Goal: Use online tool/utility: Utilize a website feature to perform a specific function

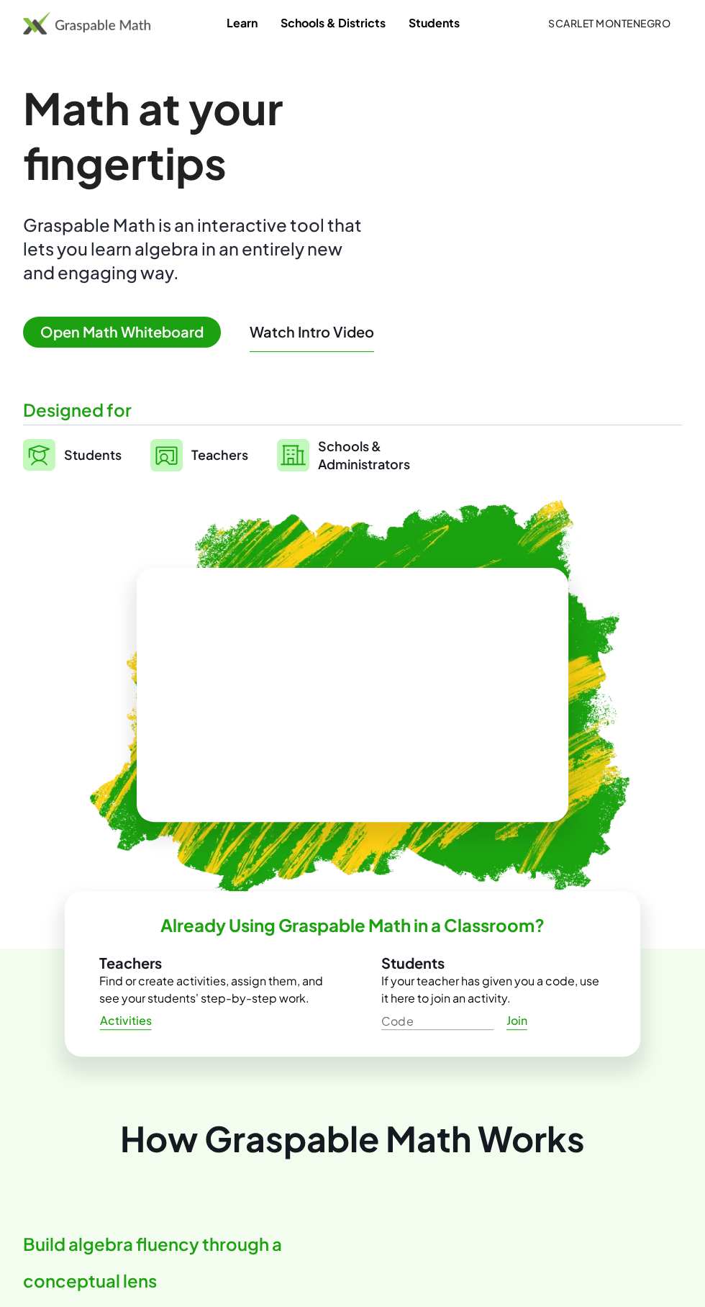
click at [53, 458] on img at bounding box center [39, 455] width 32 height 32
click at [68, 448] on span "Students" at bounding box center [93, 454] width 58 height 17
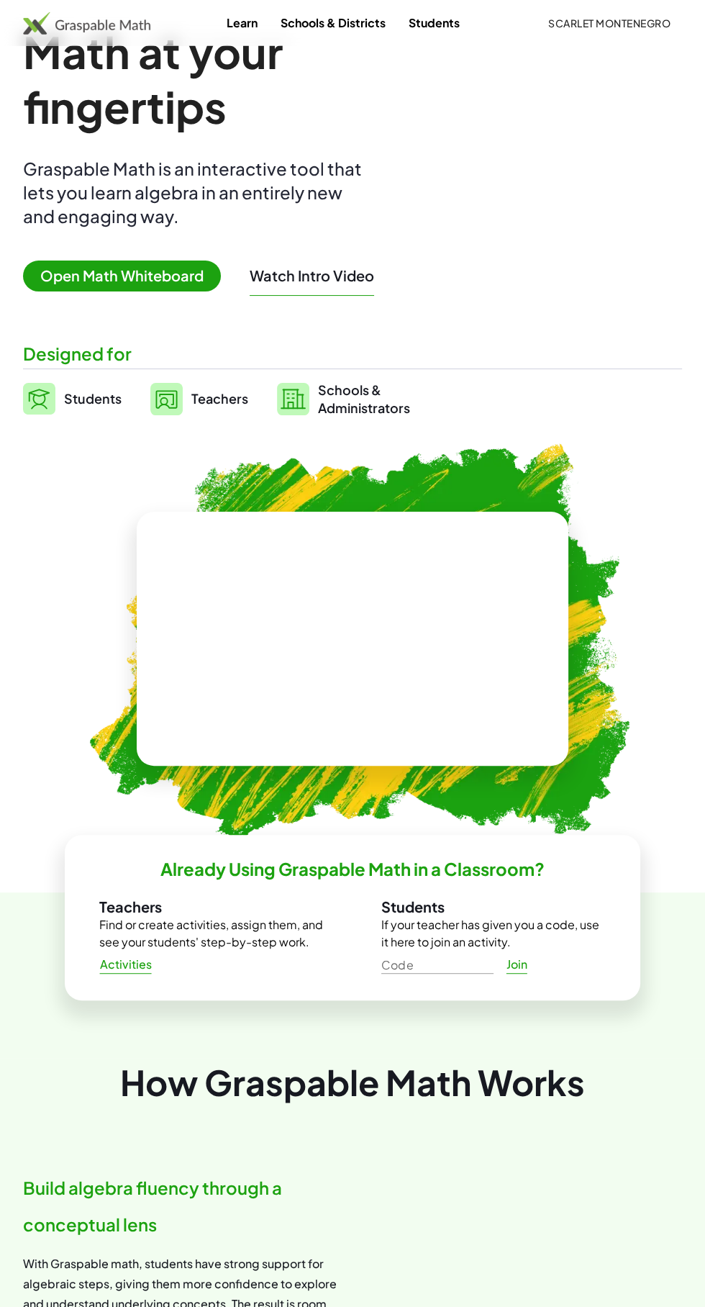
scroll to position [56, 0]
click at [82, 274] on span "Open Math Whiteboard" at bounding box center [122, 276] width 198 height 31
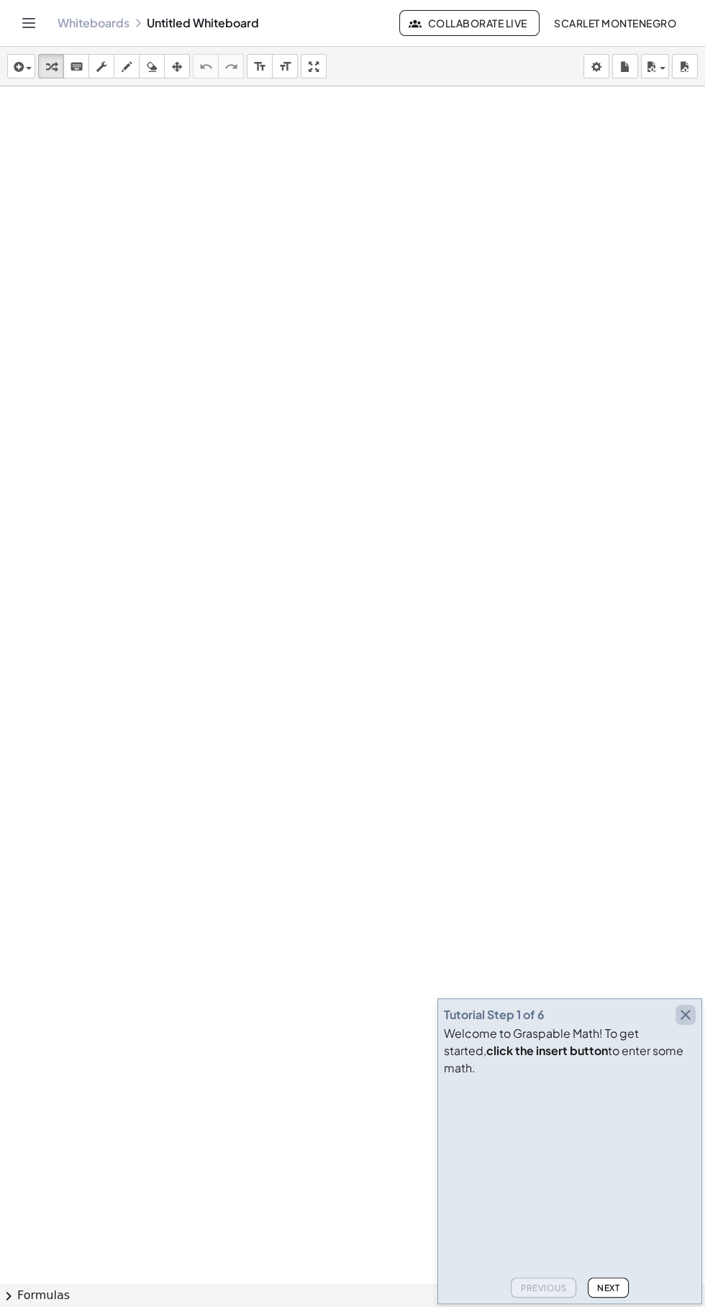
click at [263, 488] on icon "button" at bounding box center [685, 1014] width 17 height 17
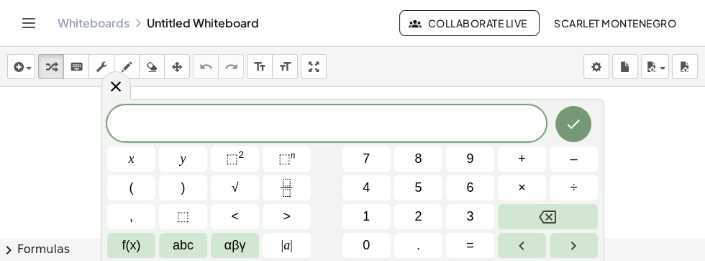
click at [238, 248] on span "αβγ" at bounding box center [236, 244] width 22 height 19
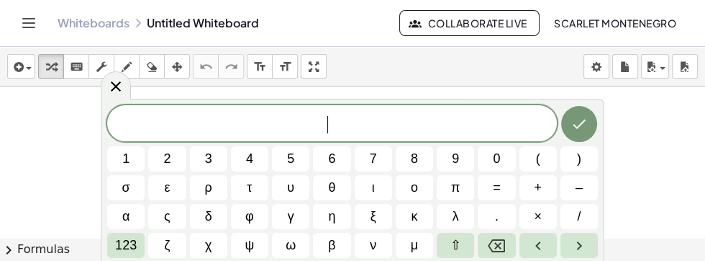
click at [127, 245] on span "123" at bounding box center [126, 244] width 22 height 19
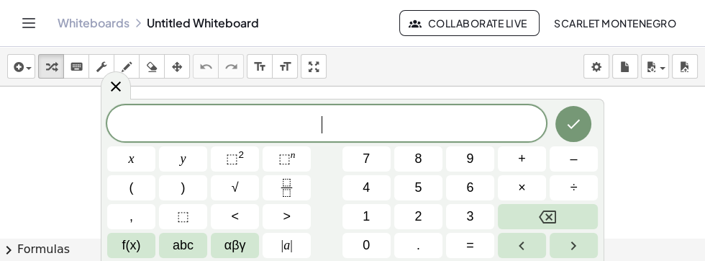
click at [127, 245] on span "f(x)" at bounding box center [131, 244] width 19 height 19
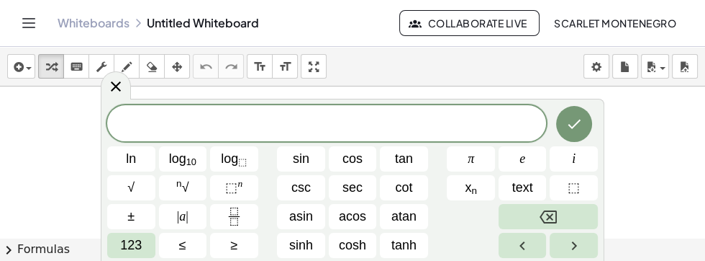
click at [263, 158] on span "tan" at bounding box center [404, 158] width 18 height 19
click at [130, 259] on div "t a n ​ ln log 10 log ⬚ sin cos tan π e i √ n √ ⬚ n csc sec cot x n text ⬚ ± | …" at bounding box center [353, 180] width 504 height 162
click at [118, 246] on button "123" at bounding box center [131, 244] width 48 height 25
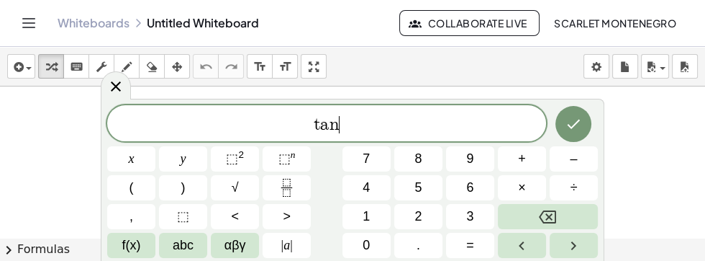
click at [122, 190] on button "(" at bounding box center [131, 187] width 48 height 25
click at [263, 194] on button "×" at bounding box center [522, 187] width 48 height 25
click at [263, 246] on icon "Right arrow" at bounding box center [573, 245] width 17 height 17
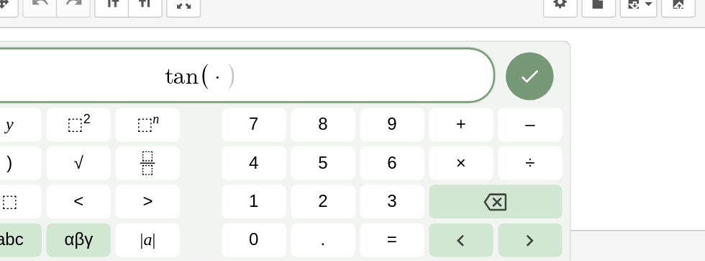
click at [263, 212] on icon "Backspace" at bounding box center [547, 216] width 17 height 17
click at [263, 222] on button "Backspace" at bounding box center [548, 216] width 100 height 25
click at [263, 189] on span "×" at bounding box center [522, 187] width 8 height 19
click at [263, 215] on icon "Backspace" at bounding box center [547, 216] width 17 height 13
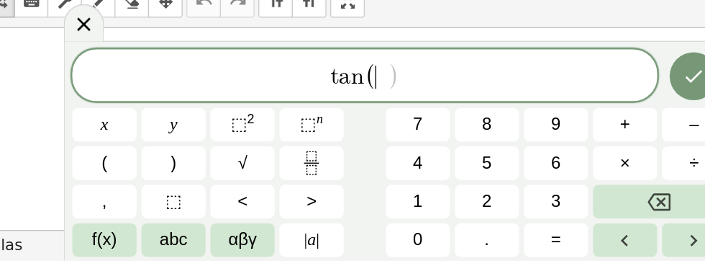
click at [129, 149] on span "x" at bounding box center [132, 158] width 6 height 19
click at [196, 185] on button ")" at bounding box center [183, 187] width 48 height 25
click at [263, 242] on span "=" at bounding box center [470, 244] width 8 height 19
click at [263, 189] on icon "Fraction" at bounding box center [286, 192] width 7 height 7
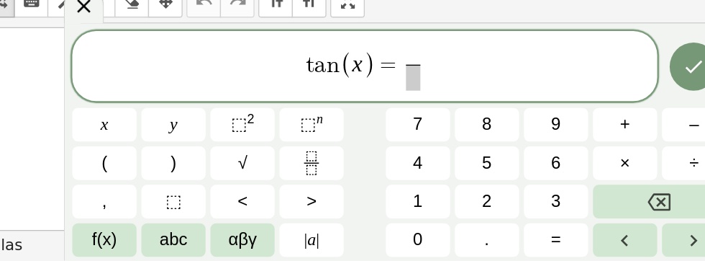
click at [235, 185] on span "√" at bounding box center [235, 187] width 7 height 19
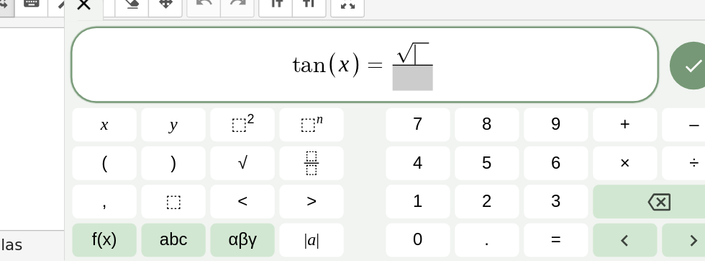
click at [263, 212] on button "3" at bounding box center [470, 216] width 48 height 25
click at [263, 129] on span at bounding box center [363, 123] width 31 height 19
click at [263, 222] on span "3" at bounding box center [469, 216] width 7 height 19
click at [263, 113] on span "√ 3 3 ​ ​" at bounding box center [363, 114] width 37 height 37
click at [263, 159] on button "–" at bounding box center [574, 158] width 48 height 25
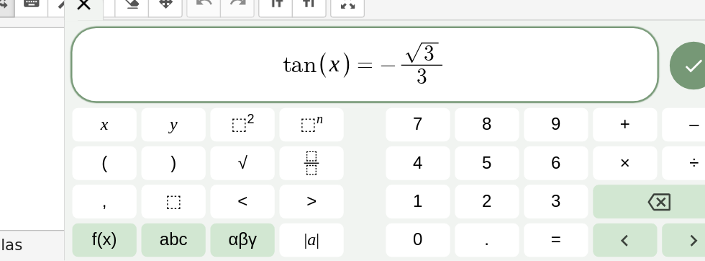
click at [263, 120] on icon "Done" at bounding box center [573, 114] width 17 height 17
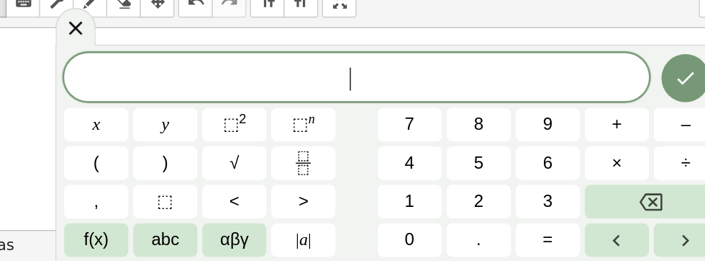
click at [113, 78] on icon at bounding box center [115, 86] width 17 height 17
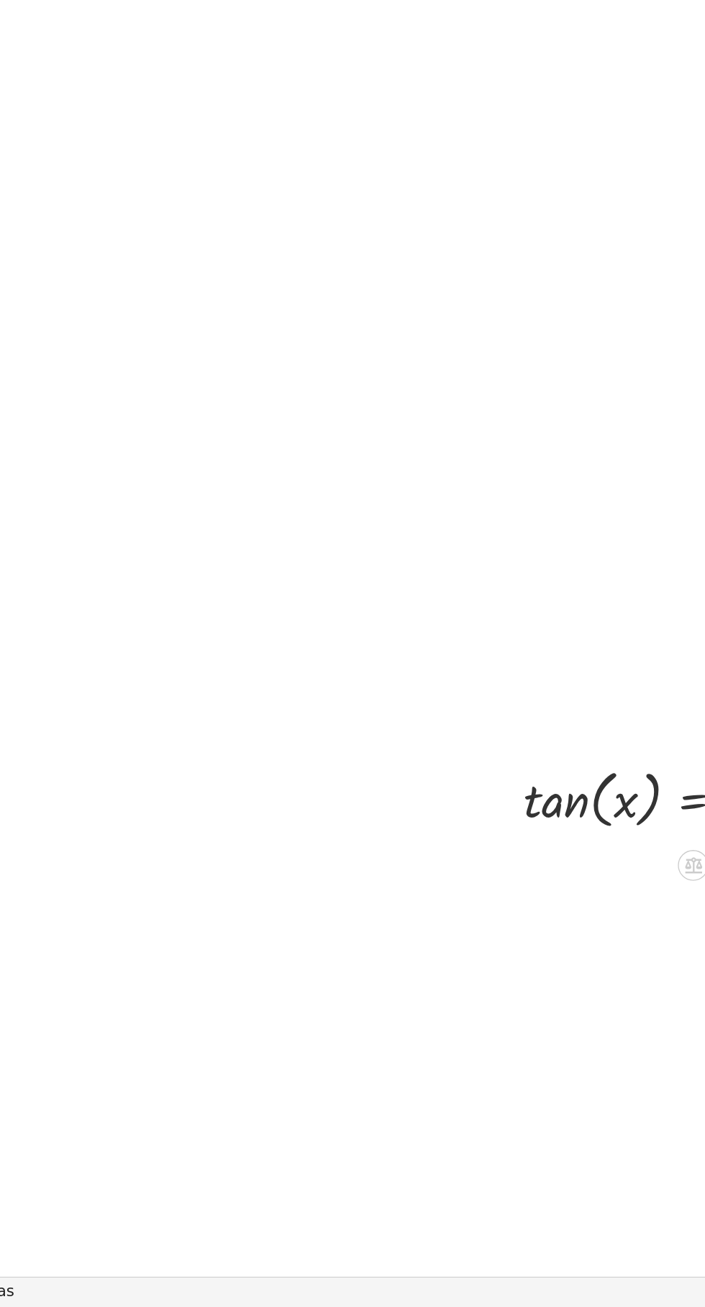
scroll to position [59, 58]
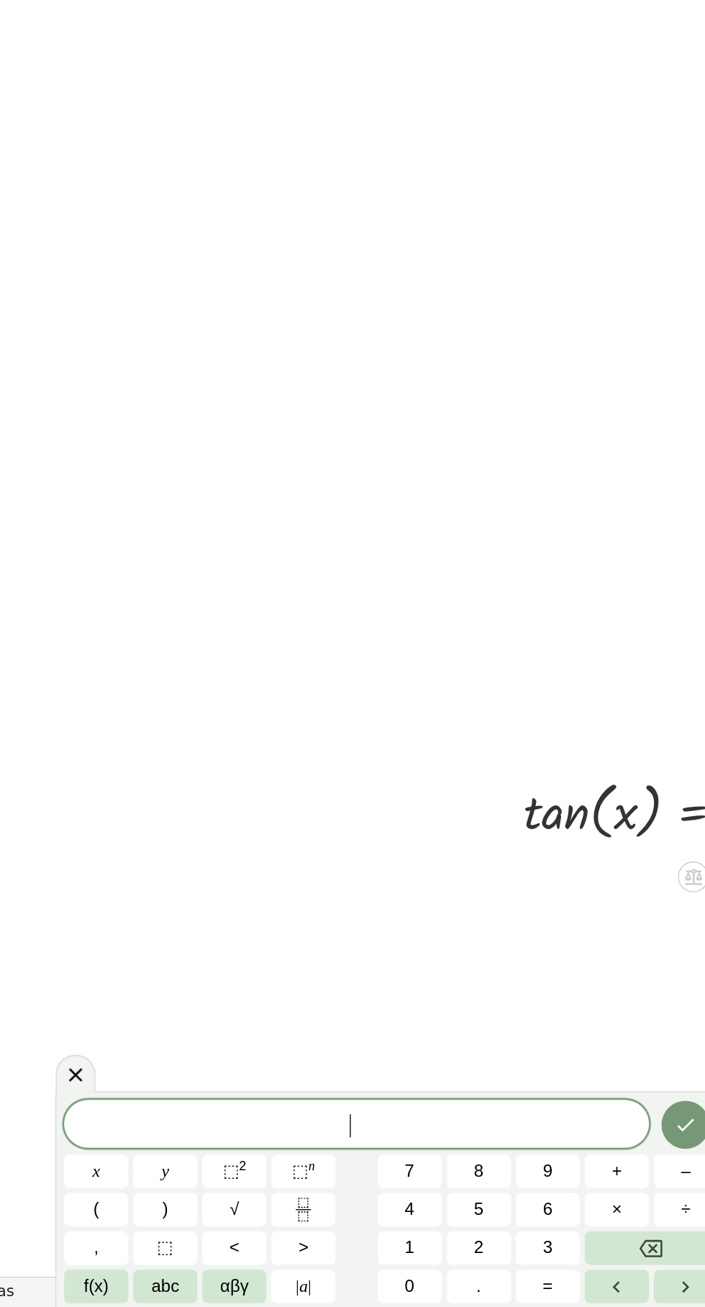
click at [263, 488] on div at bounding box center [579, 983] width 23 height 23
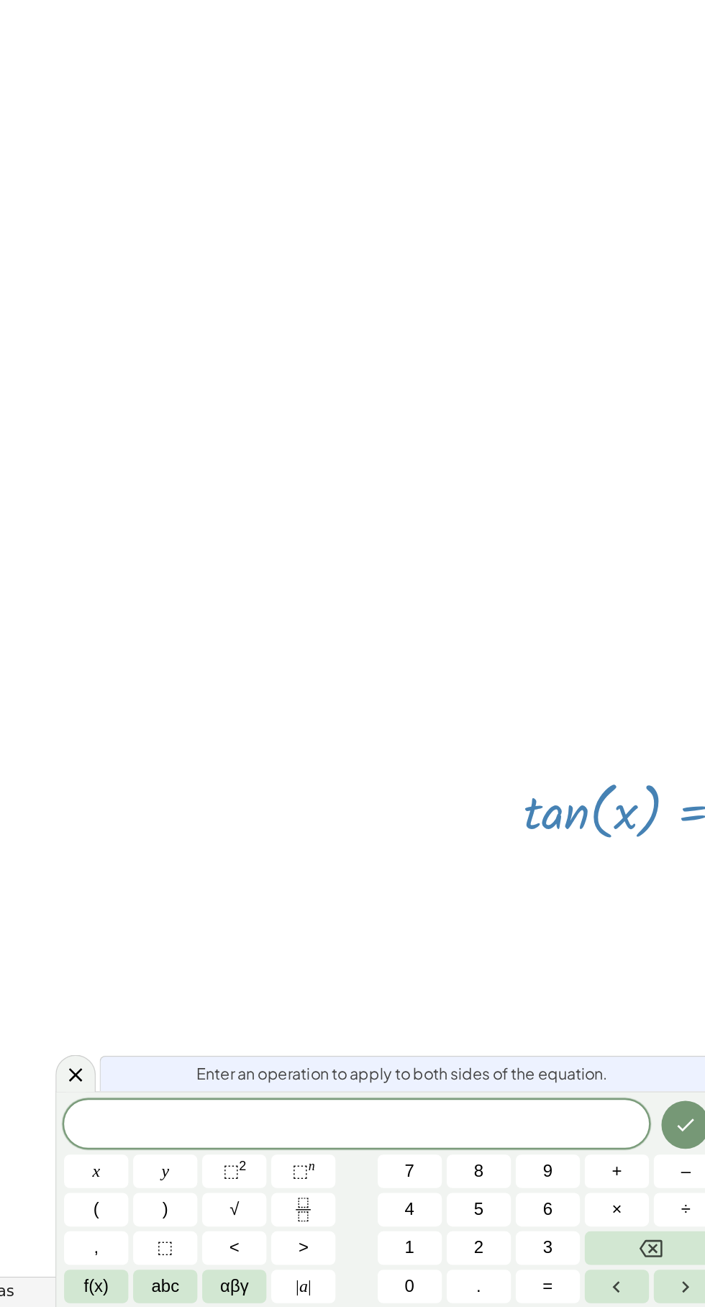
click at [263, 488] on div "Enter an operation to apply to both sides of the equation." at bounding box center [367, 1131] width 466 height 27
click at [263, 488] on span "Enter an operation to apply to both sides of the equation." at bounding box center [361, 1131] width 309 height 17
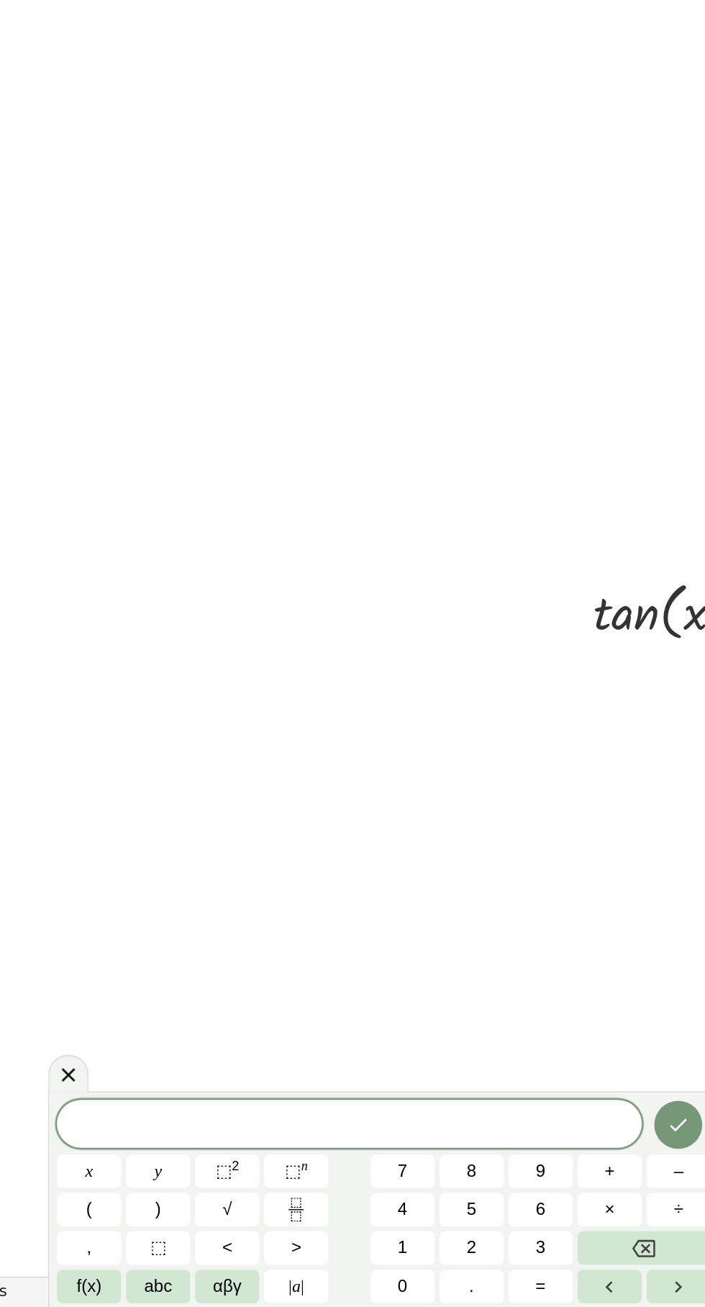
scroll to position [107, 0]
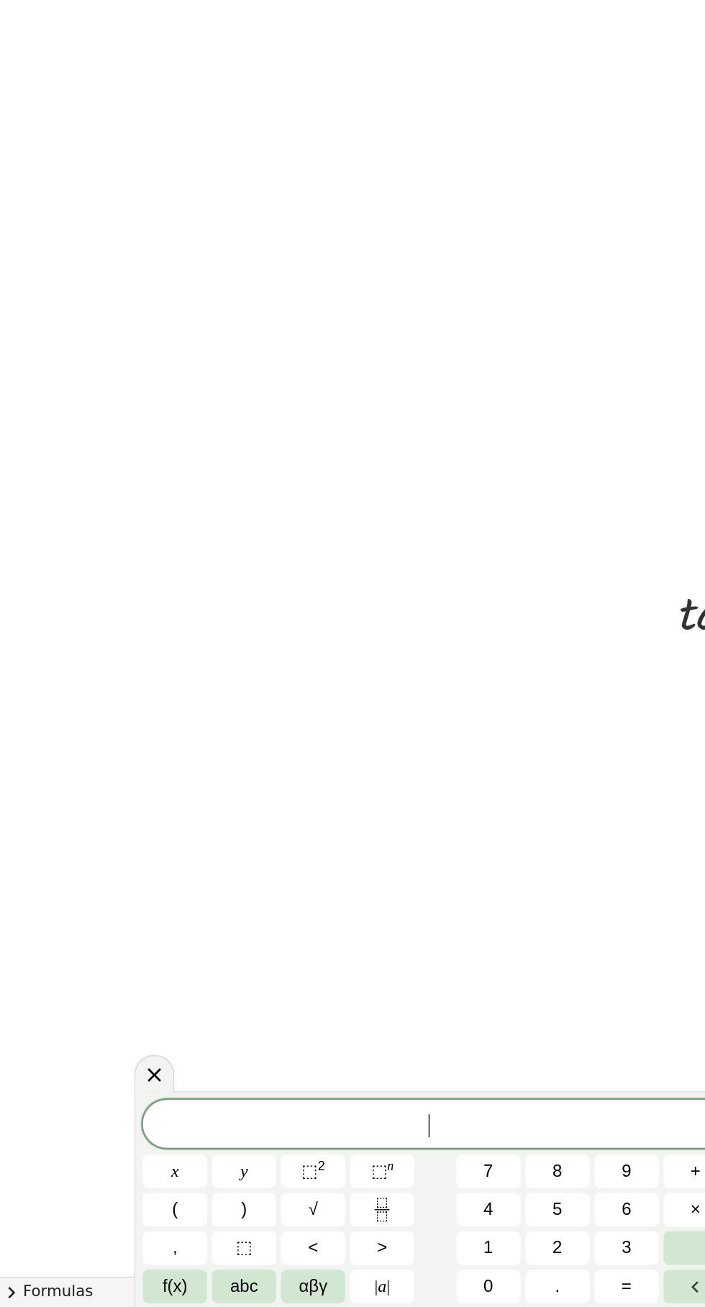
click at [19, 488] on button "chevron_right Formulas" at bounding box center [352, 1295] width 705 height 23
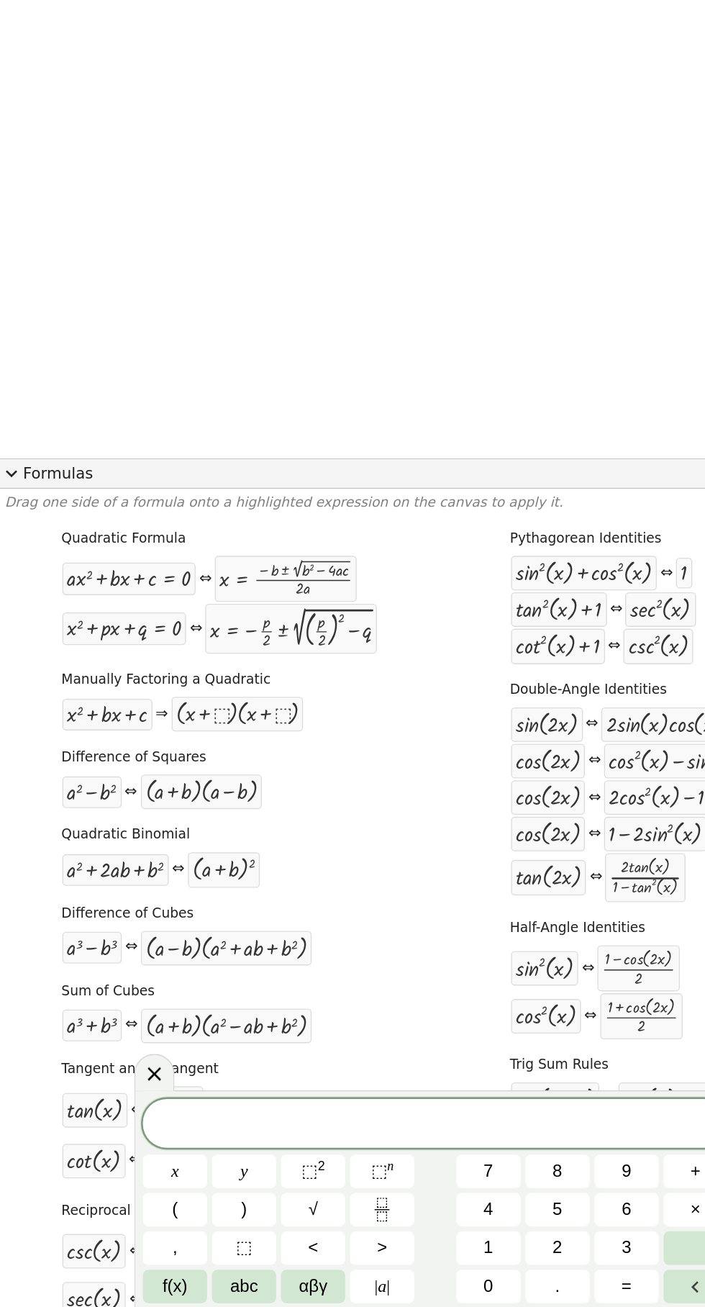
click at [24, 488] on p "Drag one side of a formula onto a highlighted expression on the canvas to apply…" at bounding box center [353, 704] width 698 height 14
click at [19, 488] on button "expand_more Formulas" at bounding box center [352, 681] width 705 height 23
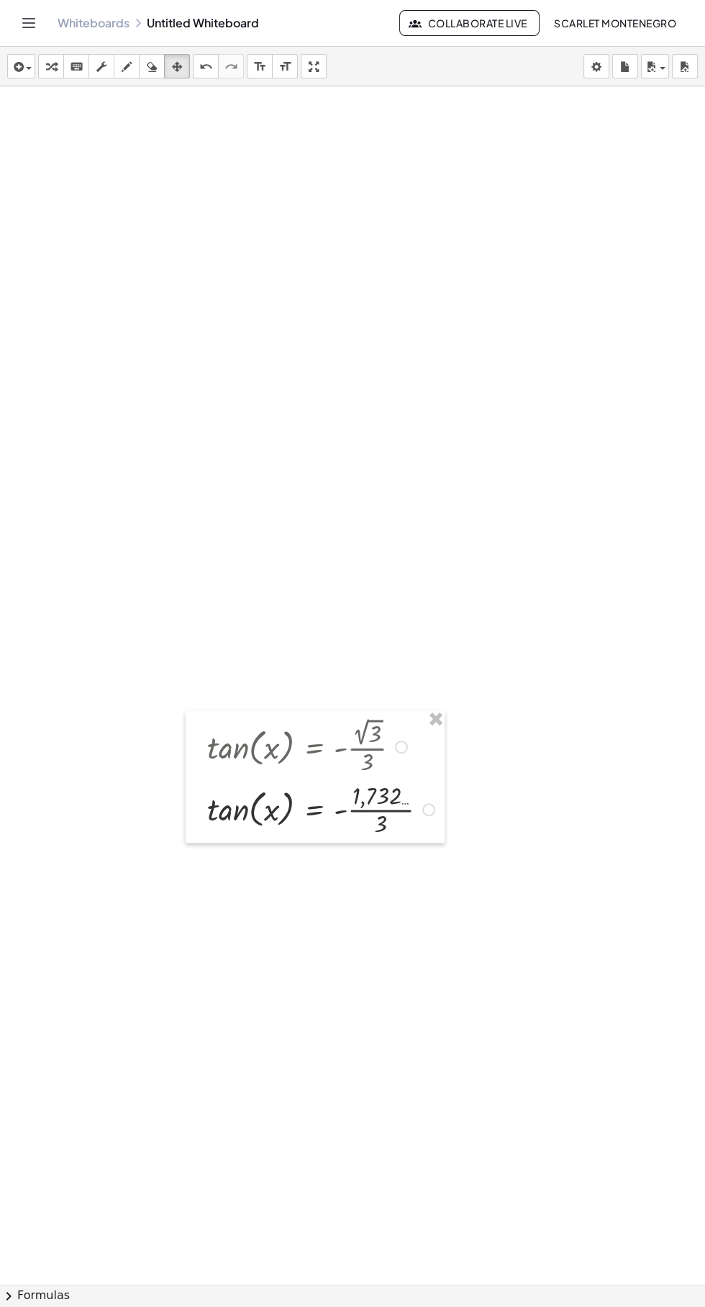
scroll to position [0, 28]
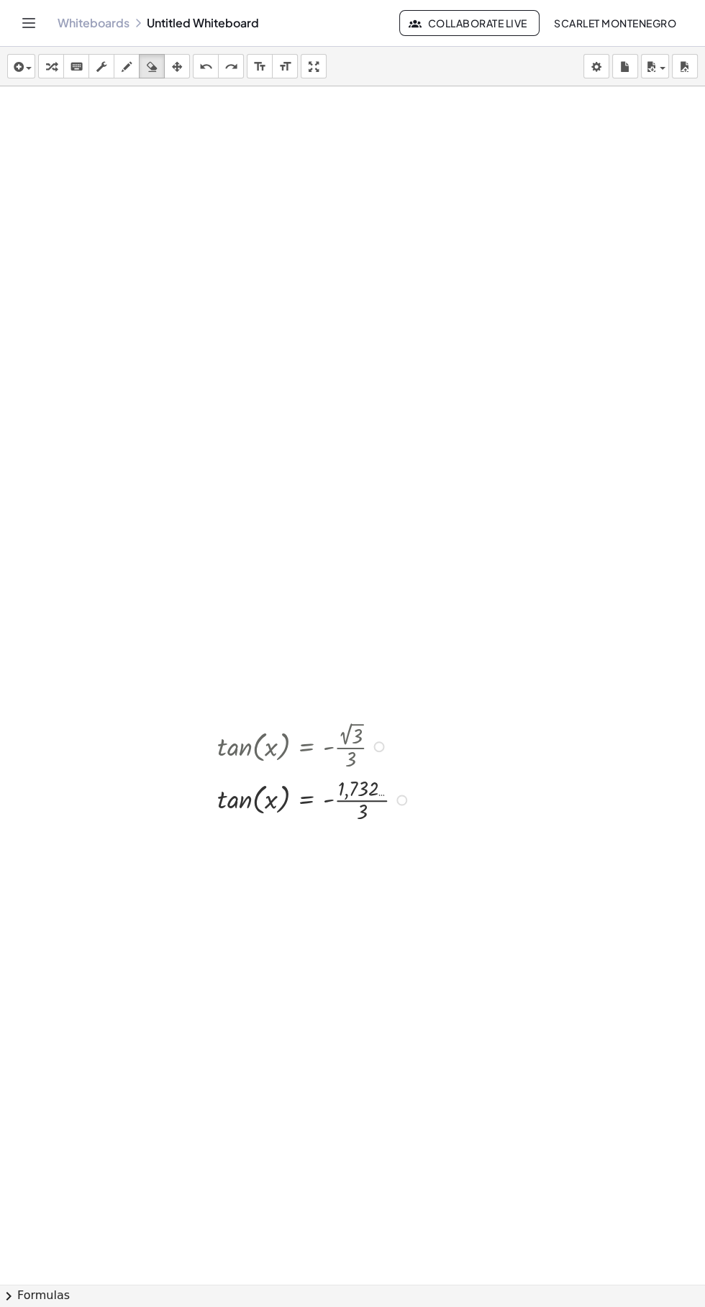
click at [208, 23] on div "Whiteboards Untitled Whiteboard" at bounding box center [229, 23] width 342 height 14
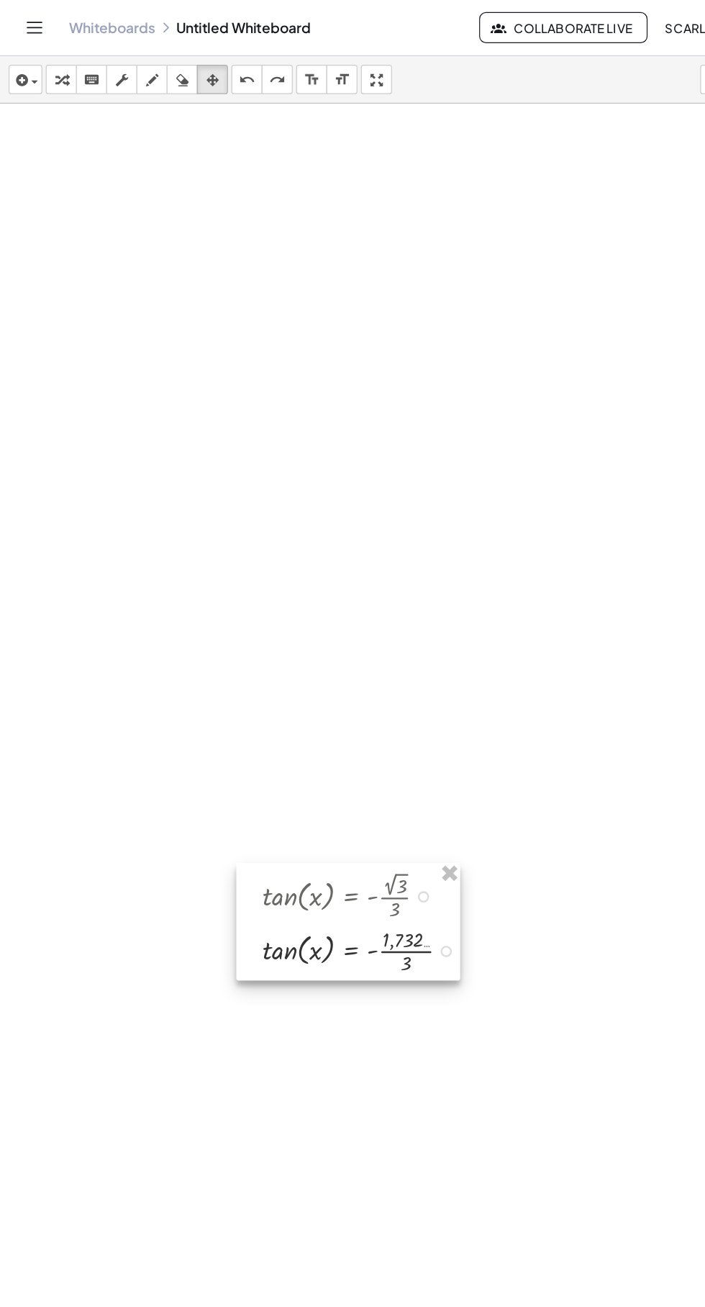
scroll to position [0, 45]
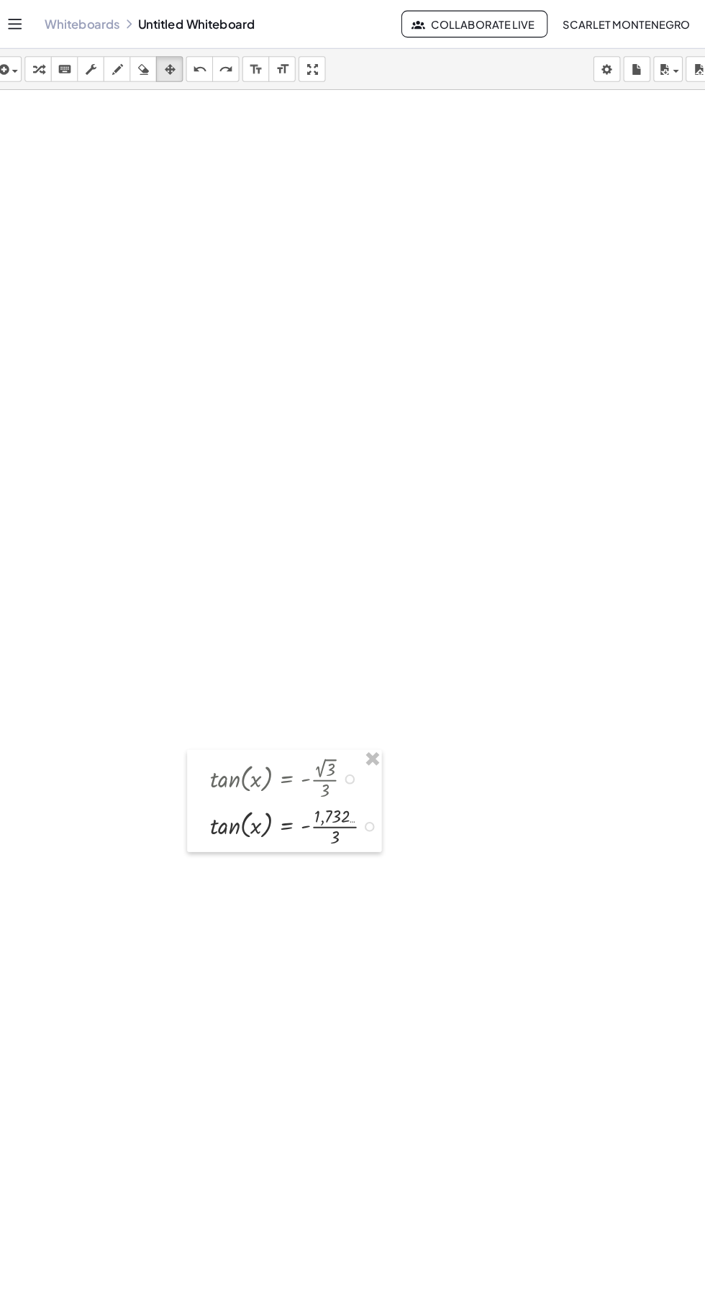
click at [180, 34] on div "Whiteboards Untitled Whiteboard Collaborate Live Scarlet Montenegro" at bounding box center [352, 23] width 671 height 46
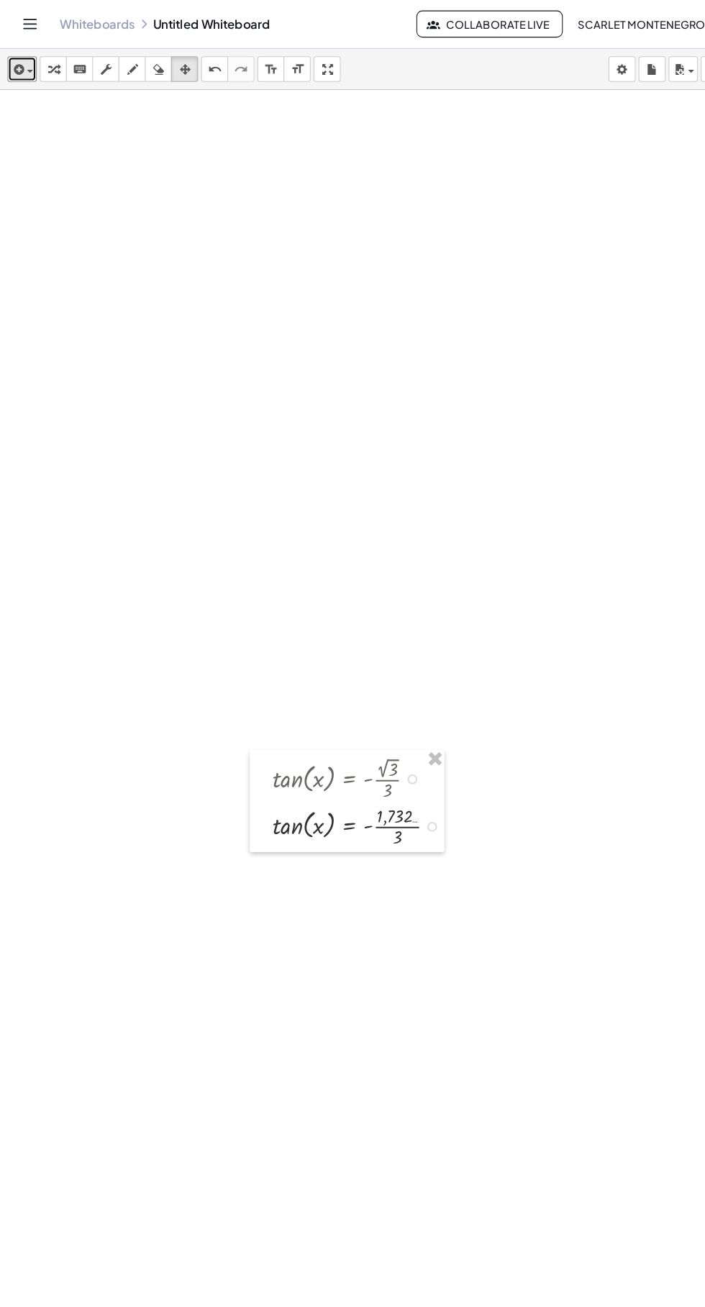
click at [15, 71] on icon "button" at bounding box center [17, 66] width 13 height 17
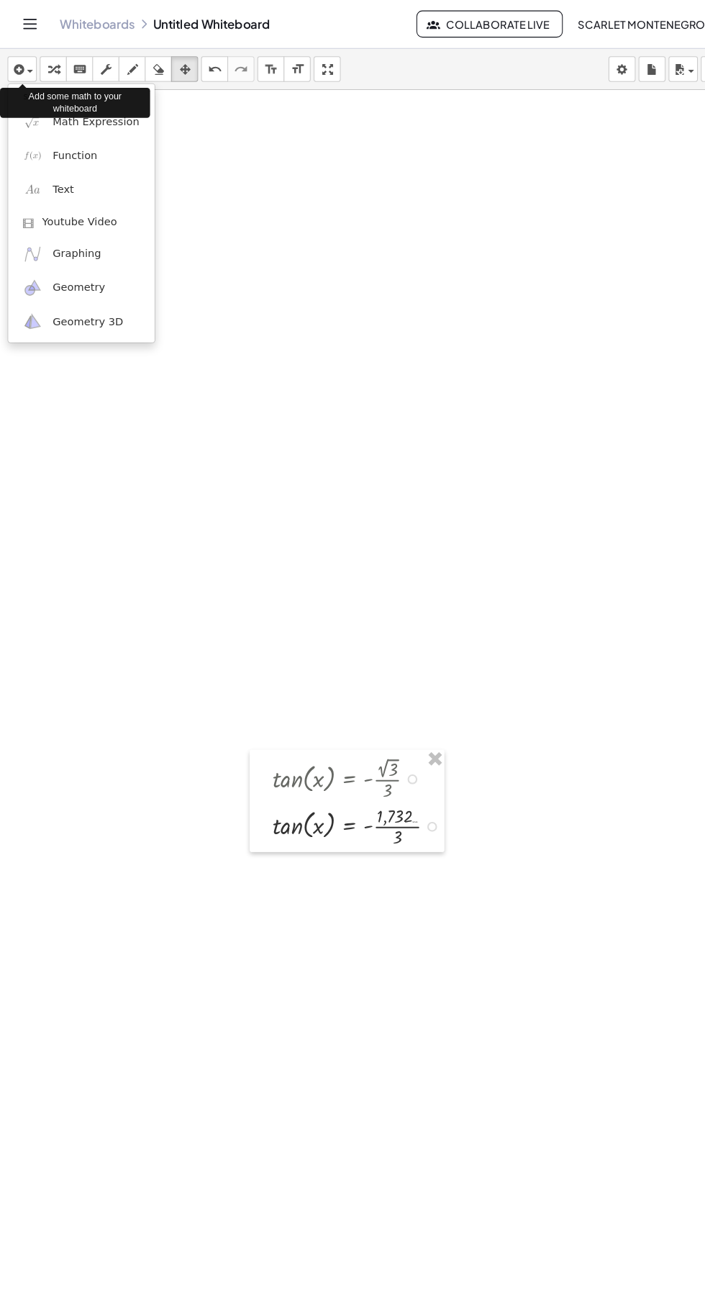
click at [263, 488] on div at bounding box center [352, 653] width 705 height 1307
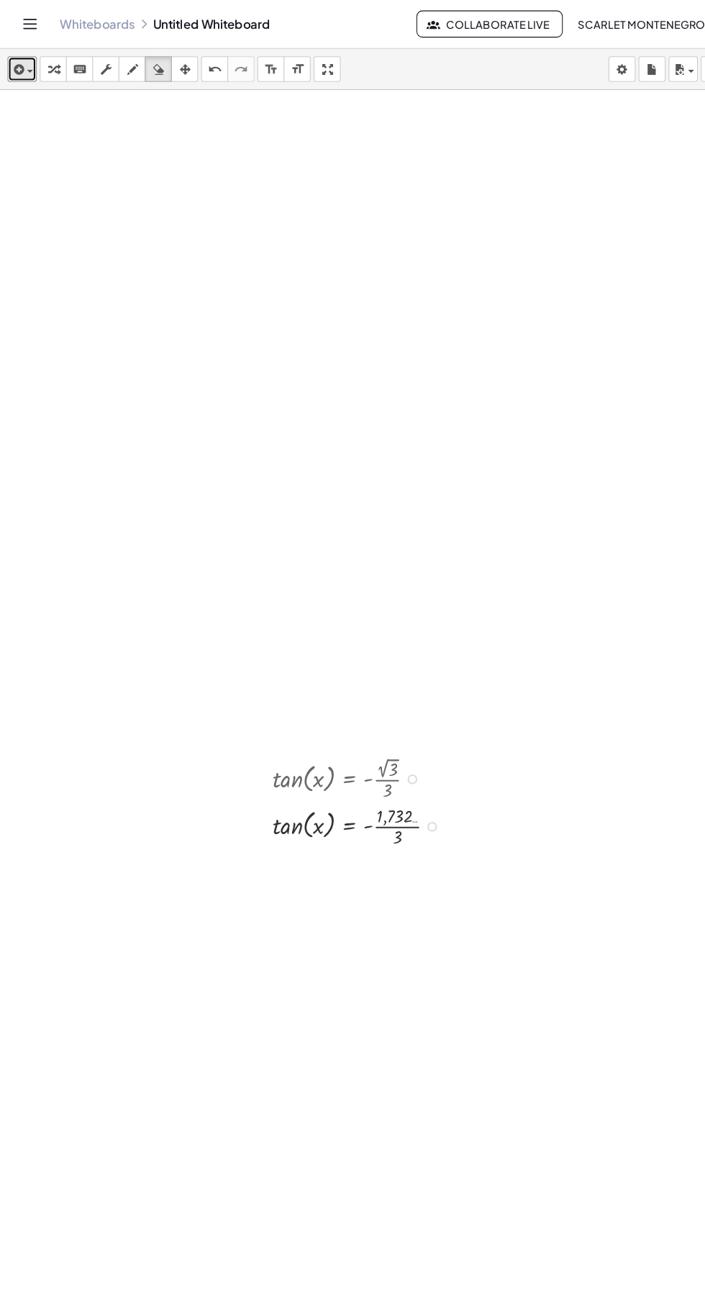
click at [22, 60] on icon "button" at bounding box center [17, 66] width 13 height 17
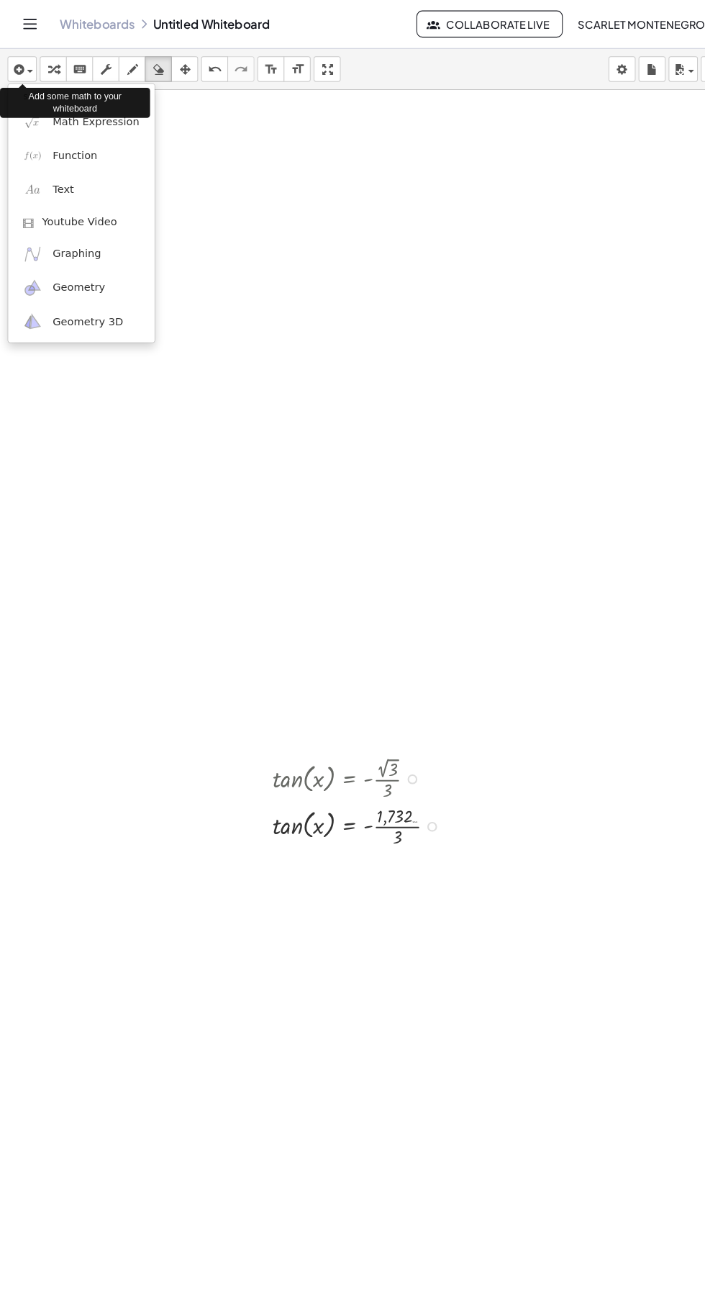
click at [78, 57] on div at bounding box center [352, 653] width 705 height 1307
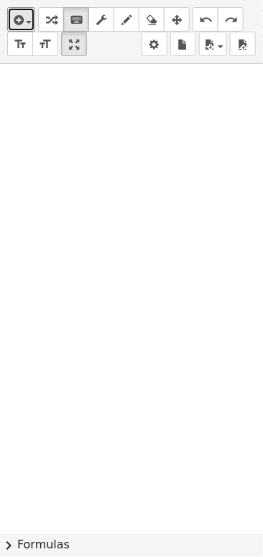
click at [24, 18] on span "button" at bounding box center [25, 22] width 3 height 10
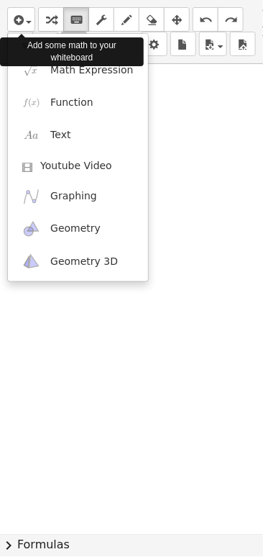
click at [163, 134] on div at bounding box center [131, 278] width 263 height 557
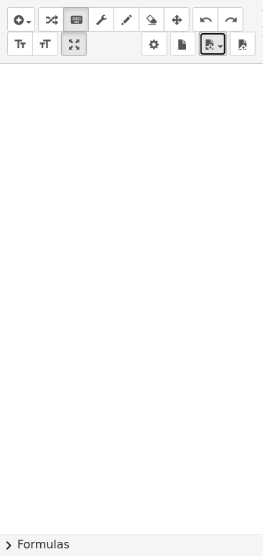
click at [219, 44] on div "button" at bounding box center [213, 43] width 21 height 17
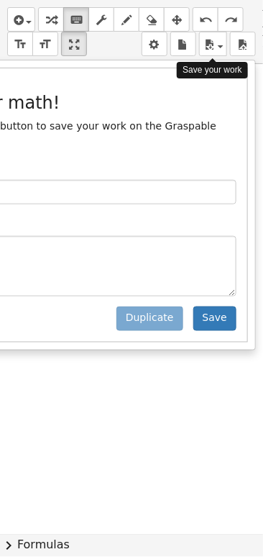
click at [209, 399] on div at bounding box center [131, 278] width 263 height 557
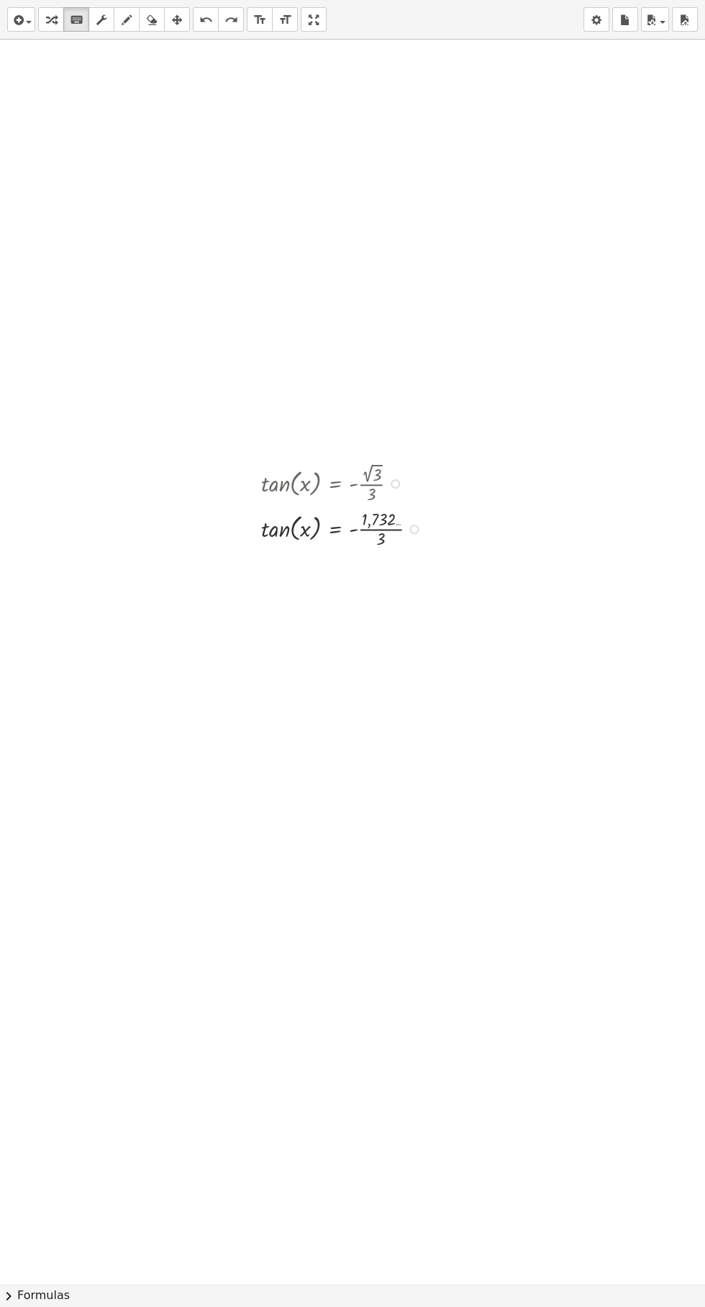
scroll to position [217, 0]
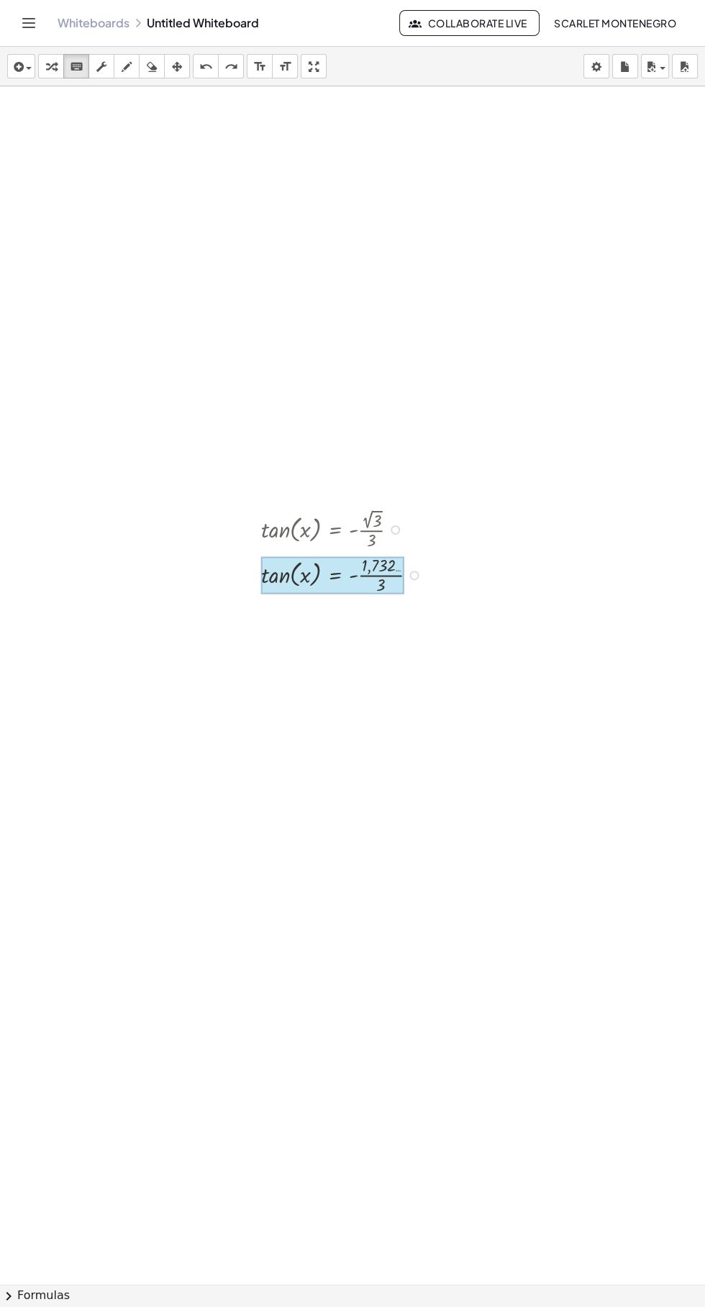
click at [263, 488] on div at bounding box center [345, 573] width 182 height 45
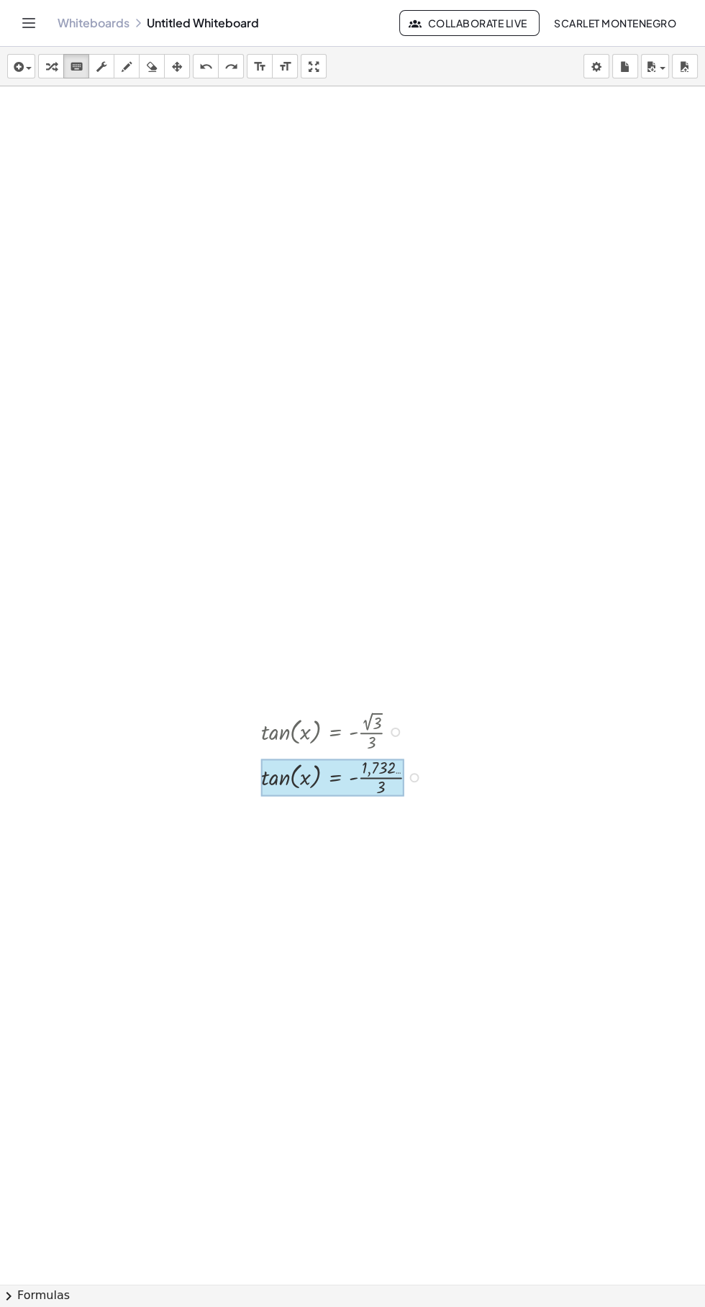
scroll to position [0, 0]
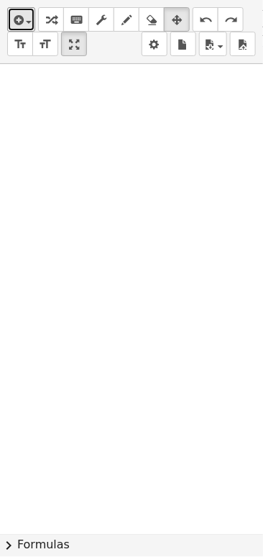
click at [34, 14] on button "insert" at bounding box center [21, 19] width 28 height 24
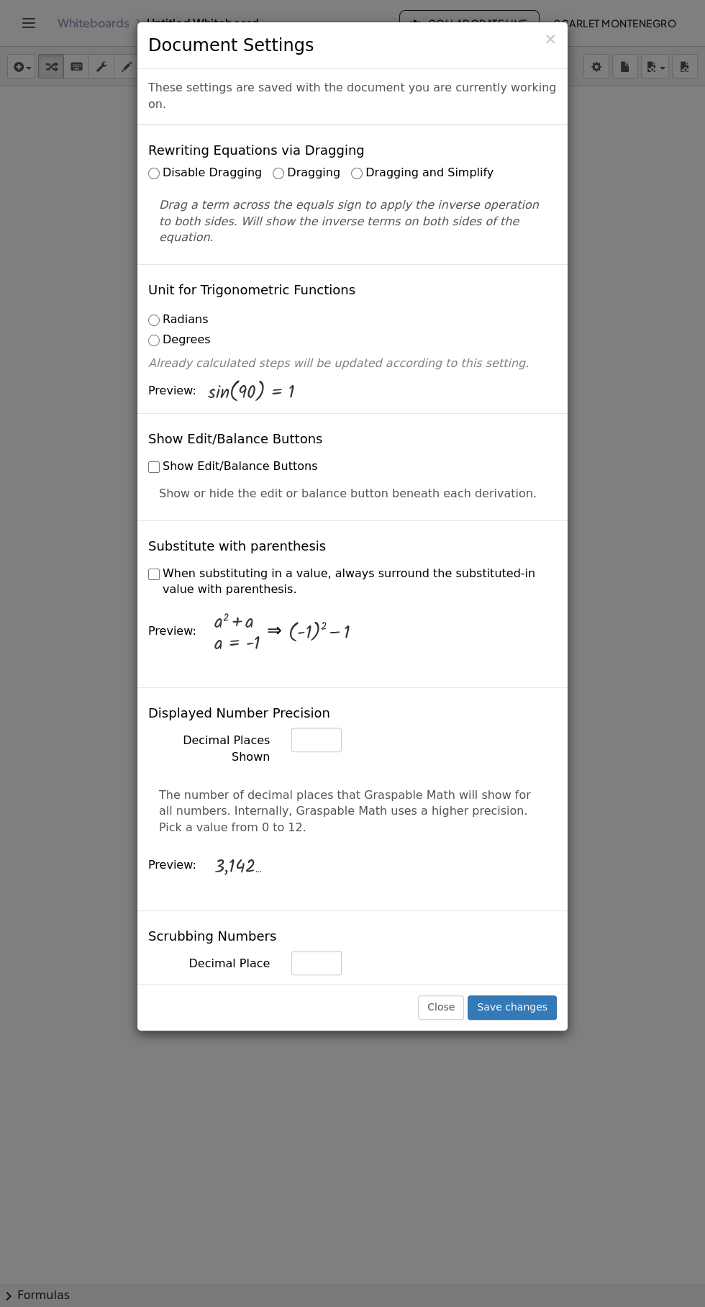
click at [263, 488] on div "× Document Settings These settings are saved with the document you are currentl…" at bounding box center [352, 653] width 705 height 1307
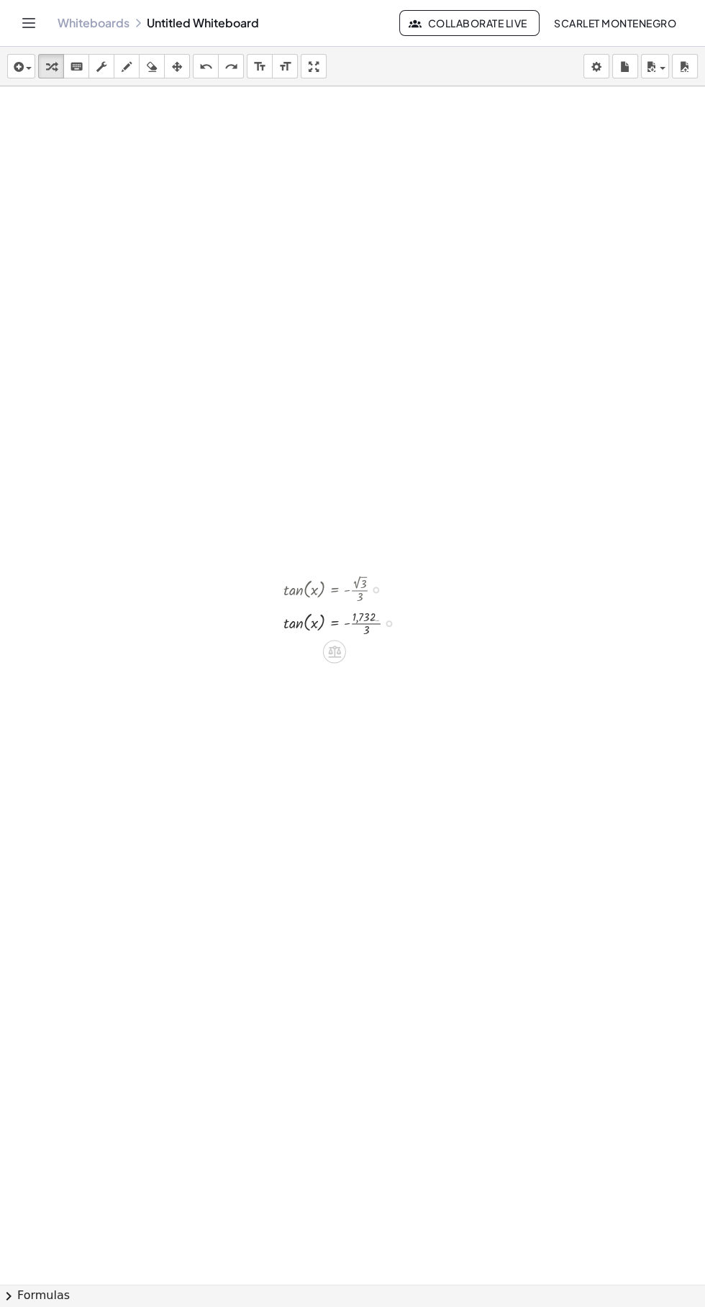
scroll to position [195, 0]
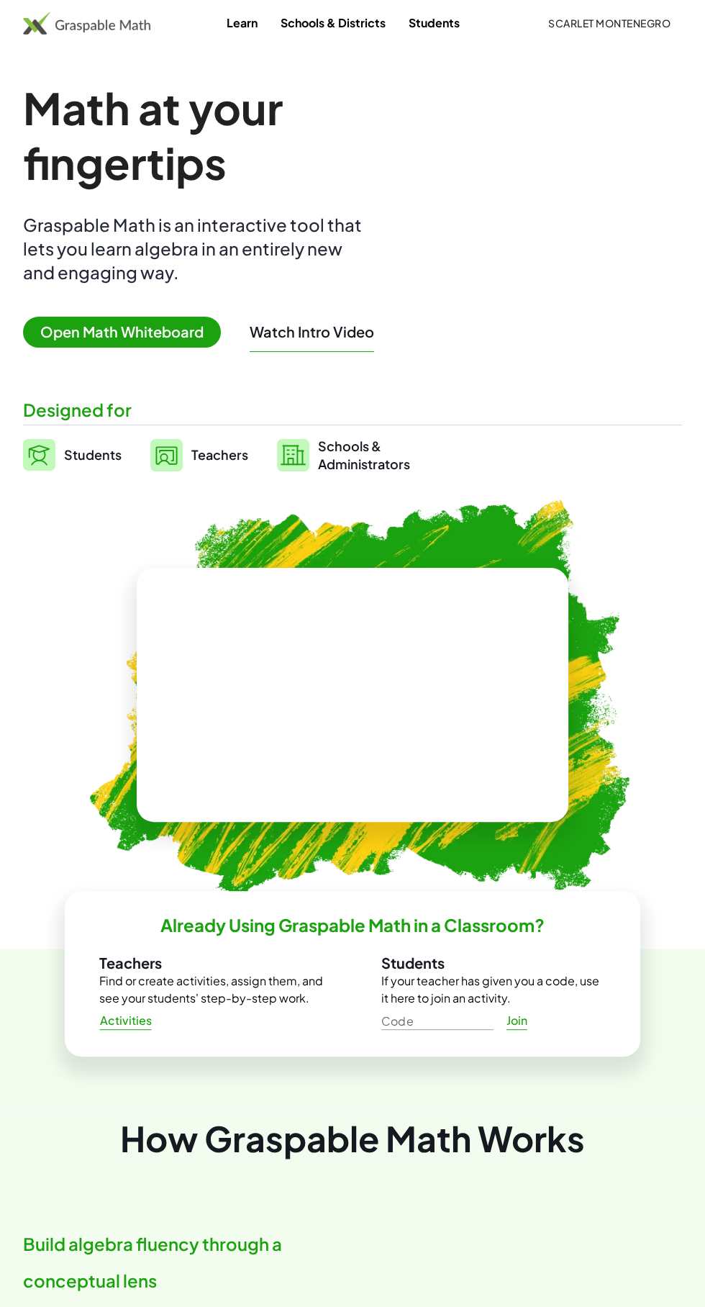
click at [77, 324] on span "Open Math Whiteboard" at bounding box center [122, 332] width 198 height 31
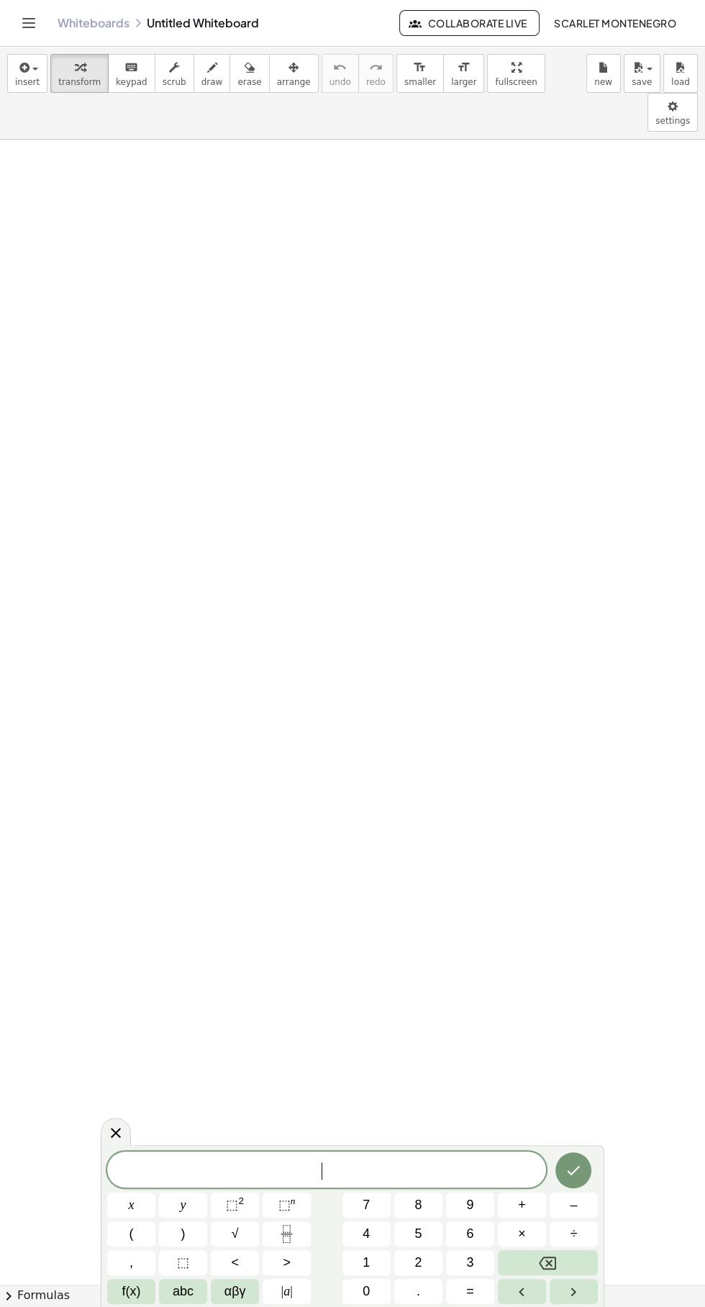
click at [127, 488] on span "f(x)" at bounding box center [131, 1291] width 19 height 19
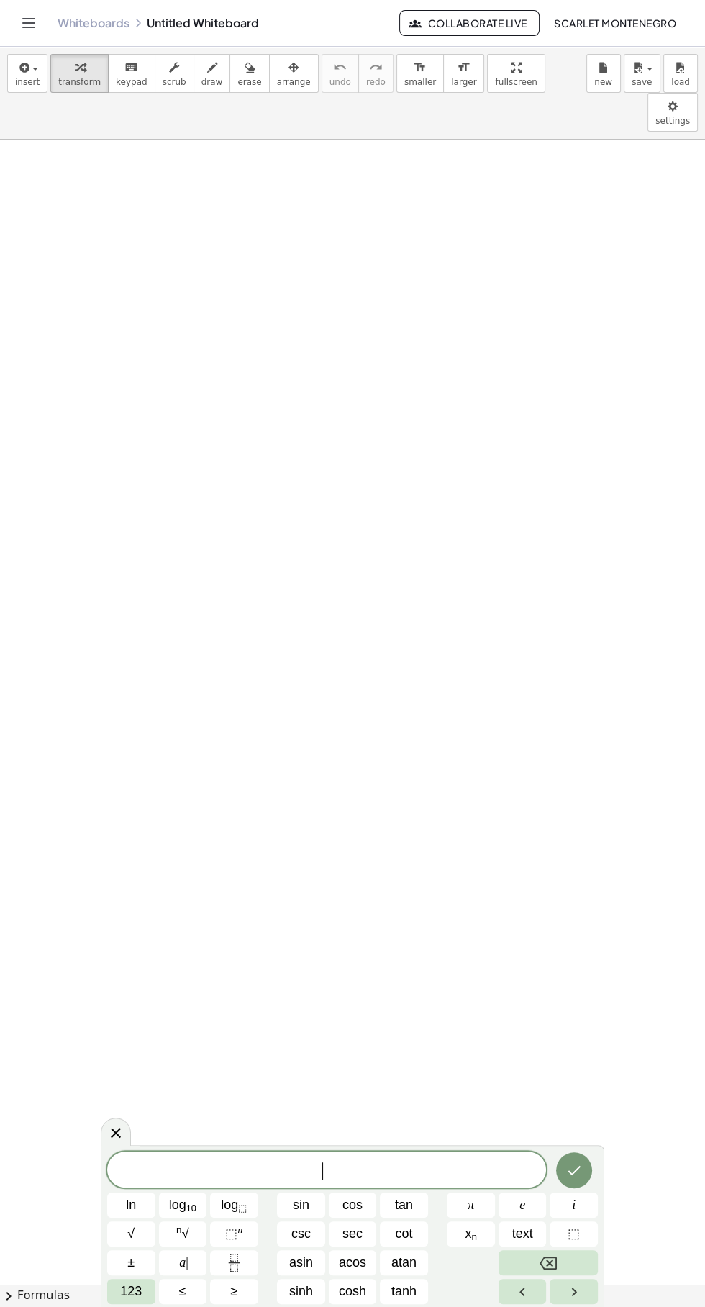
click at [263, 488] on span "tan" at bounding box center [404, 1204] width 18 height 19
click at [130, 488] on span "123" at bounding box center [131, 1291] width 22 height 19
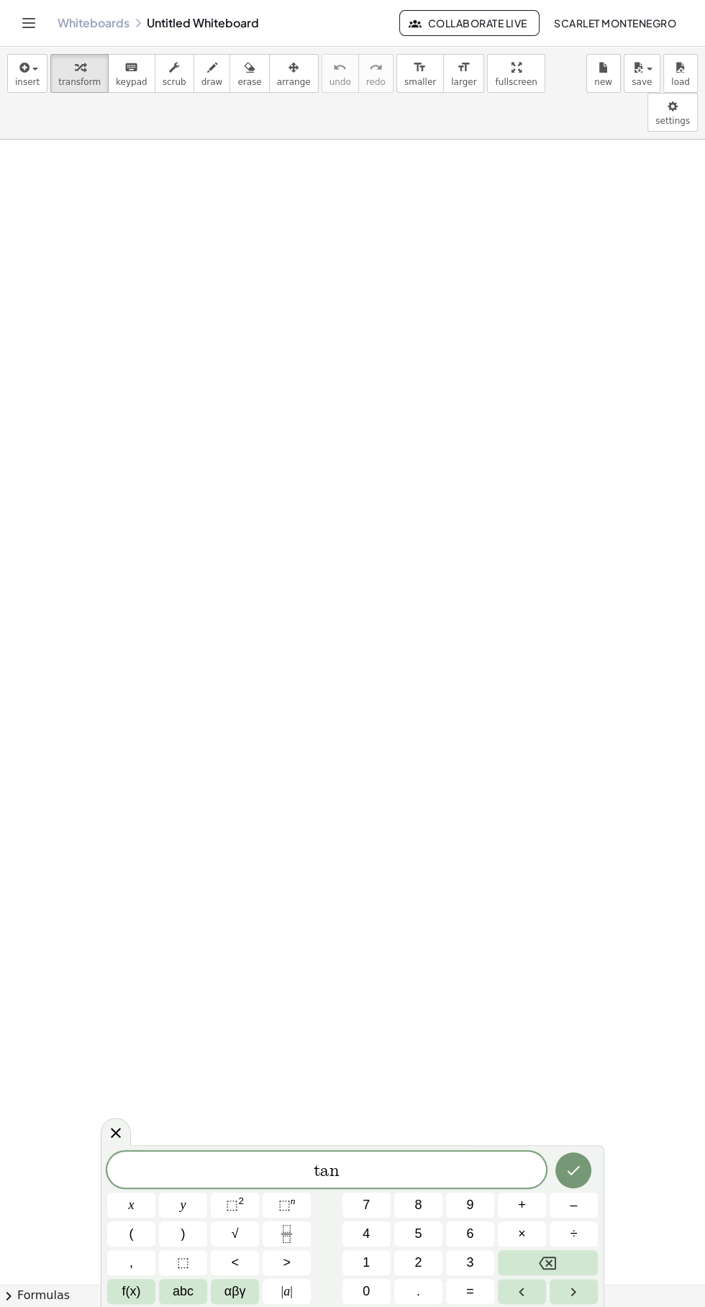
click at [130, 488] on span "(" at bounding box center [132, 1233] width 4 height 19
click at [131, 488] on span "x" at bounding box center [132, 1204] width 6 height 19
click at [186, 488] on button ")" at bounding box center [183, 1233] width 48 height 25
click at [263, 488] on button "=" at bounding box center [470, 1291] width 48 height 25
click at [263, 488] on icon "Fraction" at bounding box center [287, 1234] width 18 height 18
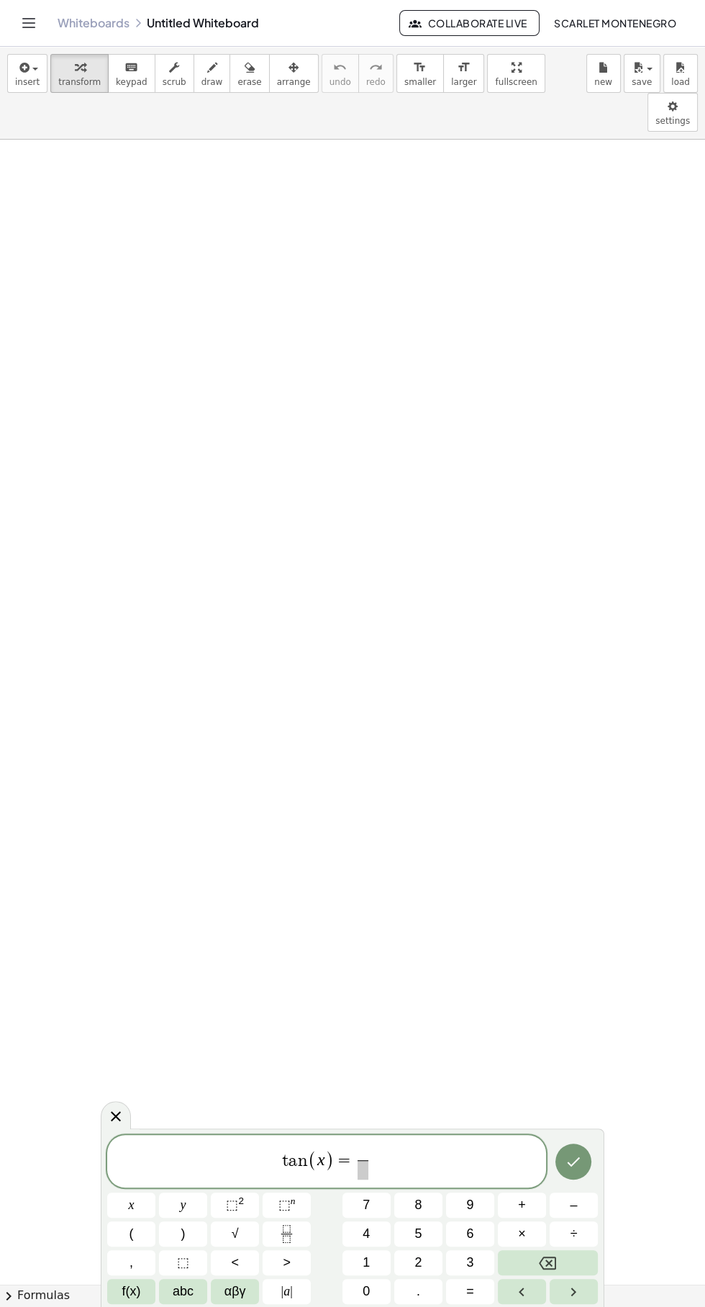
click at [235, 488] on span "√" at bounding box center [235, 1233] width 7 height 19
click at [263, 488] on button "3" at bounding box center [470, 1262] width 48 height 25
click at [263, 488] on span at bounding box center [363, 1169] width 31 height 19
click at [263, 488] on span "3" at bounding box center [469, 1262] width 7 height 19
click at [263, 488] on span "=" at bounding box center [334, 1159] width 21 height 17
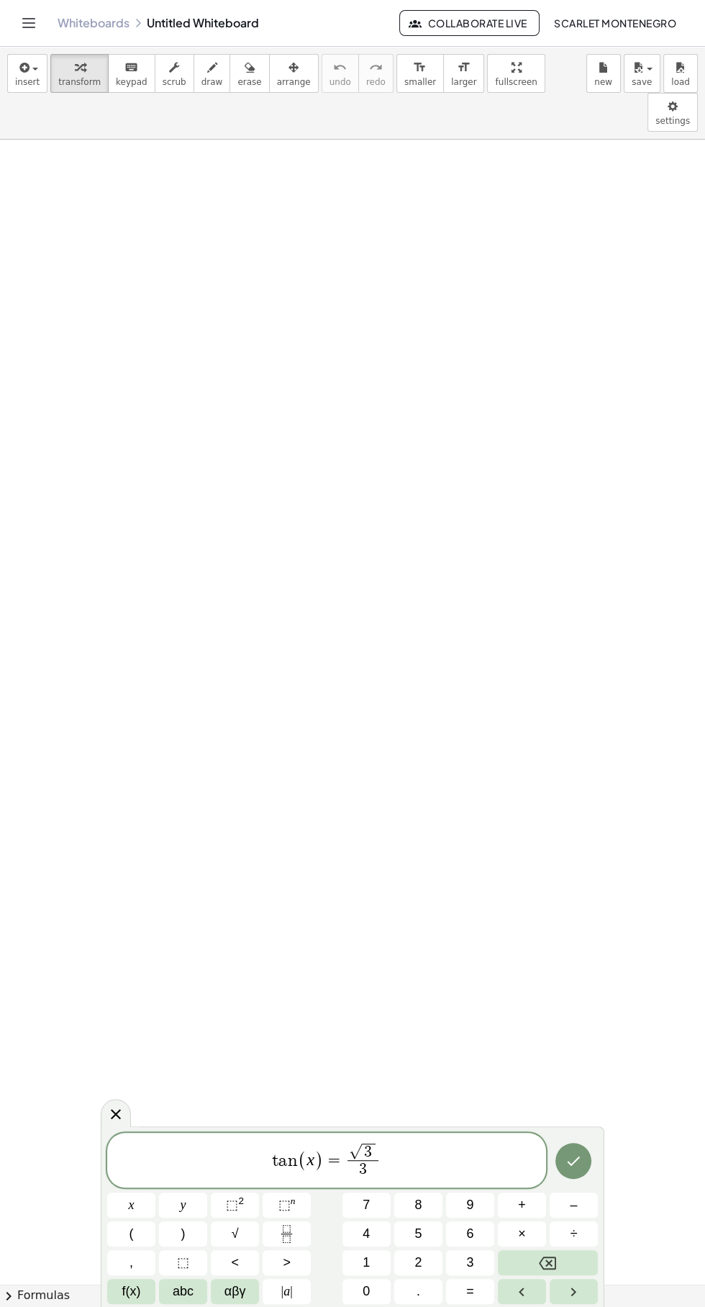
click at [263, 488] on span "√" at bounding box center [355, 1151] width 13 height 15
click at [263, 488] on span "​ √ 3 3 ​" at bounding box center [363, 1161] width 37 height 37
click at [263, 488] on button "–" at bounding box center [574, 1204] width 48 height 25
click at [263, 488] on button "Done" at bounding box center [574, 1161] width 36 height 36
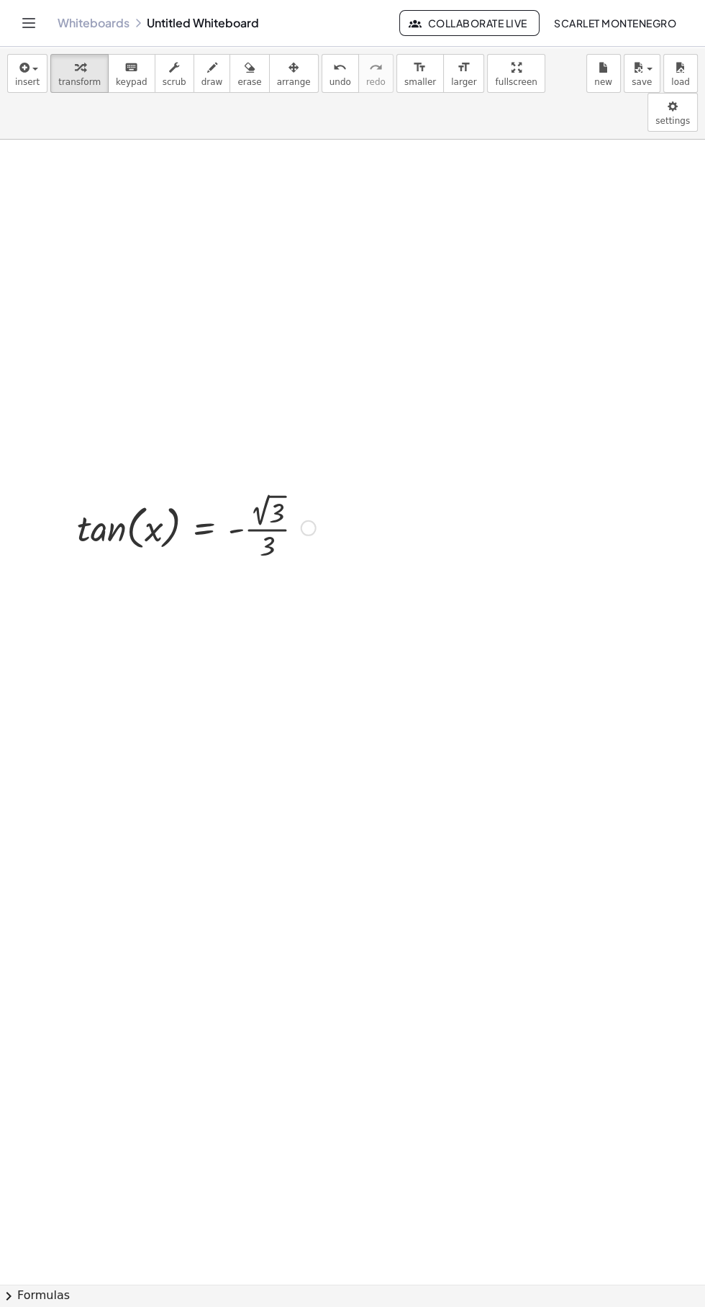
scroll to position [7, 0]
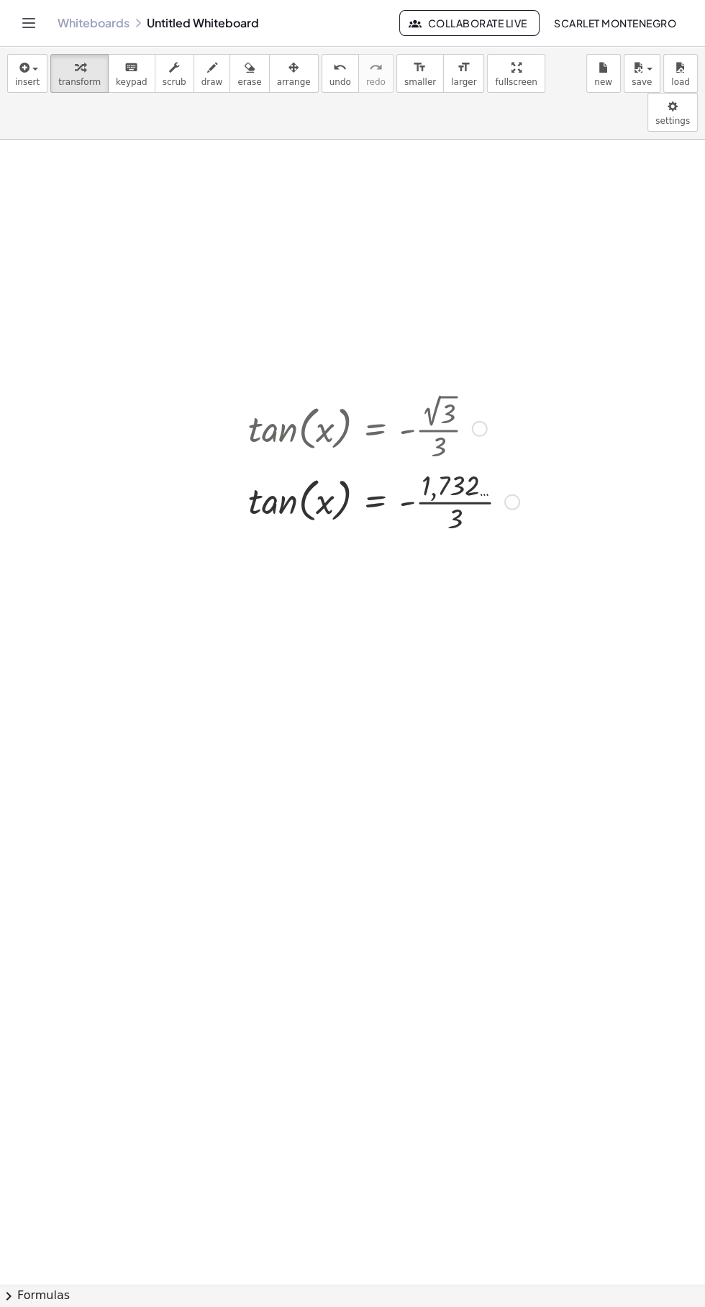
click at [263, 390] on div at bounding box center [384, 427] width 286 height 75
click at [263, 68] on button "fullscreen" at bounding box center [516, 73] width 58 height 39
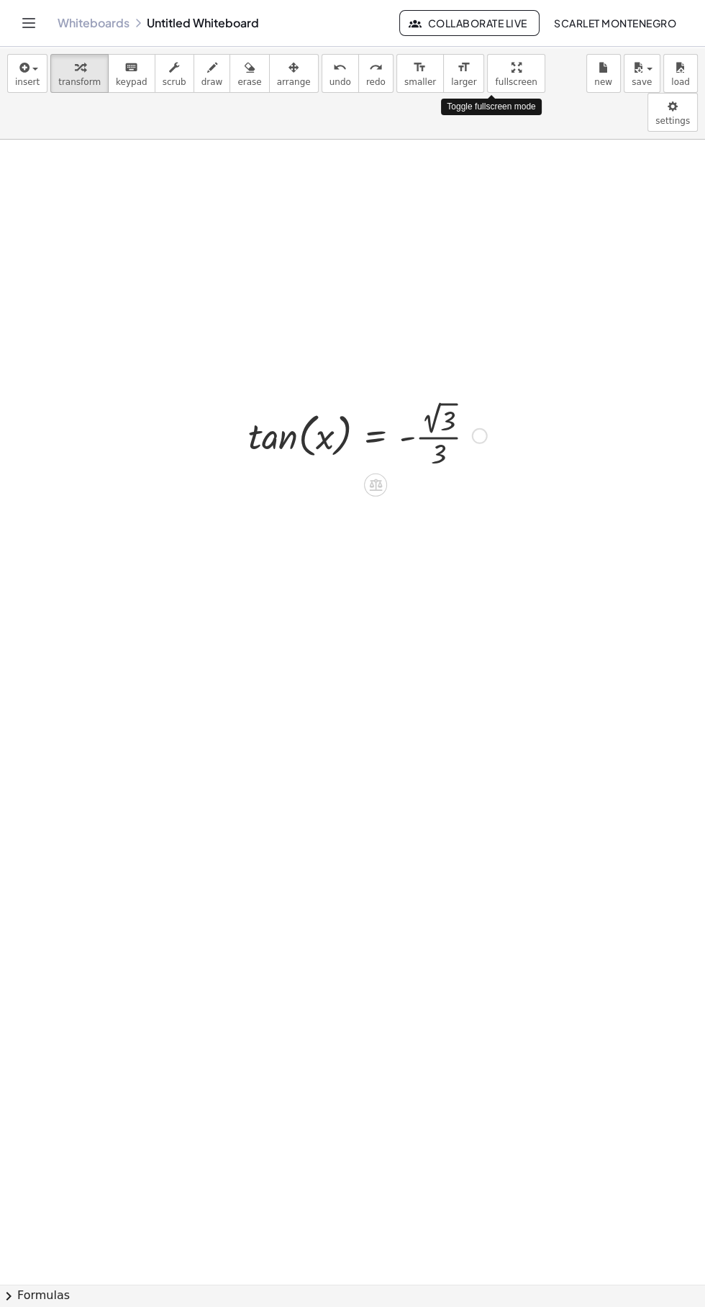
scroll to position [0, 0]
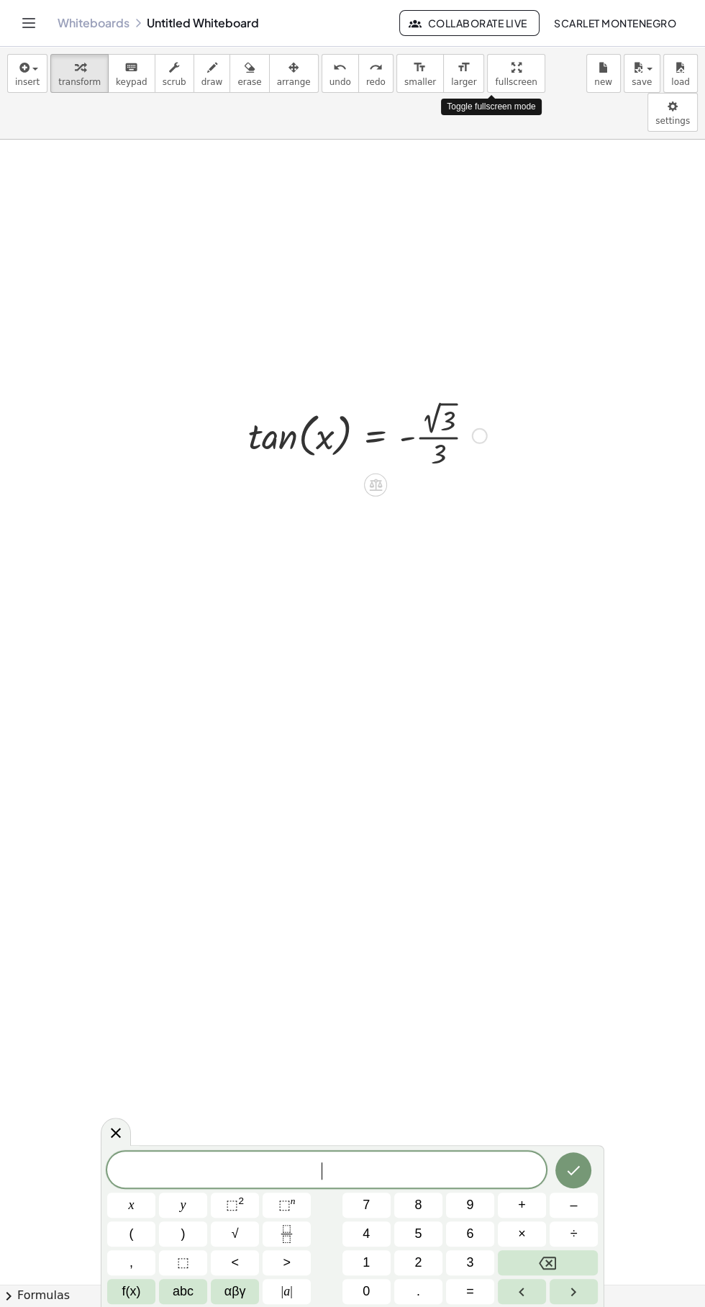
click at [263, 394] on div "tan ( , x ) = - · 2 √ 3 · 3 Go back to this line Copy line as LaTeX Copy deriva…" at bounding box center [362, 435] width 271 height 82
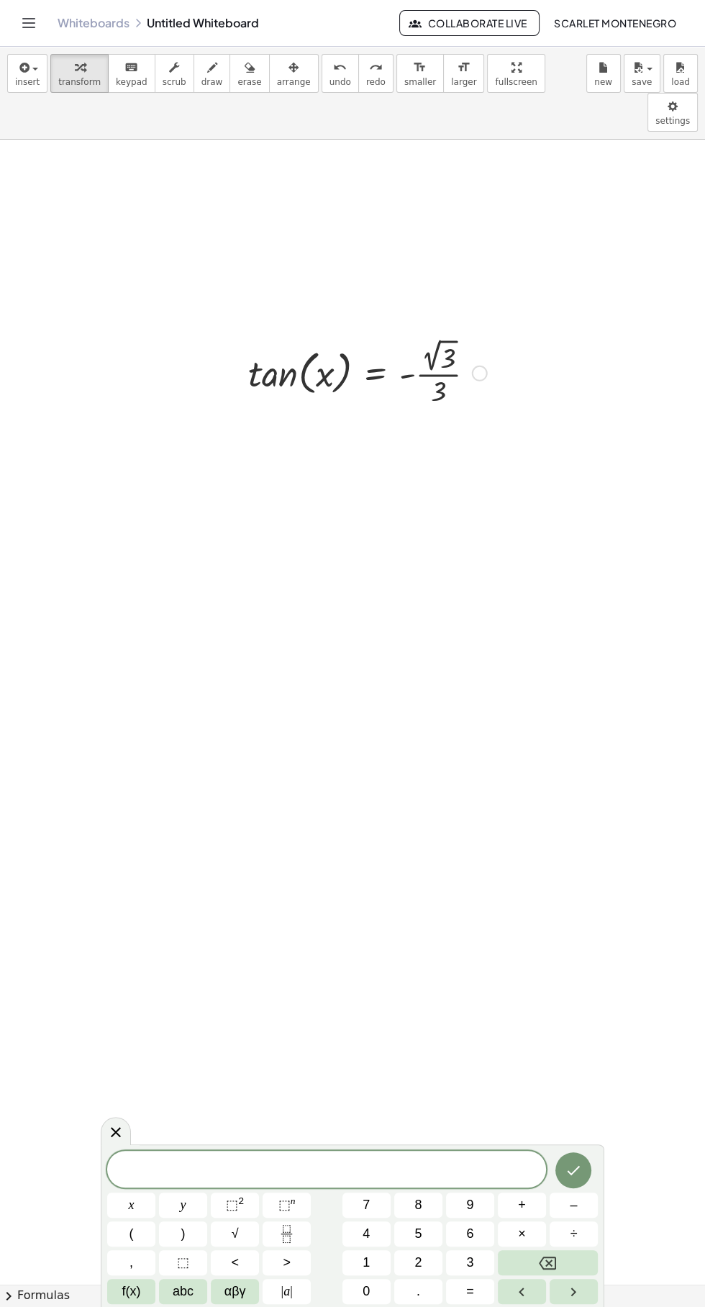
scroll to position [65, 0]
click at [29, 86] on button "insert" at bounding box center [27, 73] width 40 height 39
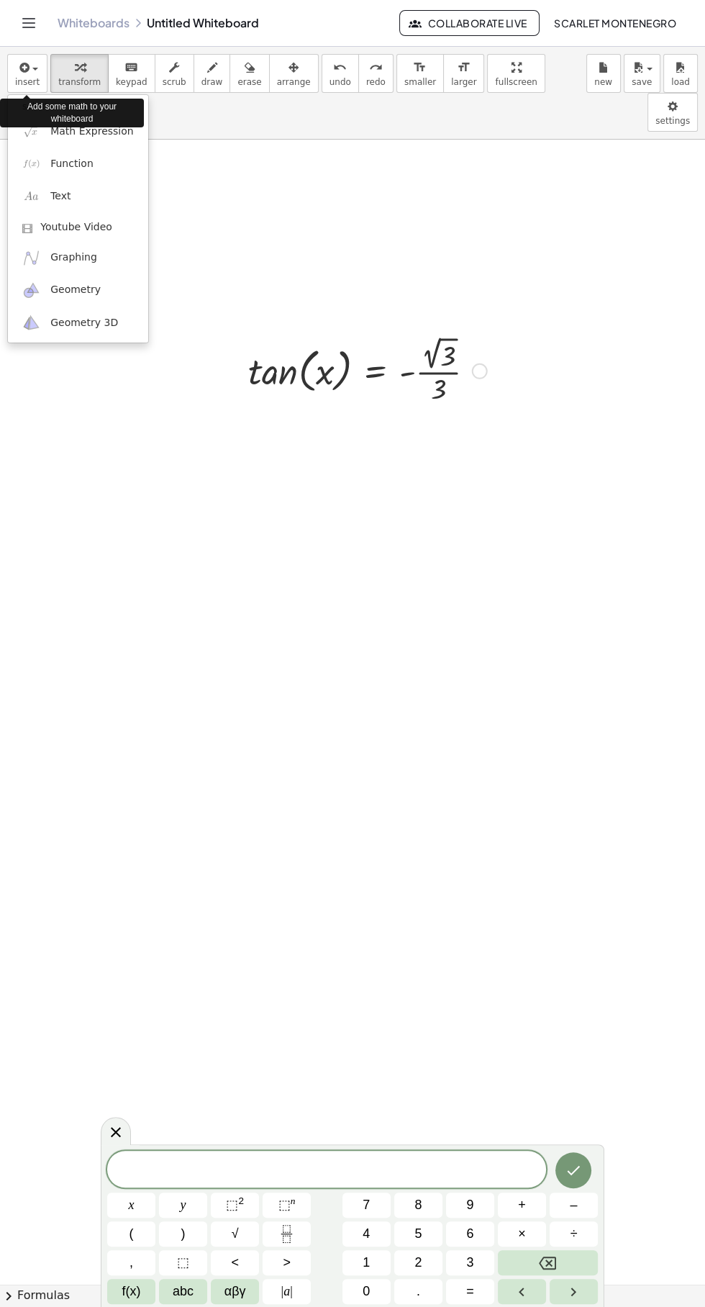
click at [101, 130] on div "Add some math to your whiteboard" at bounding box center [72, 113] width 144 height 36
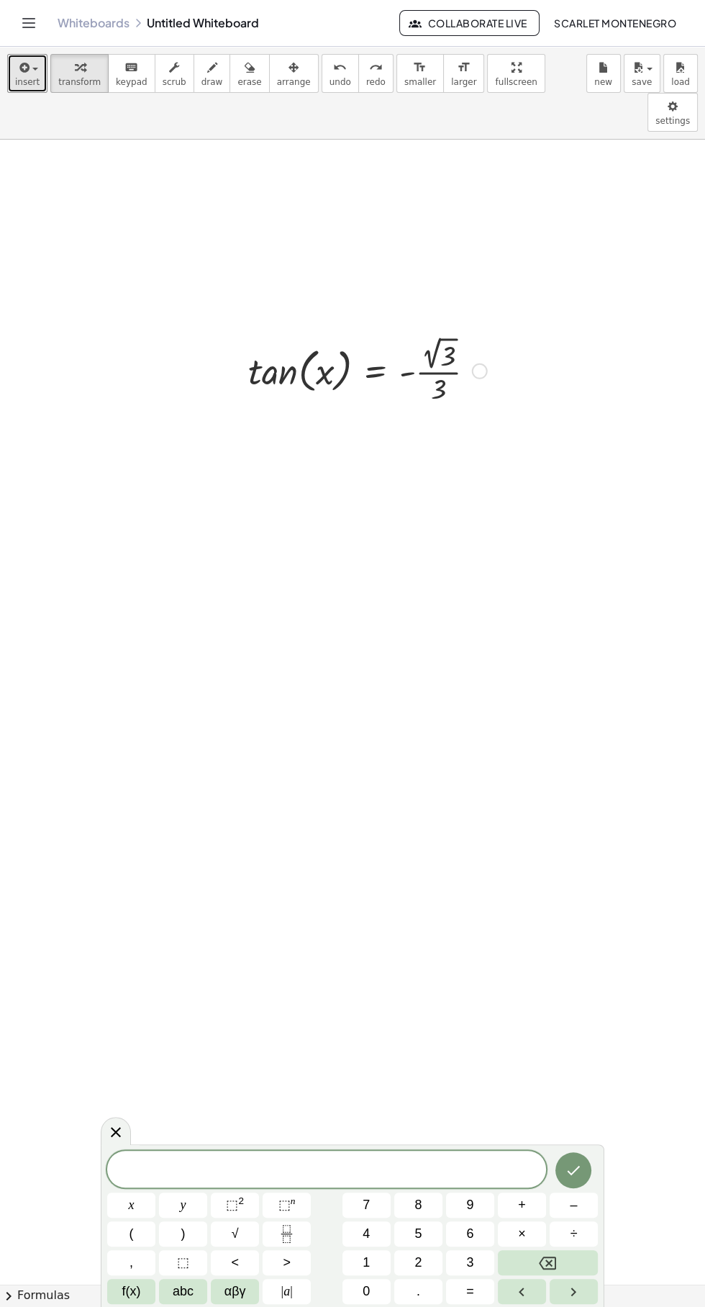
click at [34, 69] on span "button" at bounding box center [35, 69] width 6 height 3
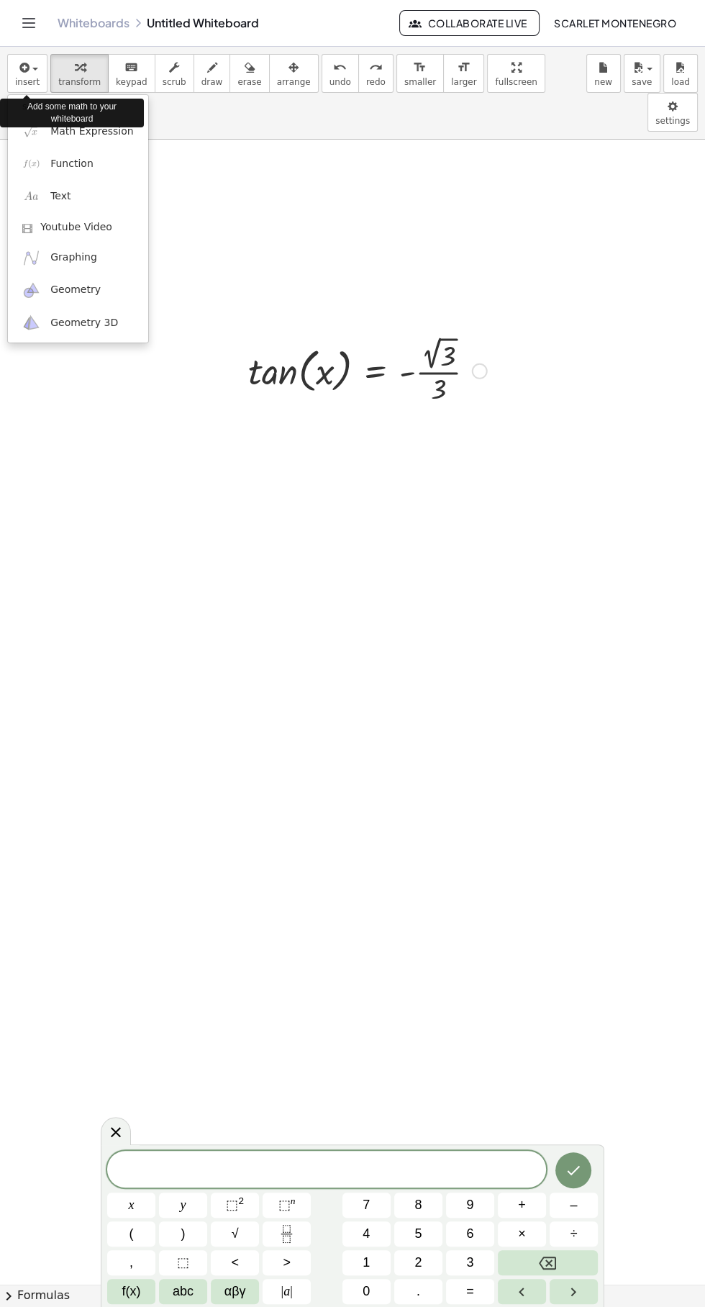
click at [105, 129] on div "Add some math to your whiteboard" at bounding box center [72, 113] width 144 height 36
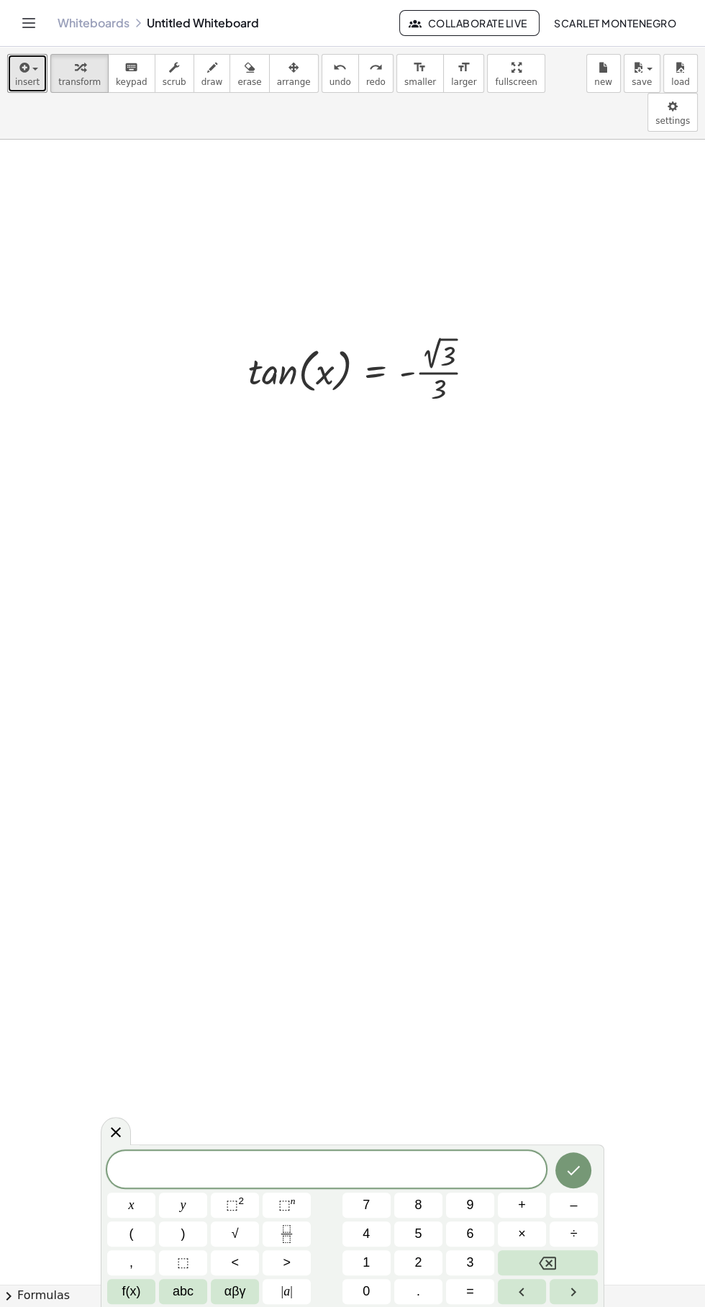
click at [32, 66] on div "button" at bounding box center [27, 66] width 24 height 17
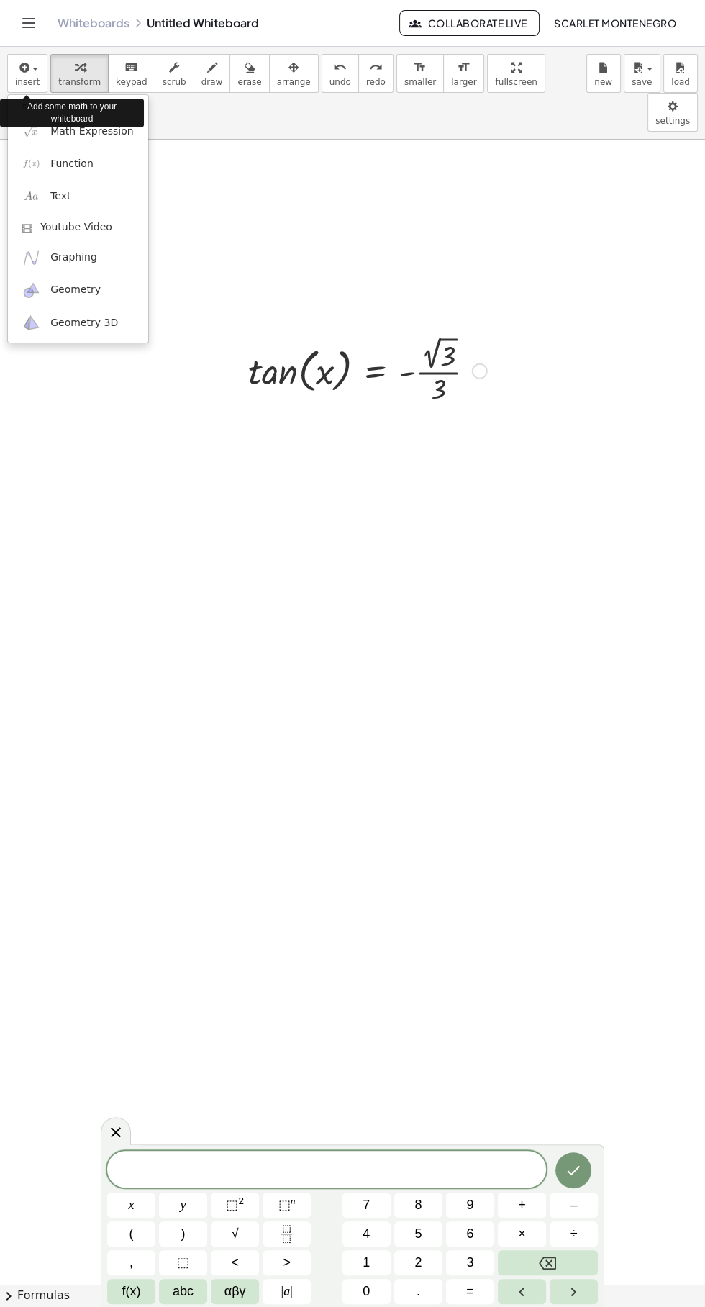
click at [109, 130] on div "Add some math to your whiteboard" at bounding box center [72, 113] width 144 height 36
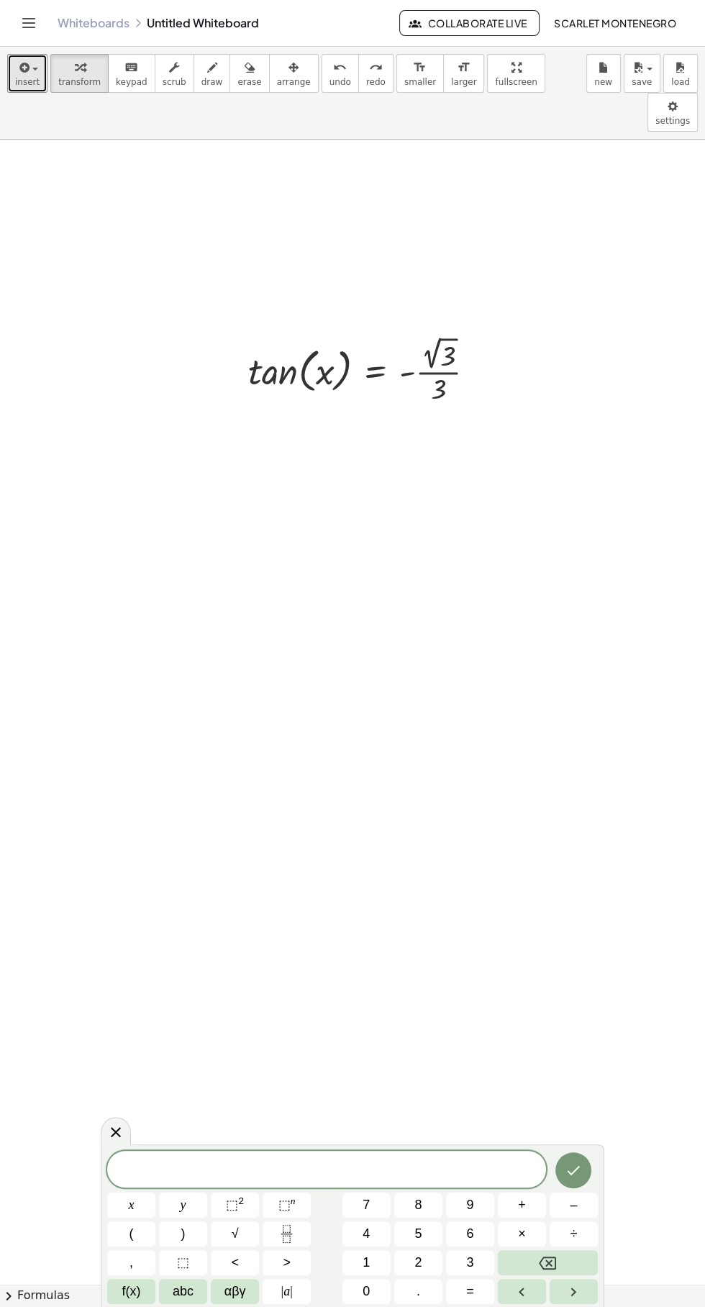
click at [26, 69] on icon "button" at bounding box center [23, 67] width 13 height 17
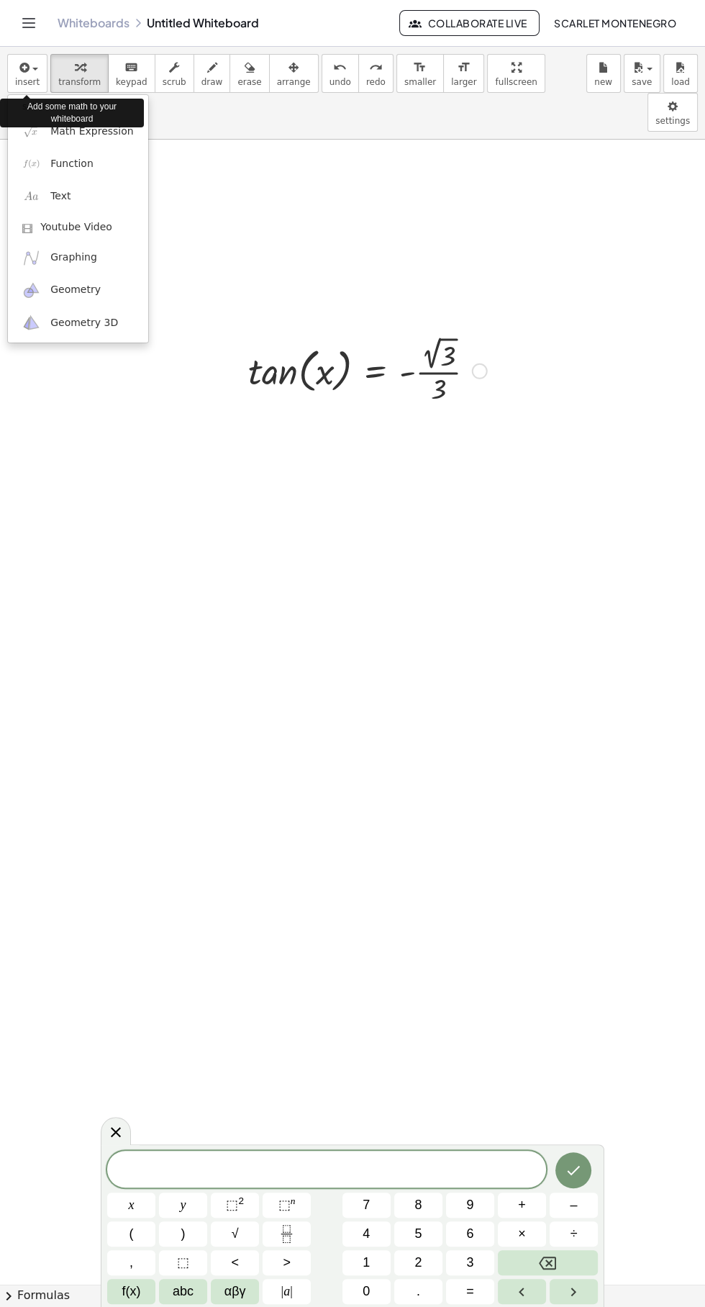
click at [101, 124] on div "Add some math to your whiteboard" at bounding box center [72, 113] width 144 height 29
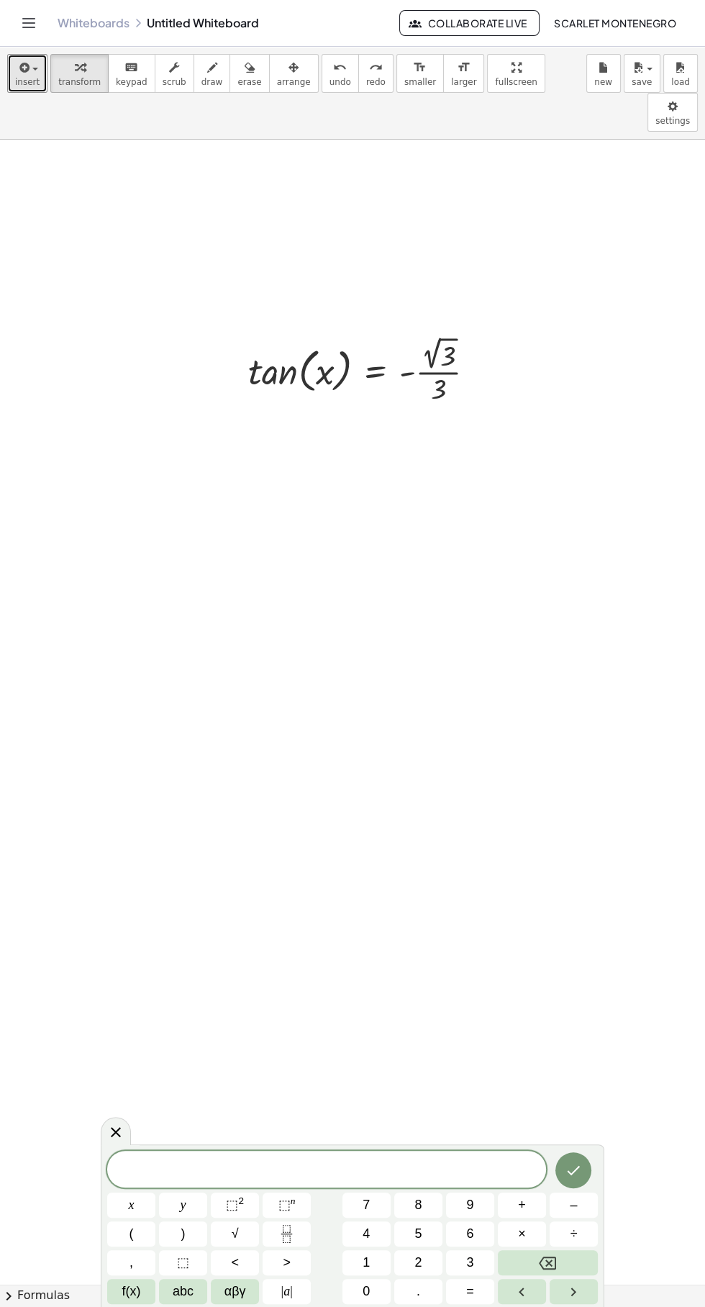
click at [34, 67] on div "button" at bounding box center [27, 66] width 24 height 17
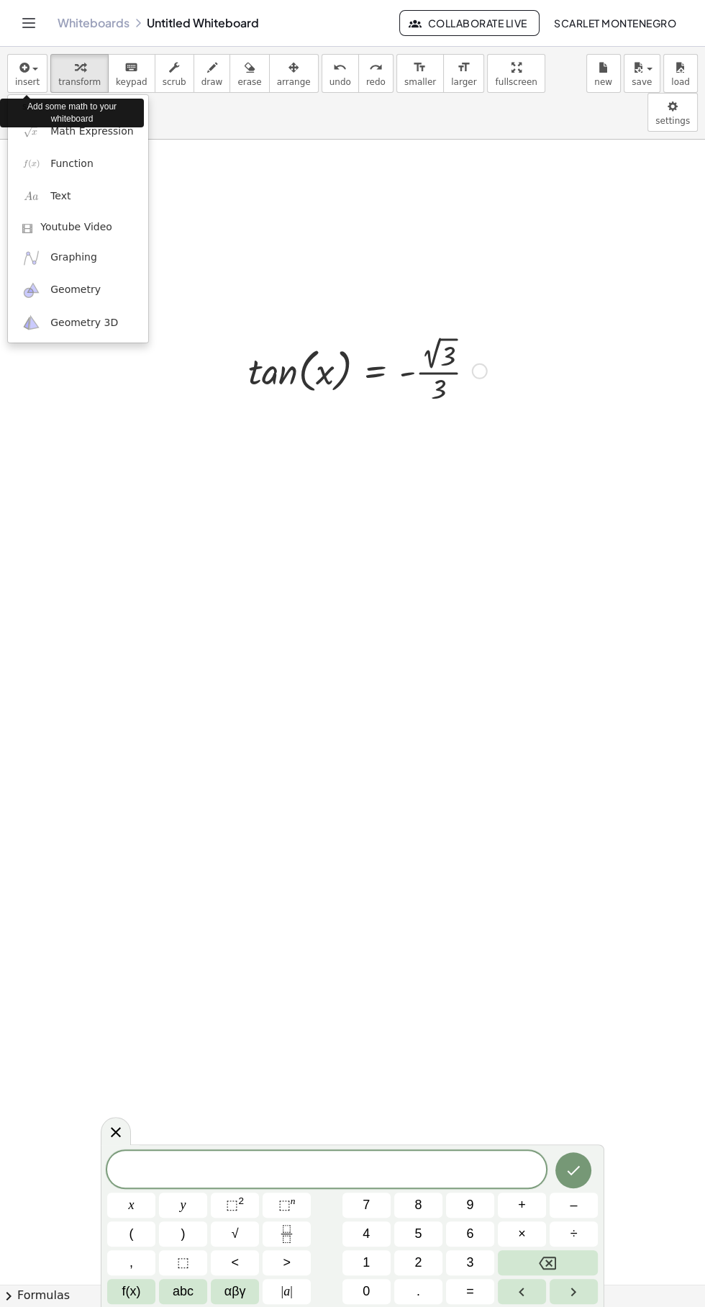
click at [101, 124] on div "Add some math to your whiteboard" at bounding box center [72, 113] width 144 height 29
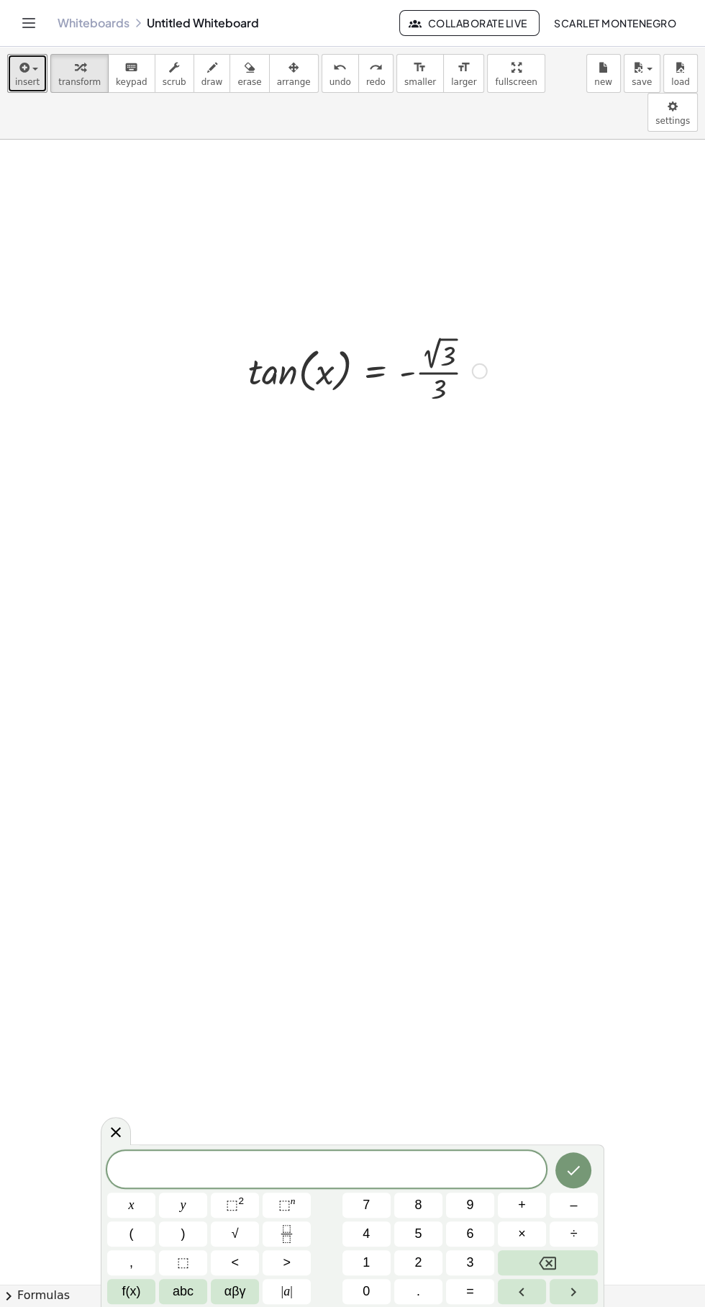
click at [34, 69] on span "button" at bounding box center [35, 69] width 6 height 3
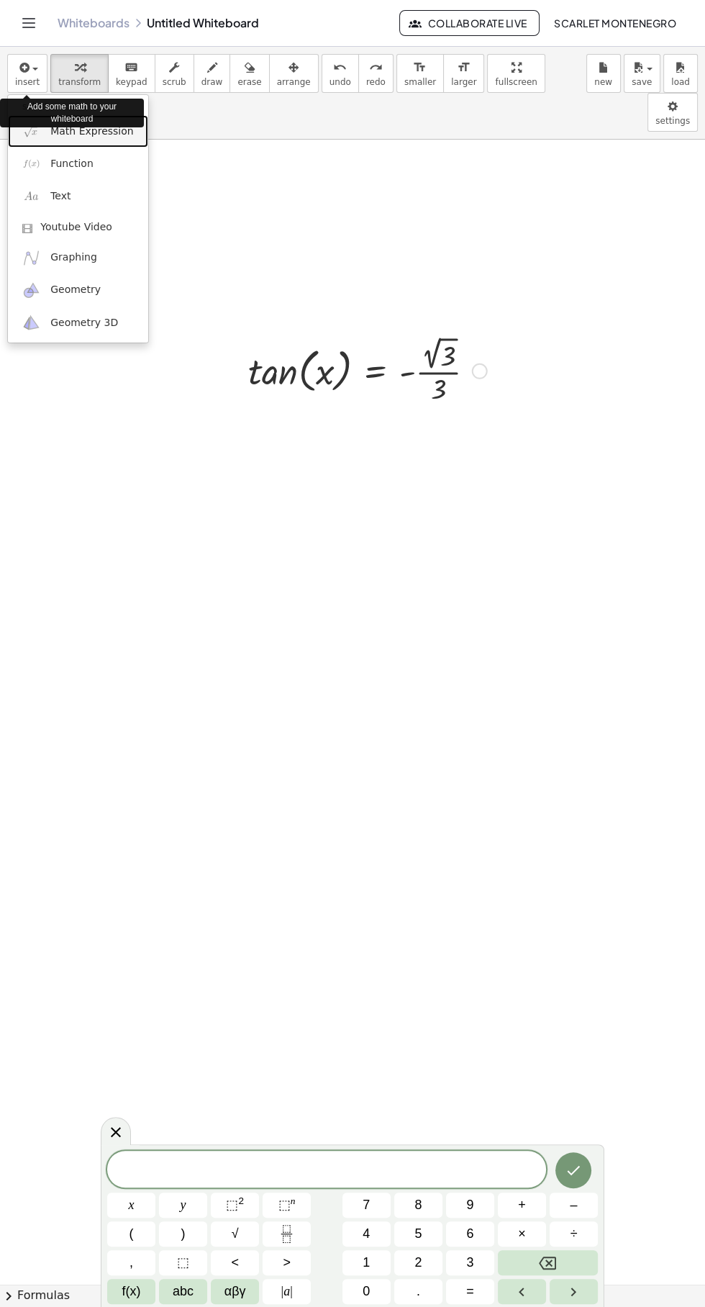
click at [110, 134] on span "Math Expression" at bounding box center [91, 131] width 83 height 14
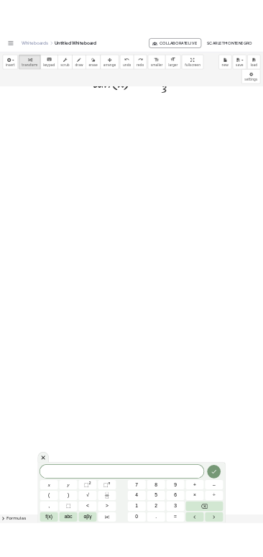
scroll to position [36, 0]
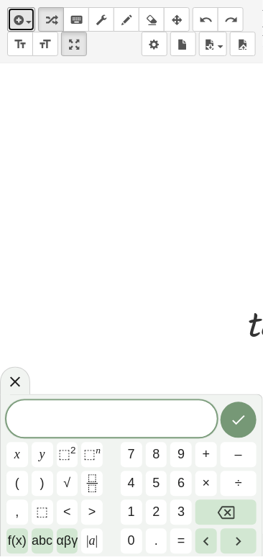
click at [20, 19] on icon "button" at bounding box center [17, 20] width 13 height 17
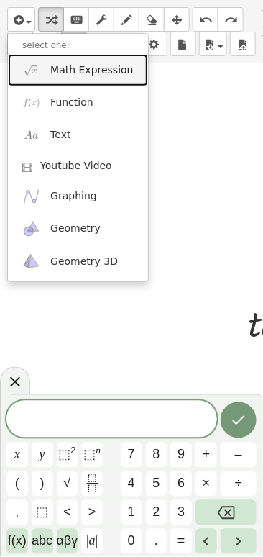
click at [94, 73] on span "Math Expression" at bounding box center [91, 70] width 83 height 14
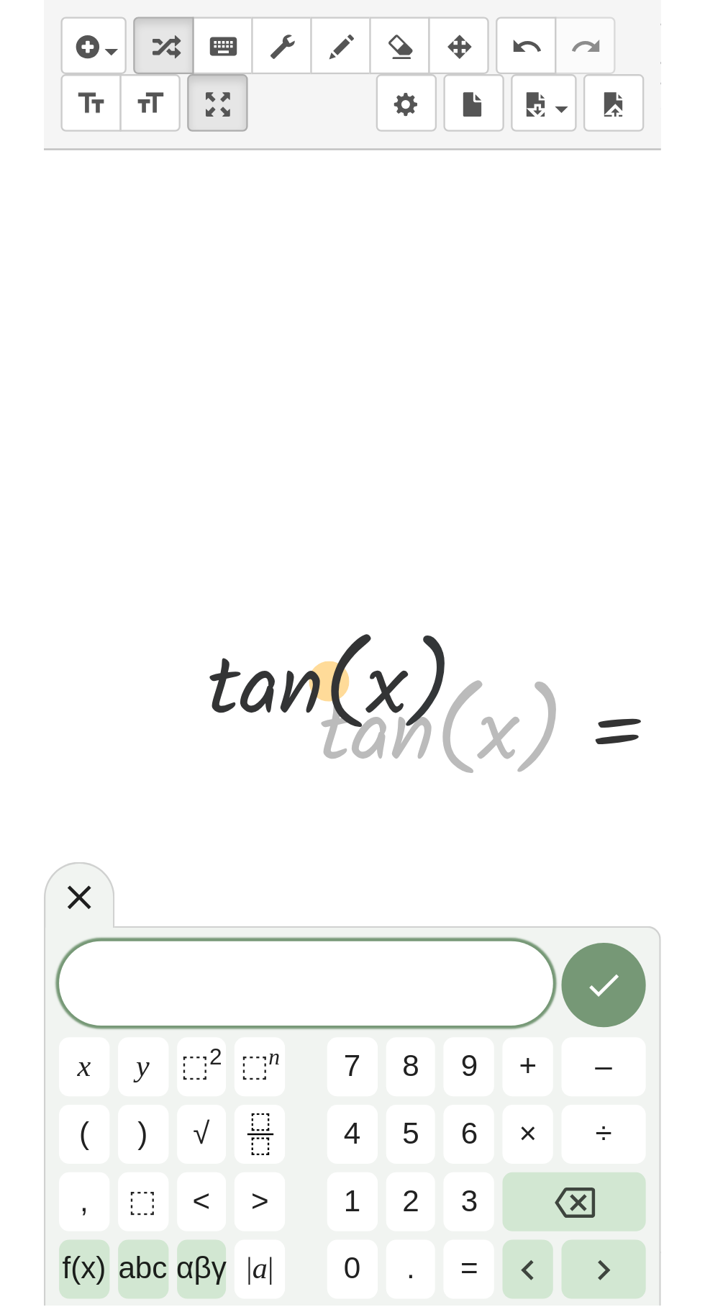
scroll to position [0, 81]
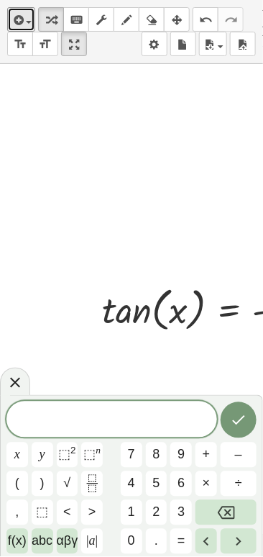
click at [16, 24] on icon "button" at bounding box center [17, 20] width 13 height 17
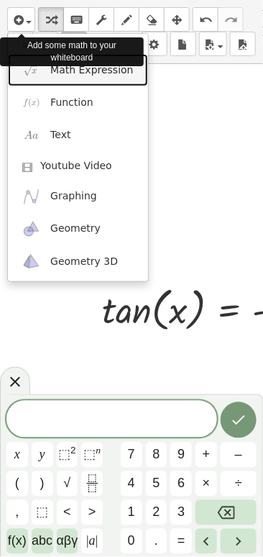
click at [114, 76] on span "Math Expression" at bounding box center [91, 70] width 83 height 14
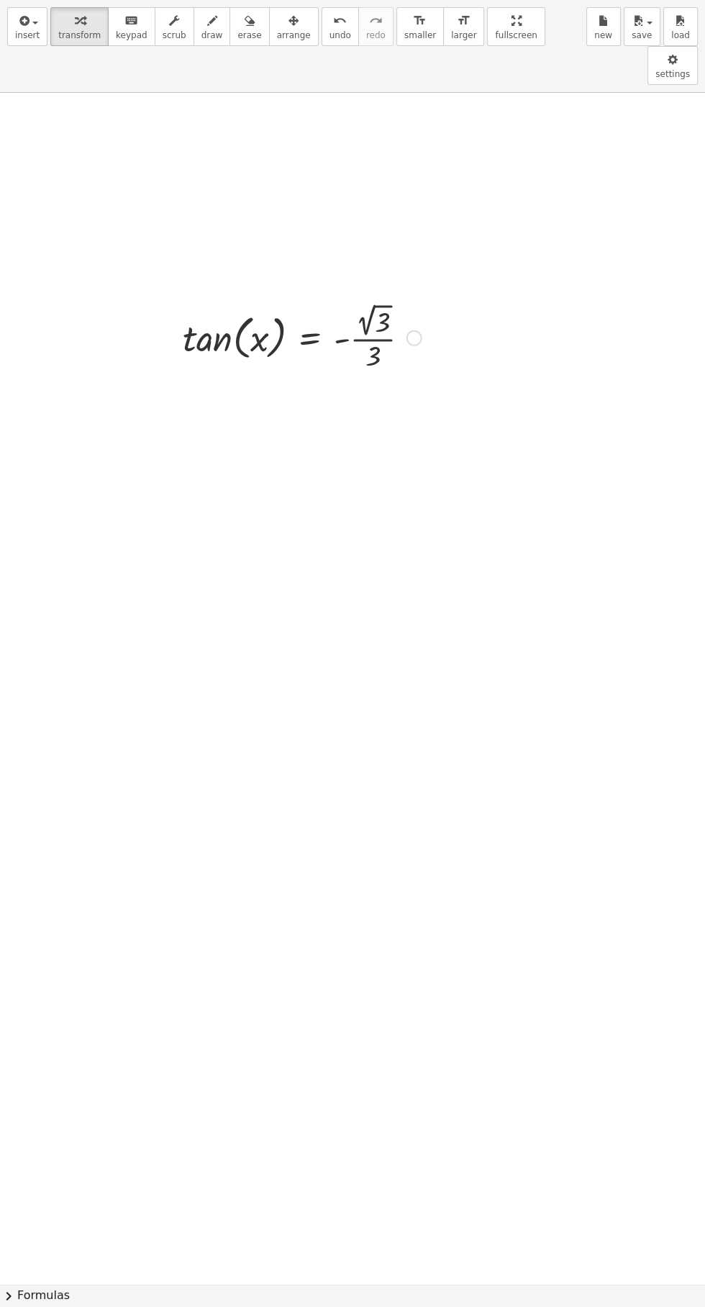
scroll to position [1, 0]
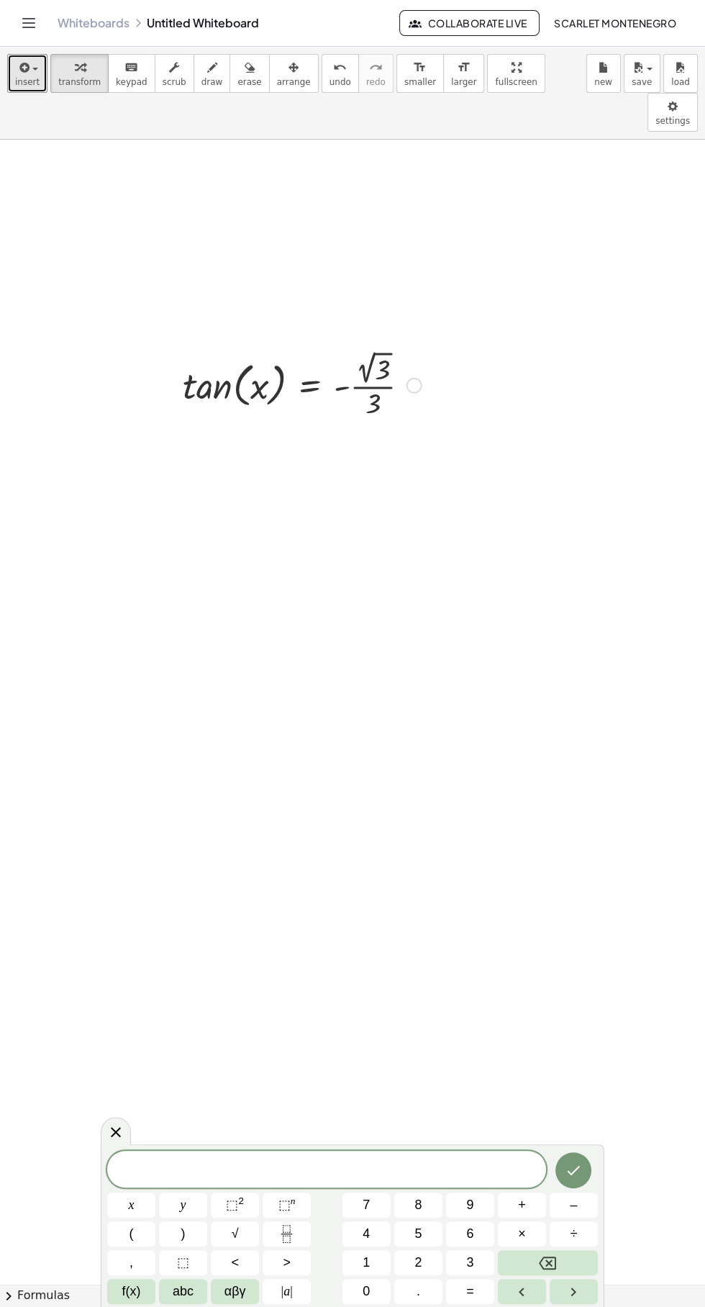
click at [22, 67] on icon "button" at bounding box center [23, 67] width 13 height 17
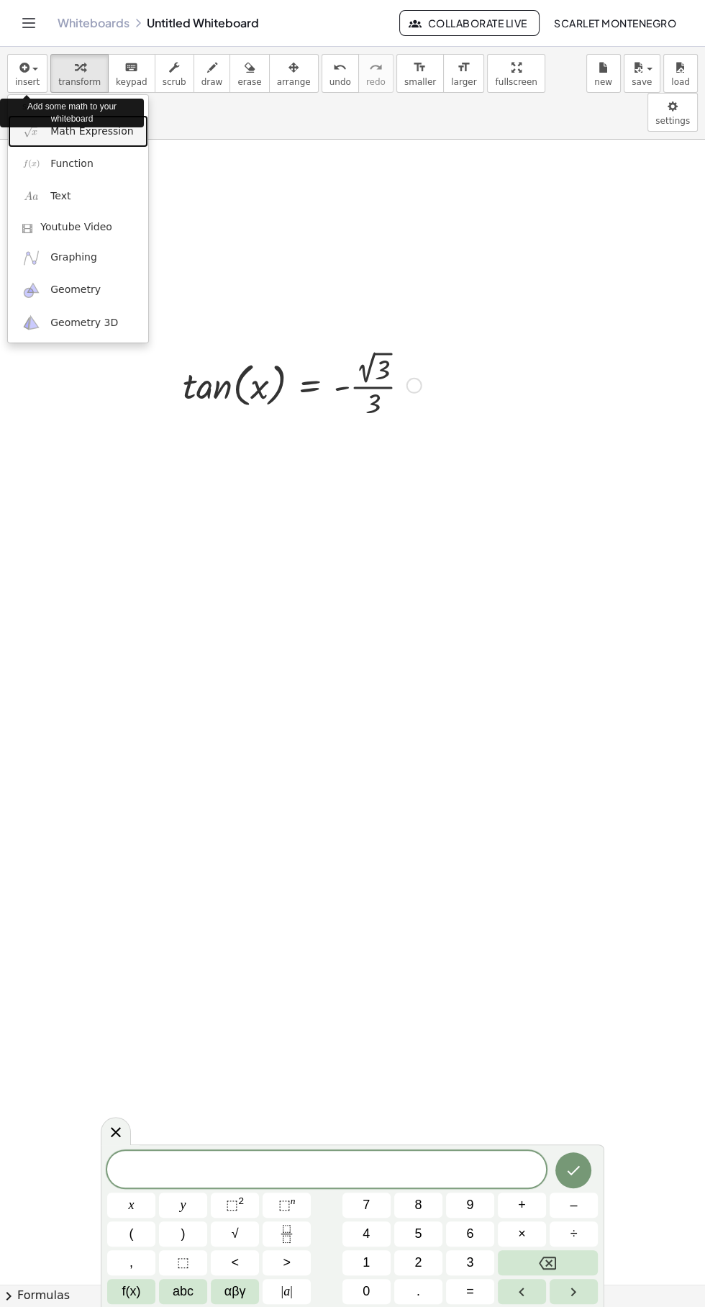
click at [68, 131] on span "Math Expression" at bounding box center [91, 131] width 83 height 14
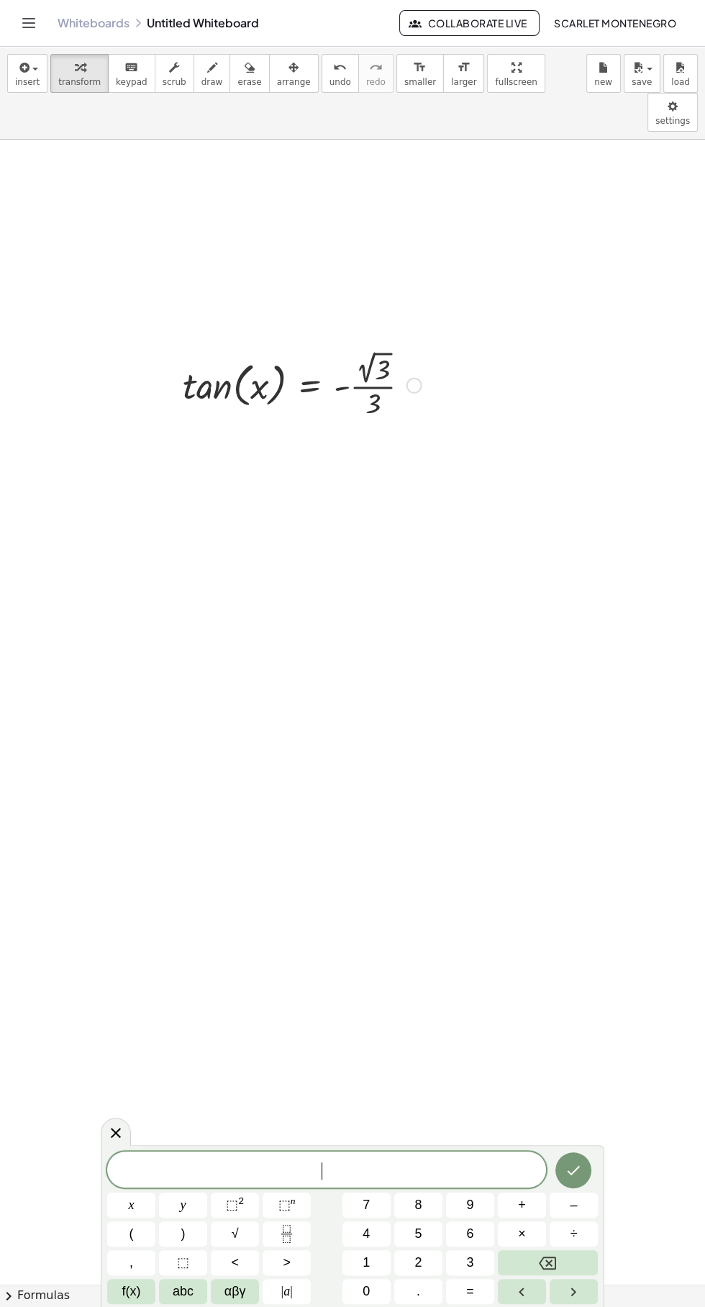
scroll to position [0, 0]
click at [30, 68] on span "button" at bounding box center [31, 69] width 3 height 10
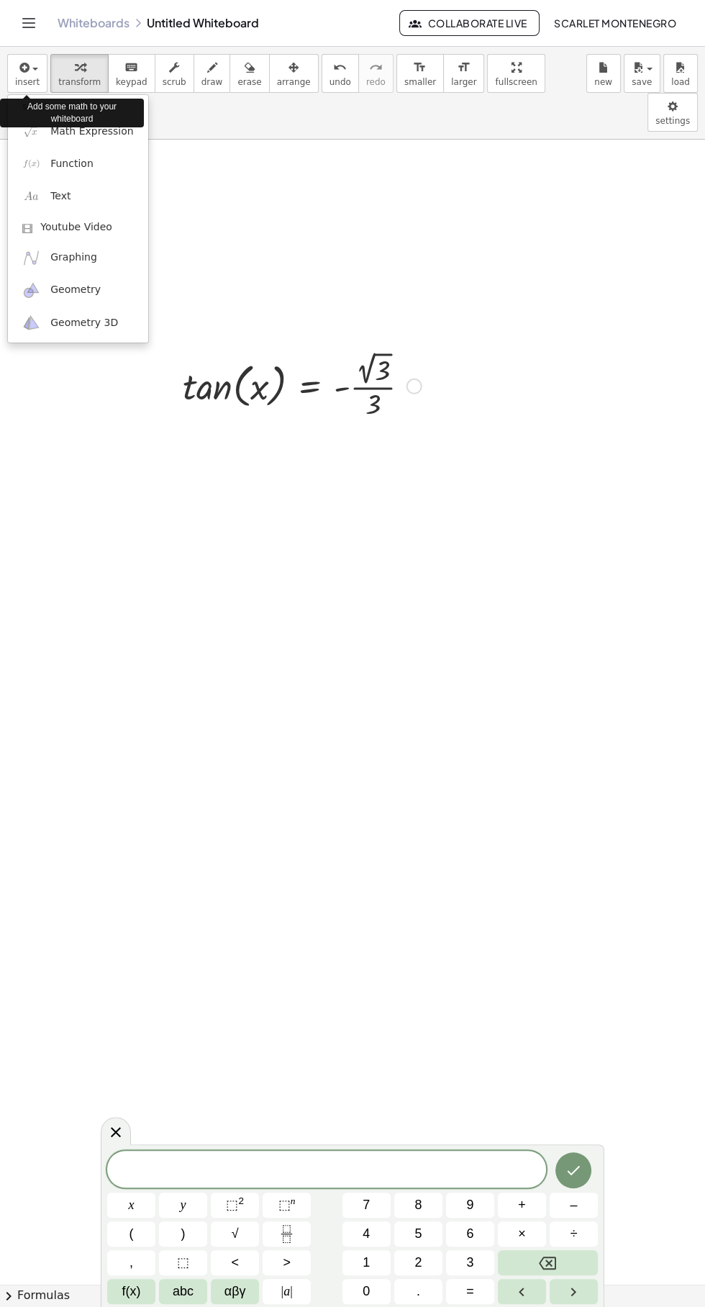
click at [95, 130] on div "Add some math to your whiteboard" at bounding box center [72, 113] width 144 height 36
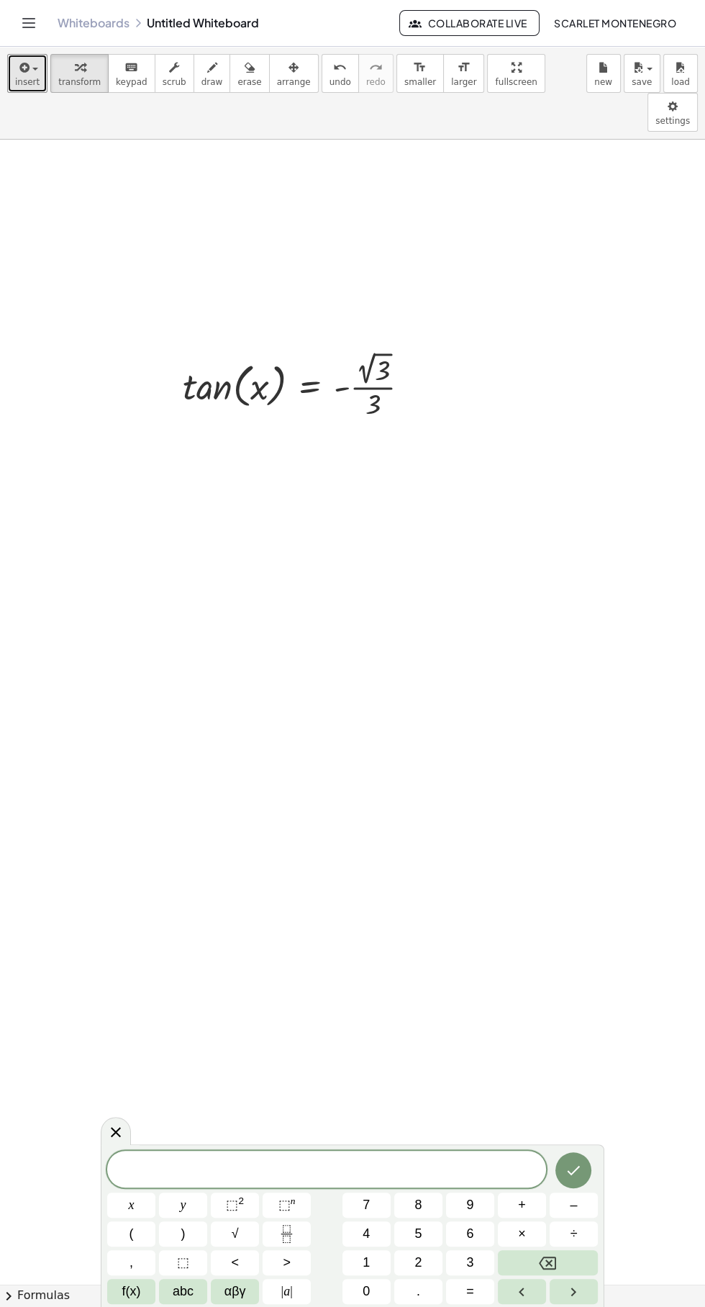
click at [30, 71] on span "button" at bounding box center [31, 69] width 3 height 10
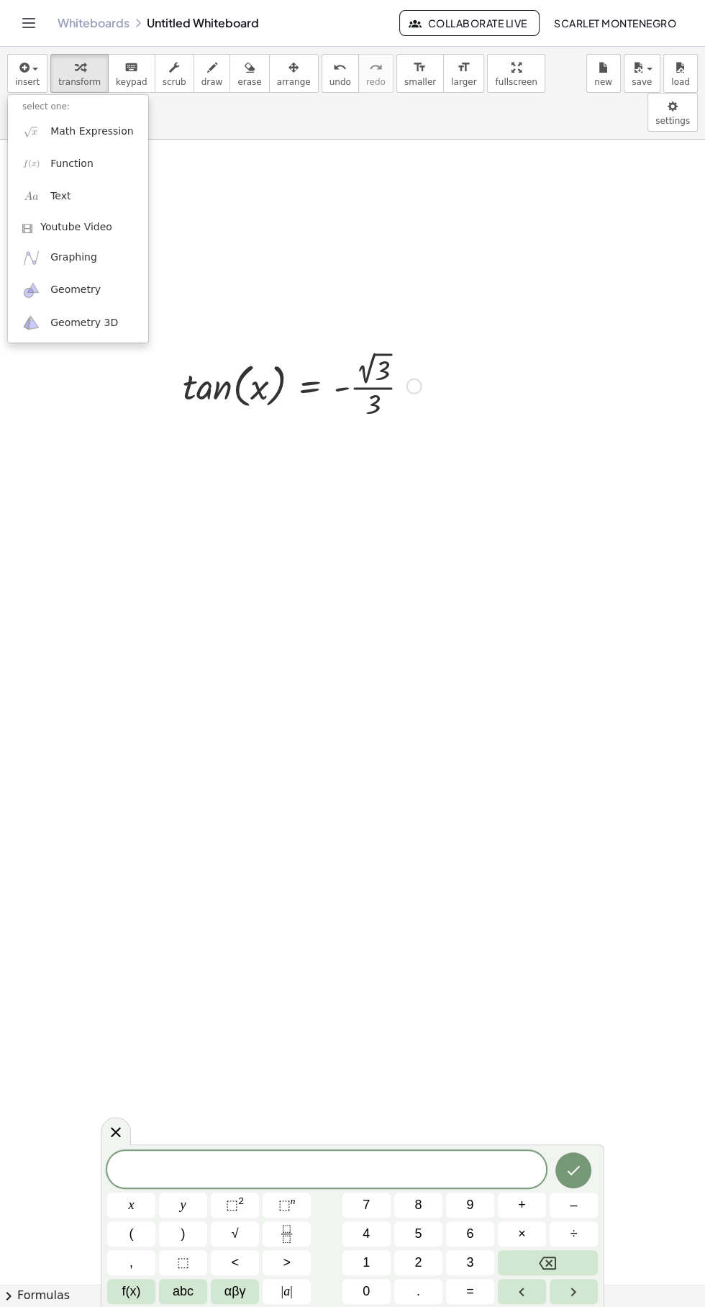
click at [63, 112] on li "select one:" at bounding box center [78, 107] width 140 height 17
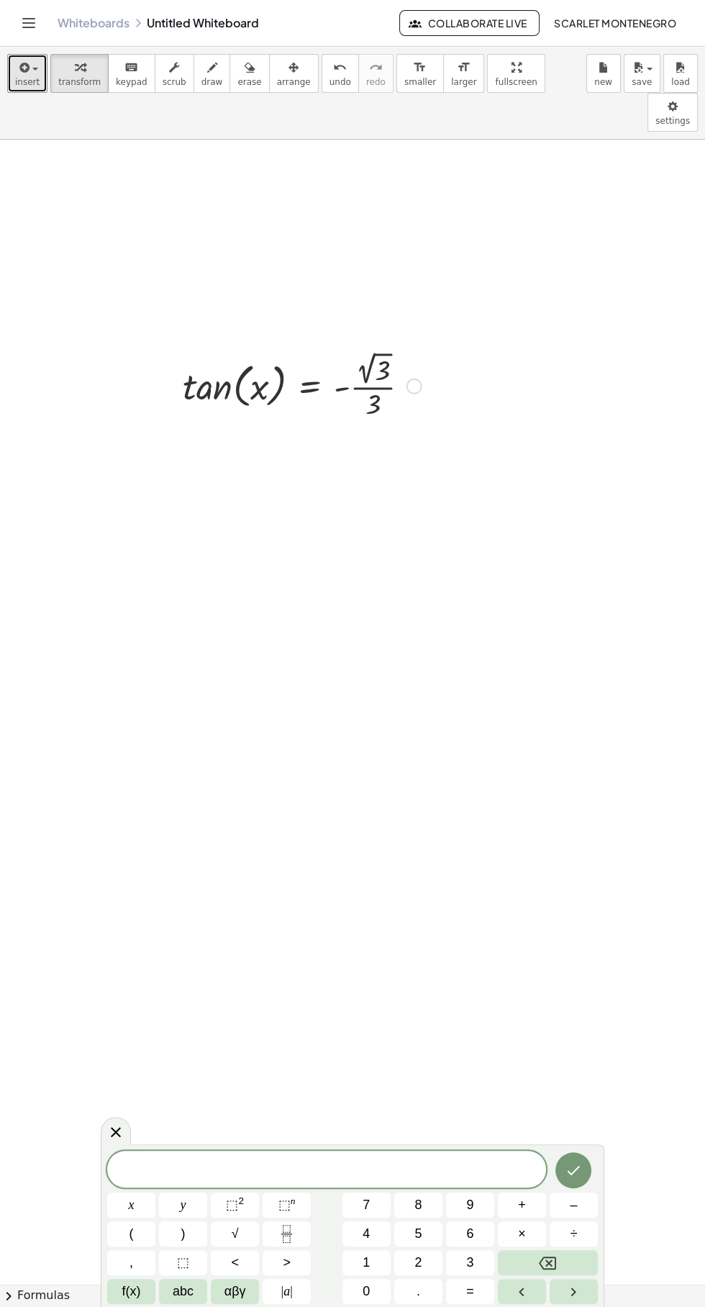
click at [34, 63] on div "button" at bounding box center [27, 66] width 24 height 17
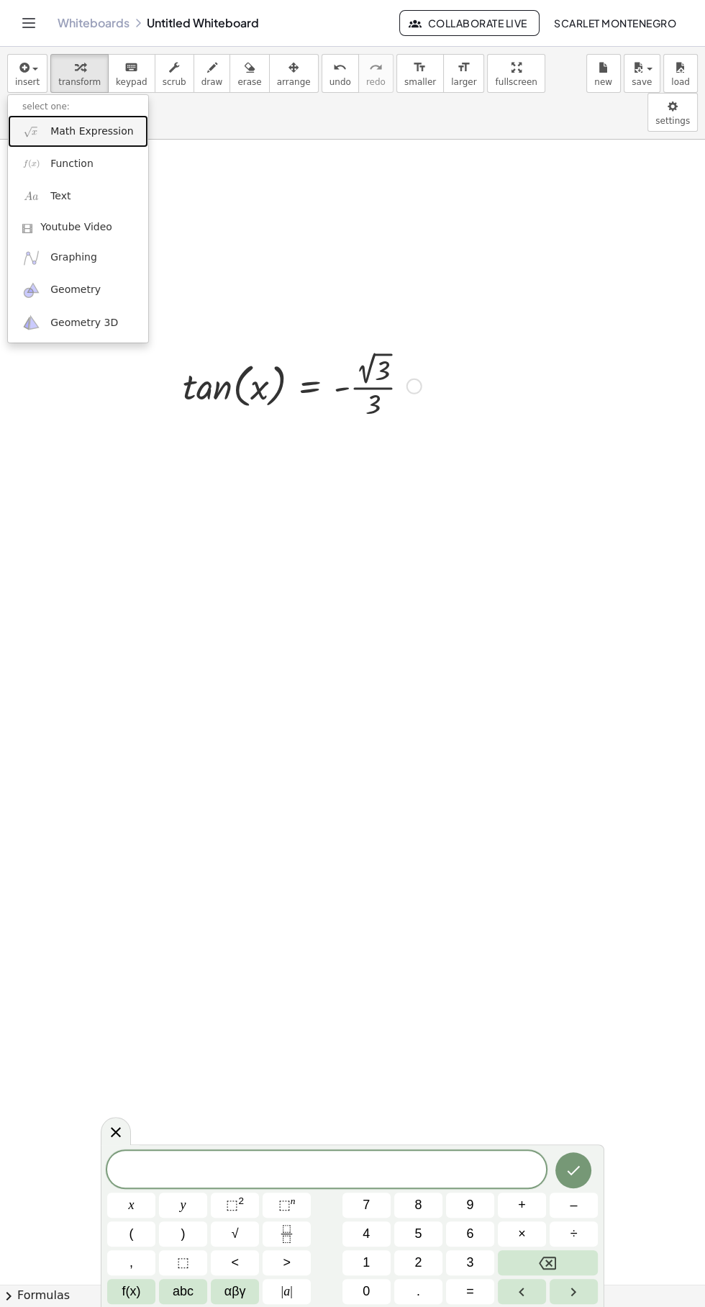
click at [90, 136] on span "Math Expression" at bounding box center [91, 131] width 83 height 14
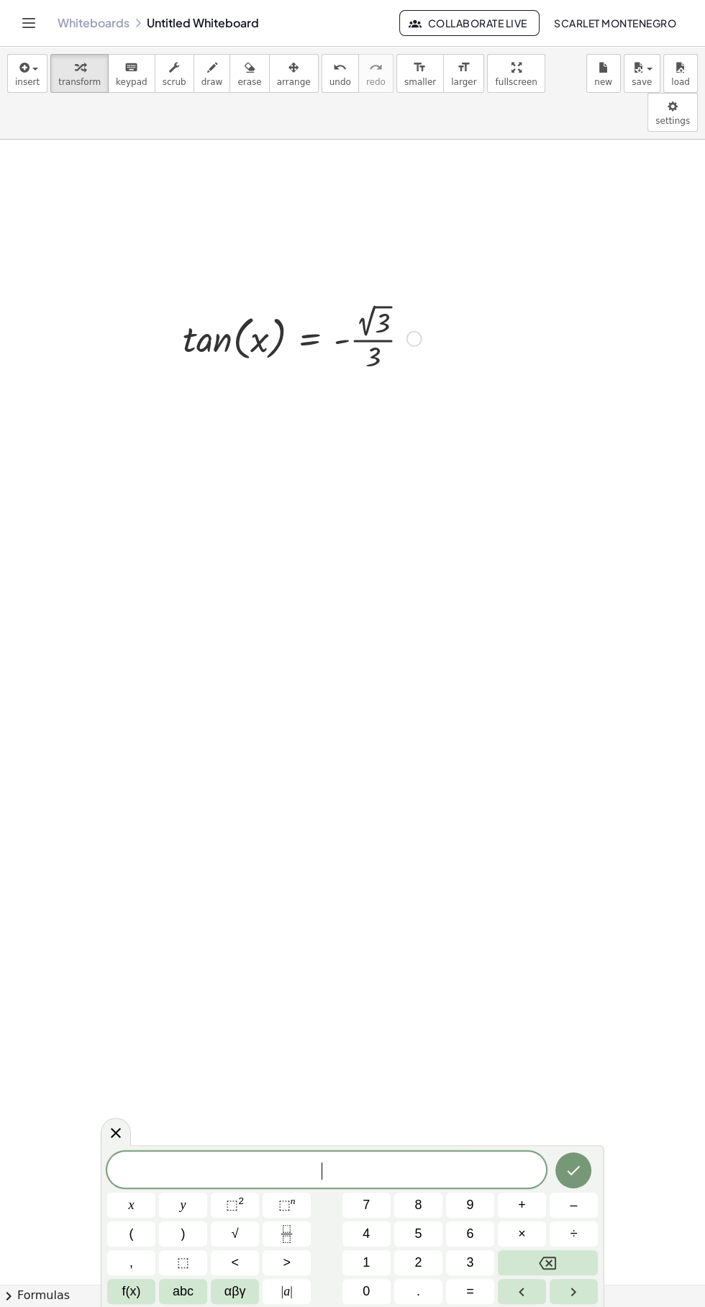
scroll to position [22, 0]
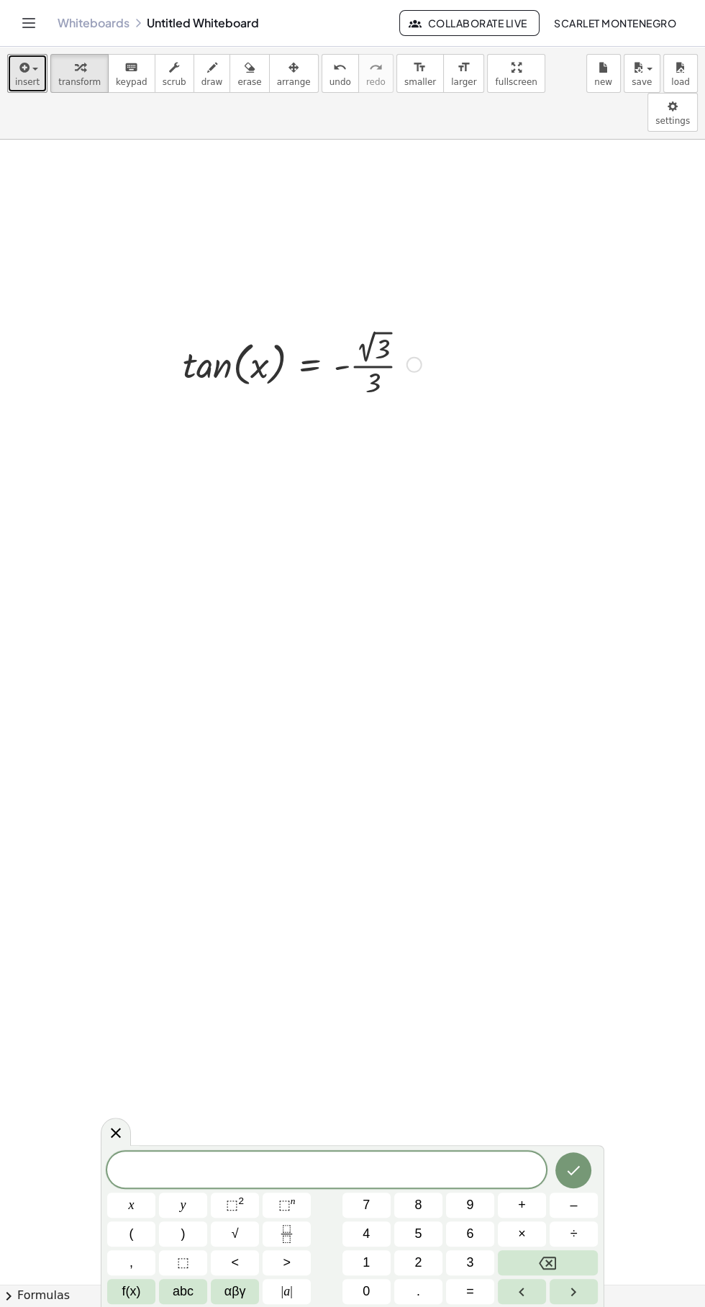
click at [22, 81] on span "insert" at bounding box center [27, 82] width 24 height 10
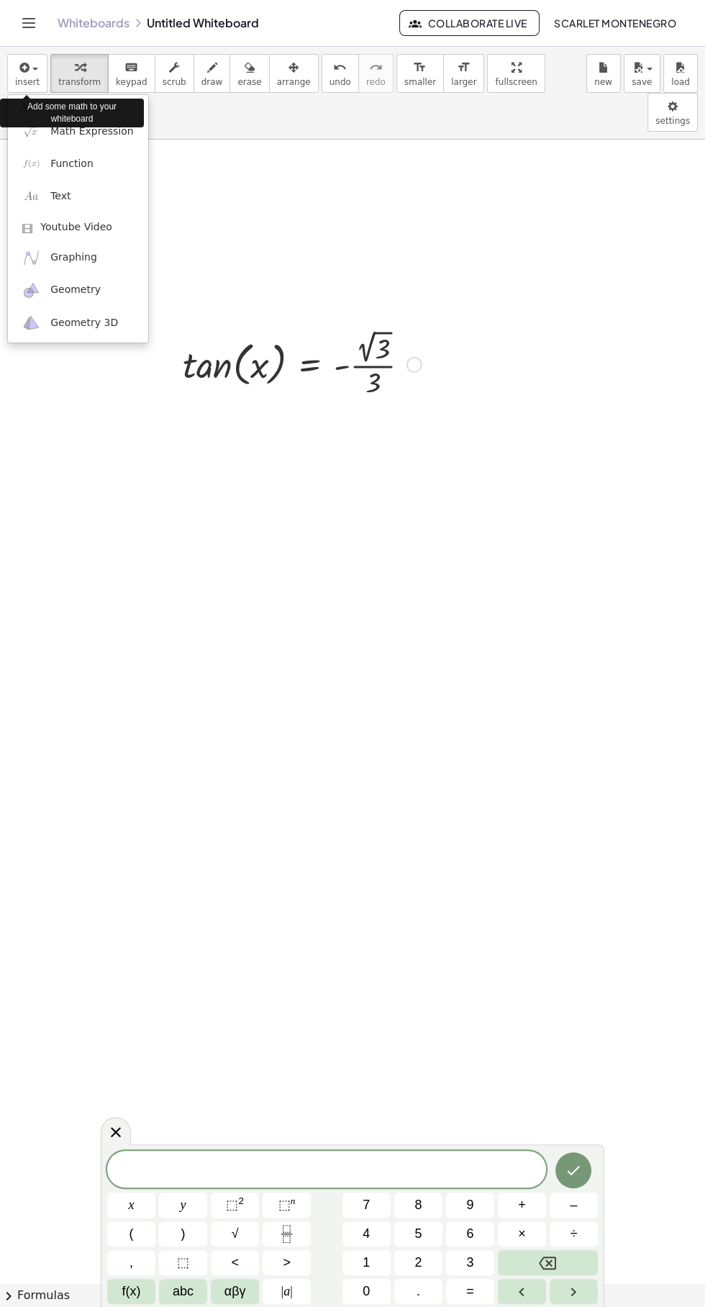
click at [78, 65] on div at bounding box center [352, 653] width 705 height 1307
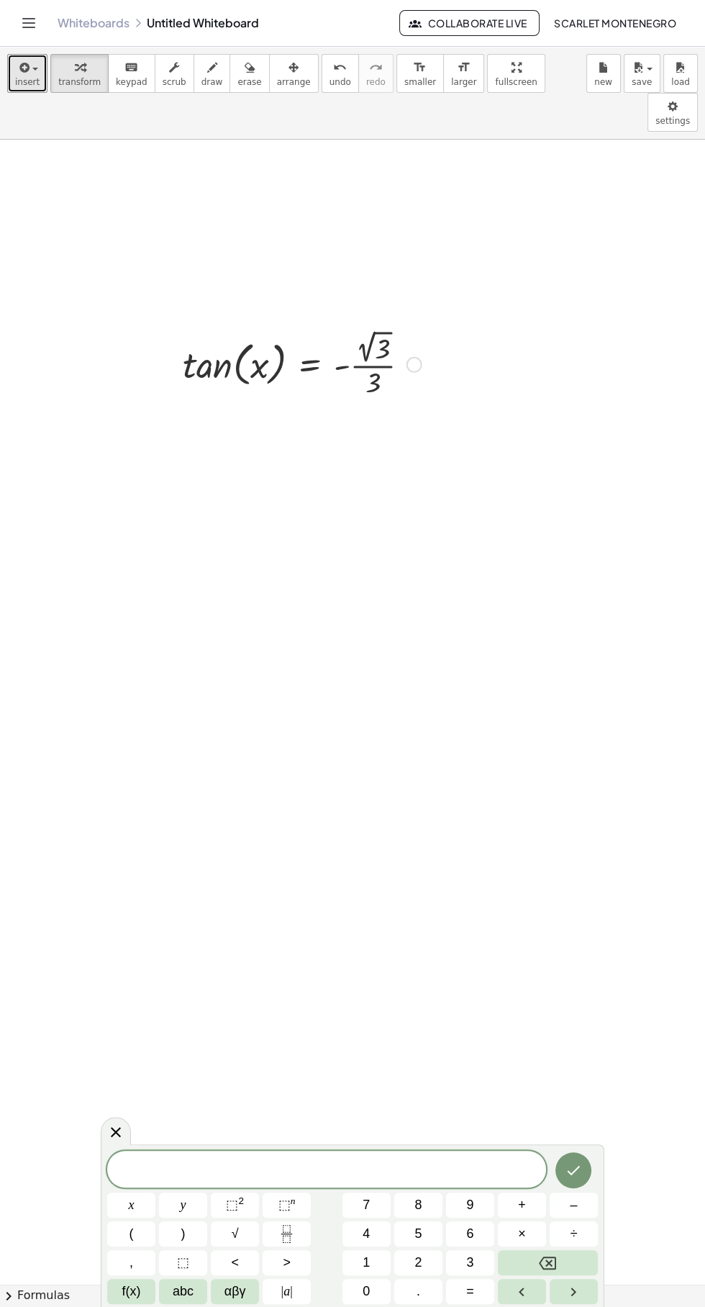
click at [30, 68] on span "button" at bounding box center [31, 69] width 3 height 10
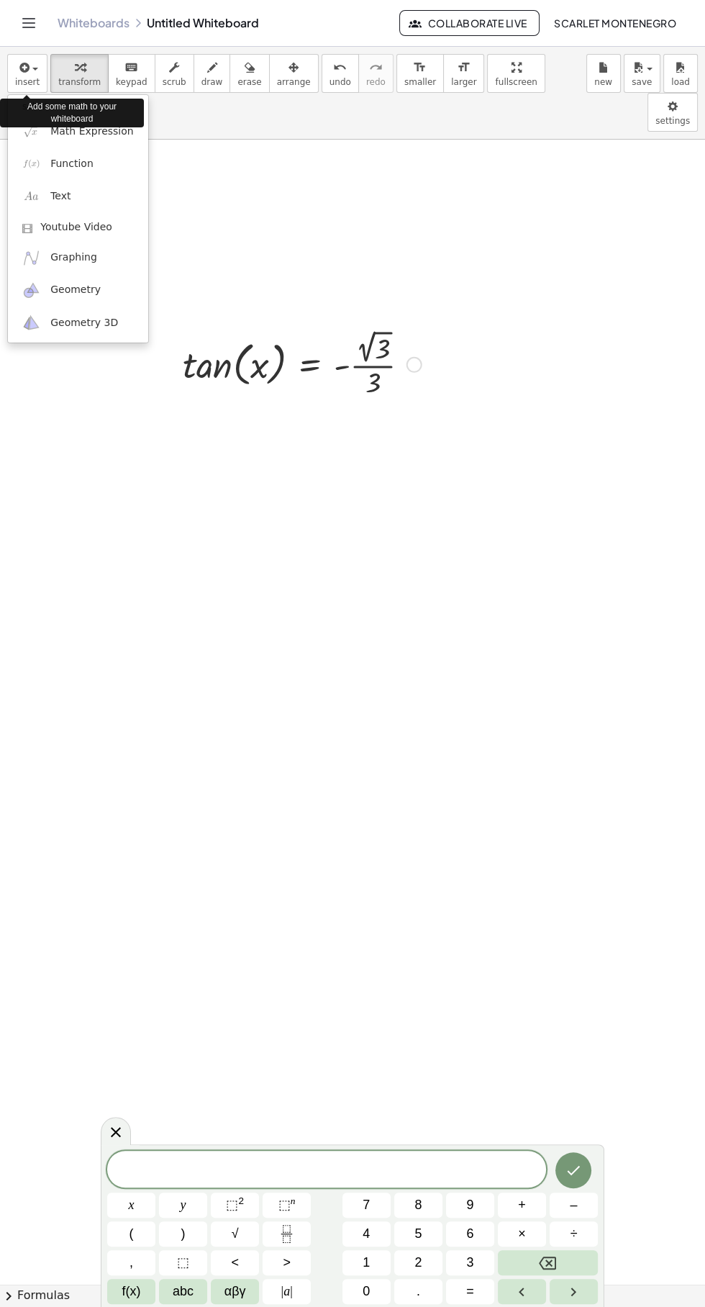
click at [106, 127] on div "Add some math to your whiteboard" at bounding box center [72, 113] width 144 height 29
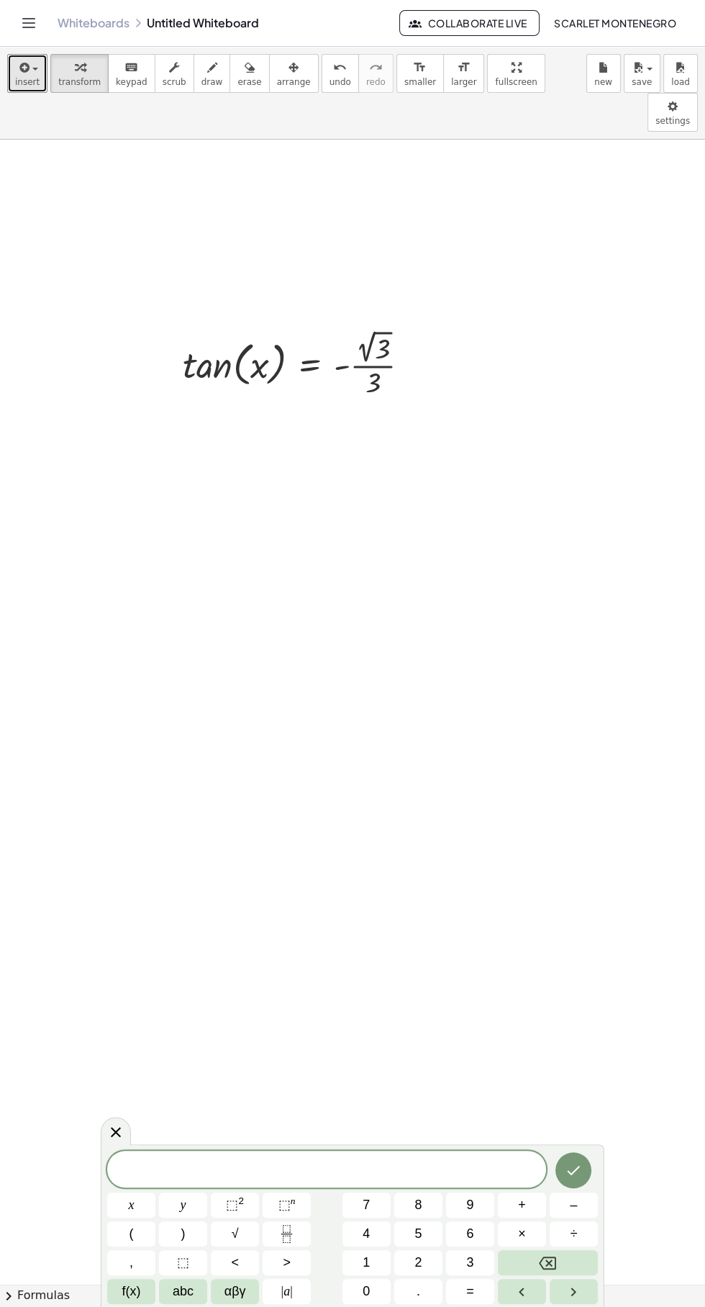
click at [22, 83] on span "insert" at bounding box center [27, 82] width 24 height 10
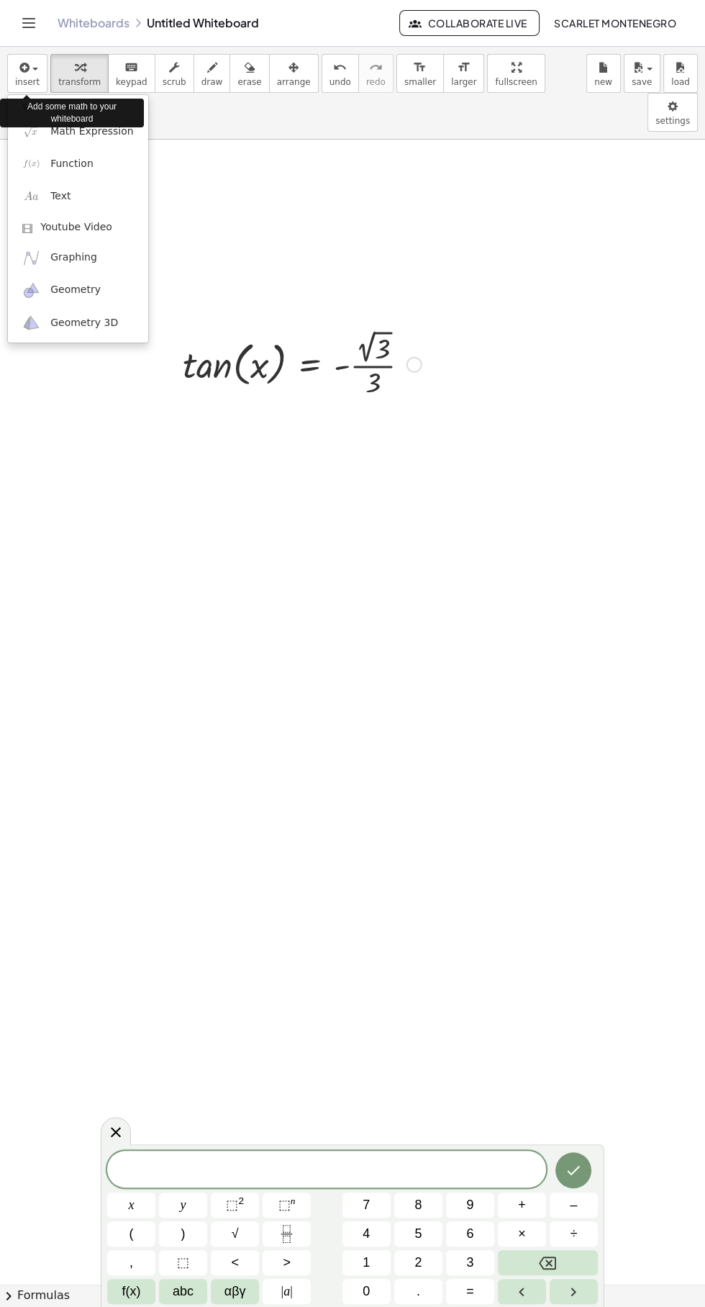
click at [96, 127] on div "Add some math to your whiteboard" at bounding box center [72, 113] width 144 height 29
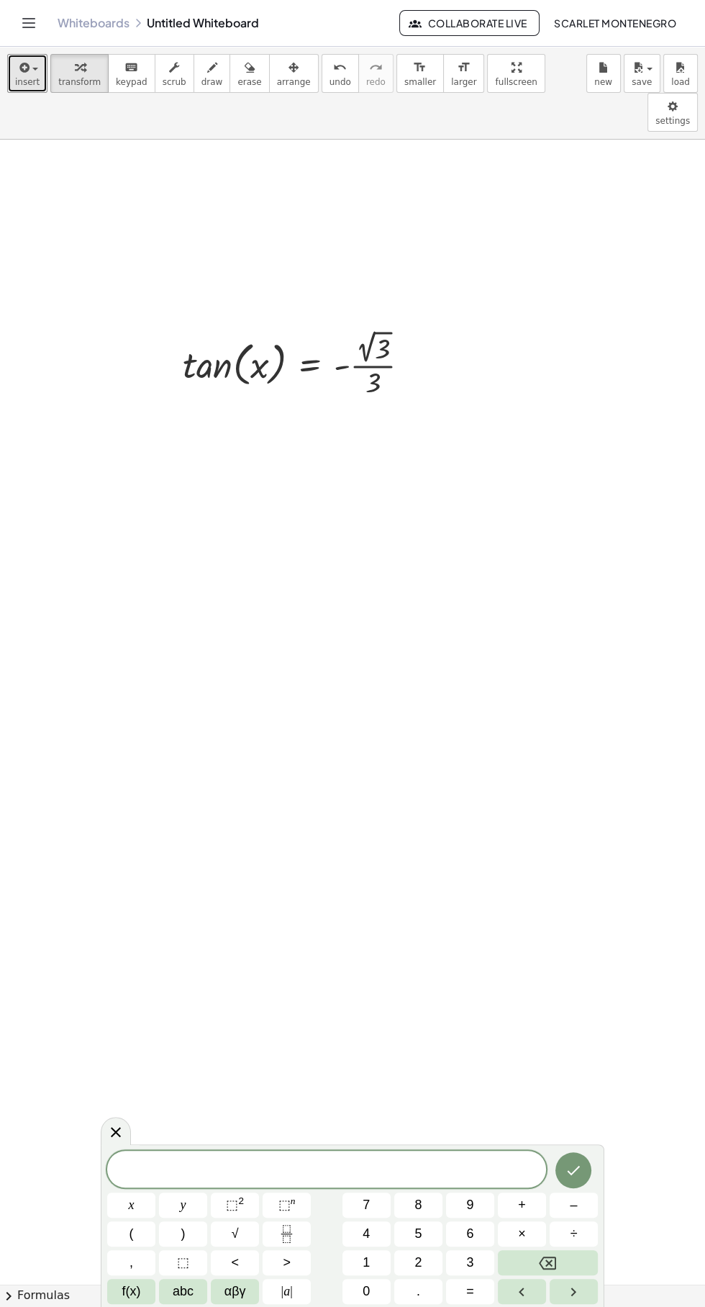
click at [26, 81] on span "insert" at bounding box center [27, 82] width 24 height 10
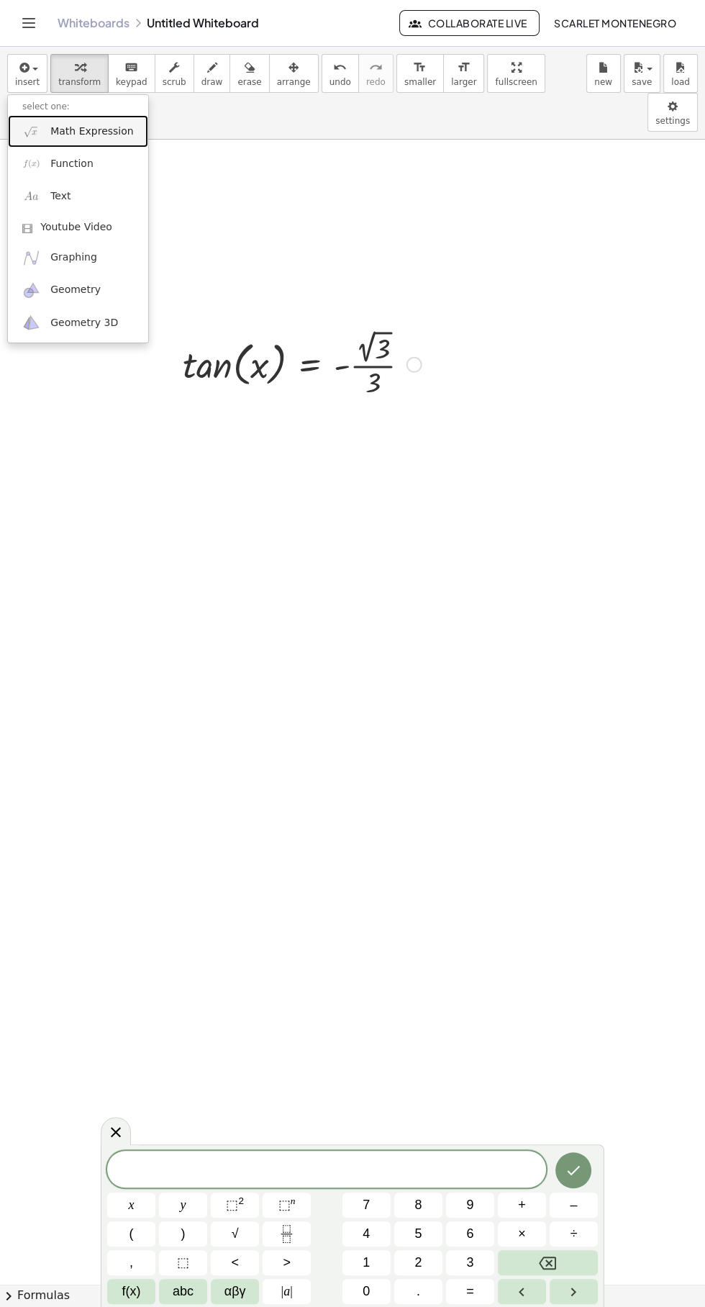
click at [88, 131] on span "Math Expression" at bounding box center [91, 131] width 83 height 14
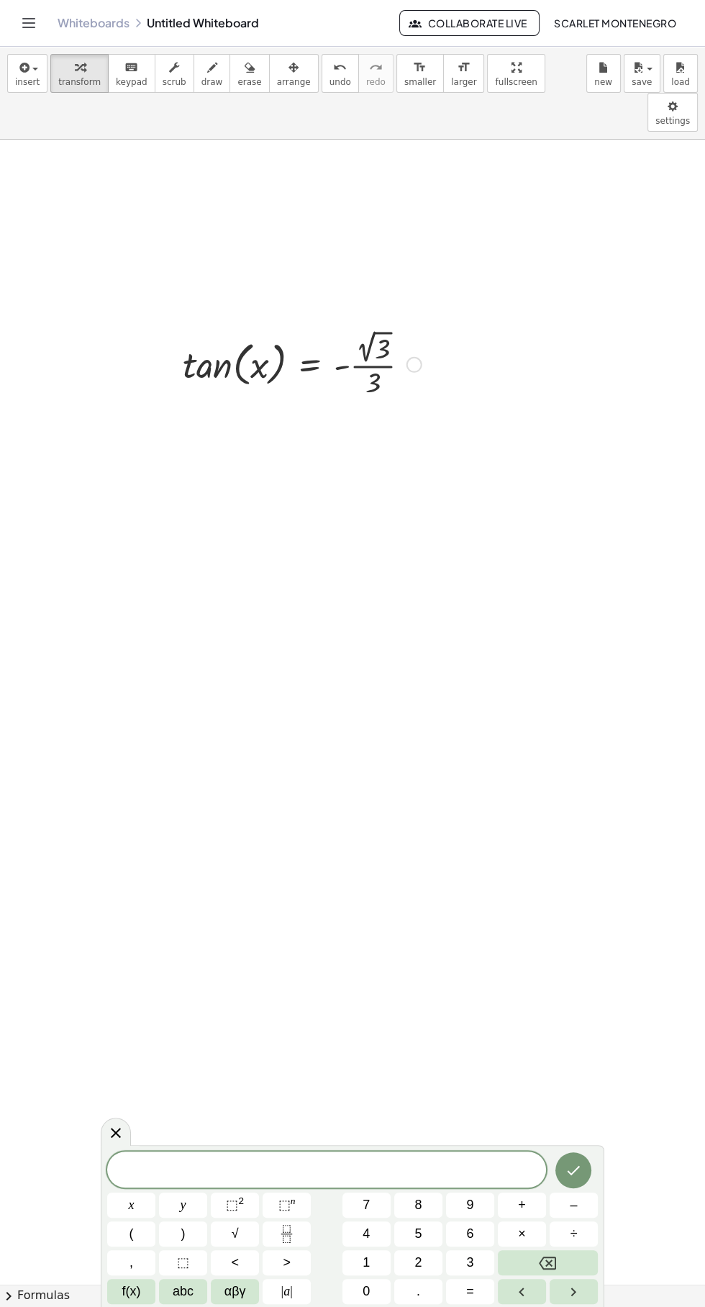
click at [263, 17] on span "Scarlet Montenegro" at bounding box center [615, 23] width 122 height 13
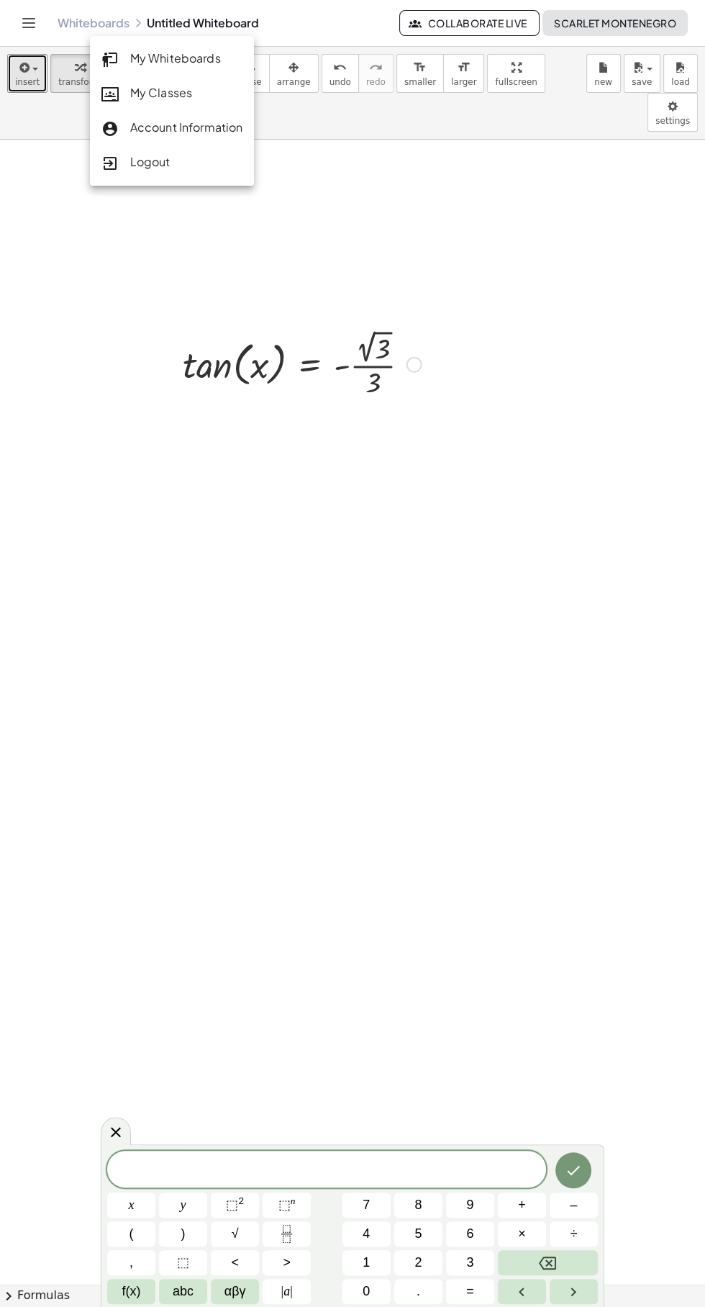
click at [33, 78] on span "insert" at bounding box center [27, 82] width 24 height 10
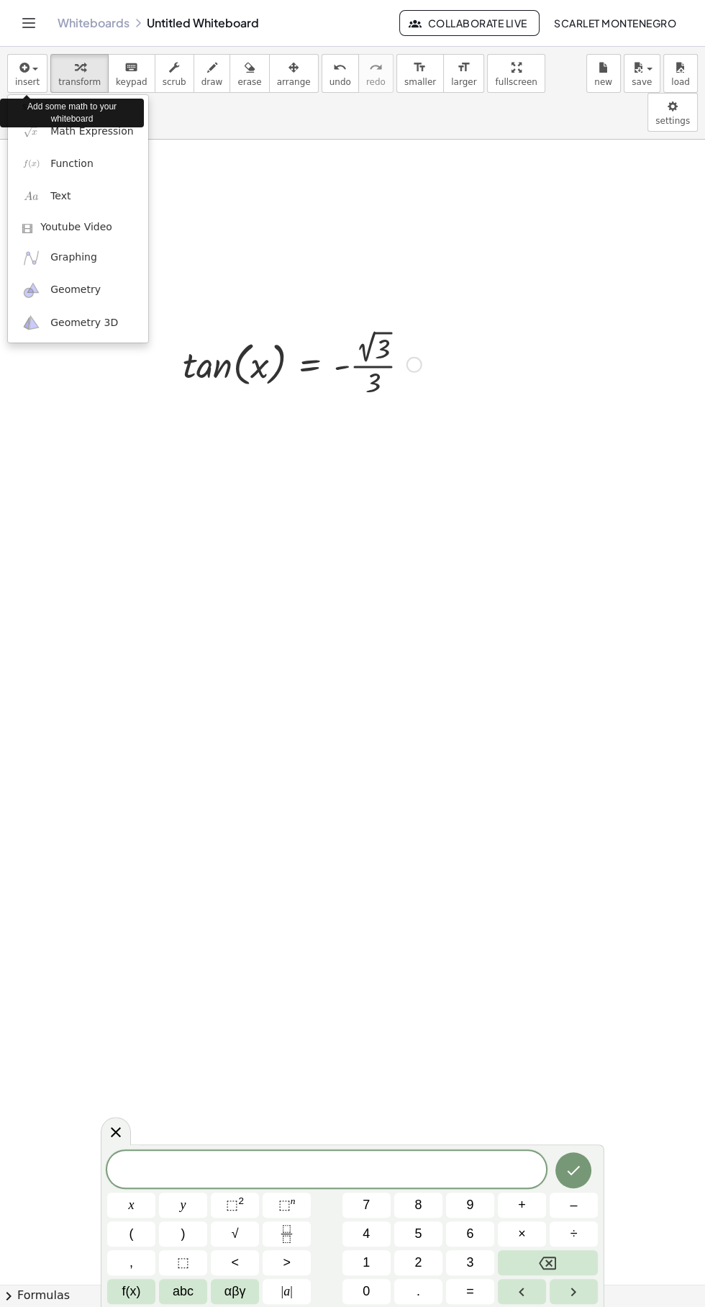
click at [263, 488] on div at bounding box center [352, 653] width 705 height 1307
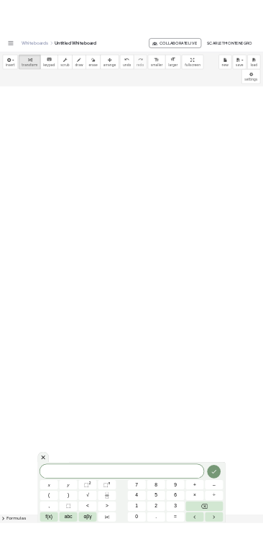
scroll to position [2725, 0]
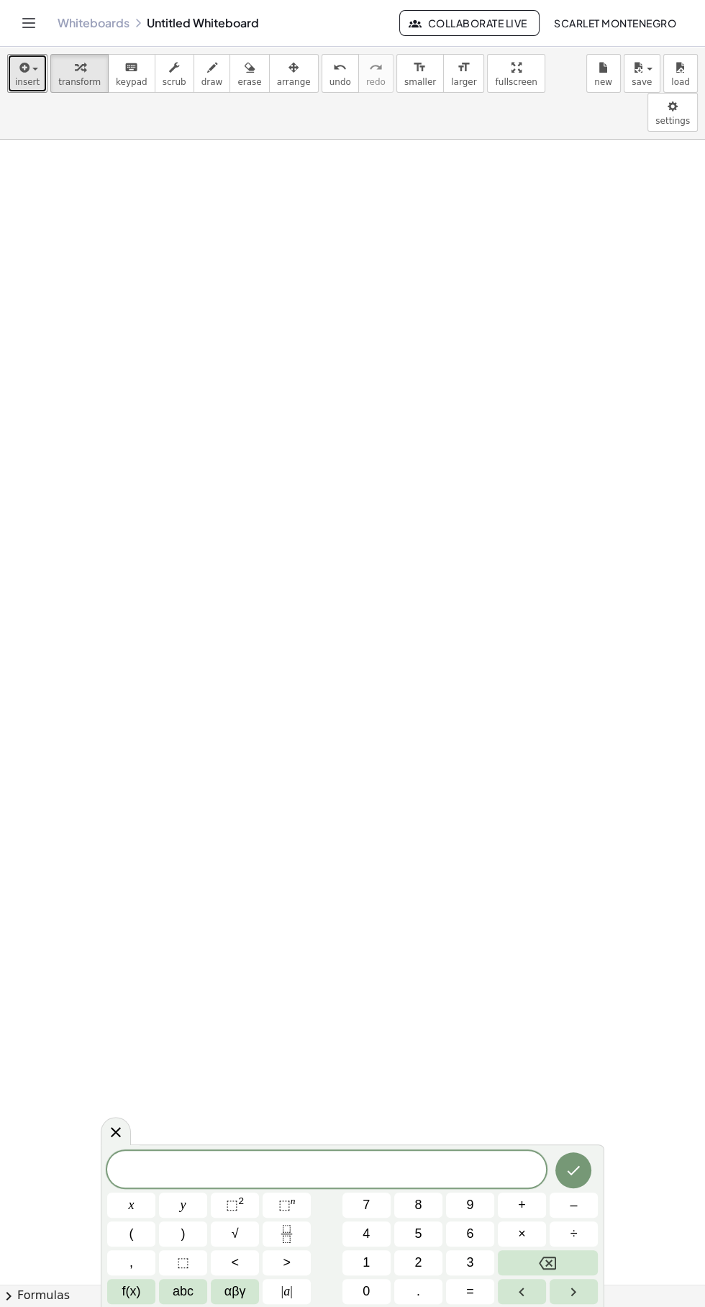
click at [22, 67] on icon "button" at bounding box center [23, 67] width 13 height 17
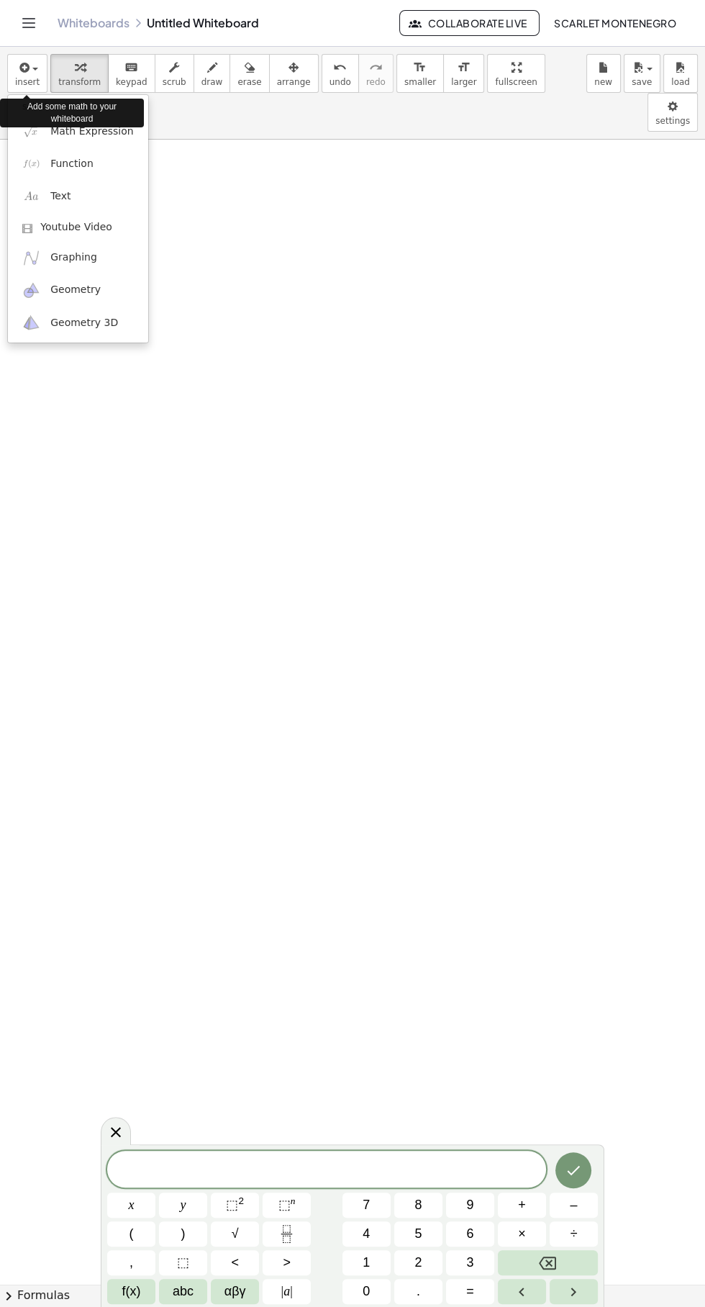
click at [75, 110] on div "Add some math to your whiteboard" at bounding box center [72, 113] width 144 height 29
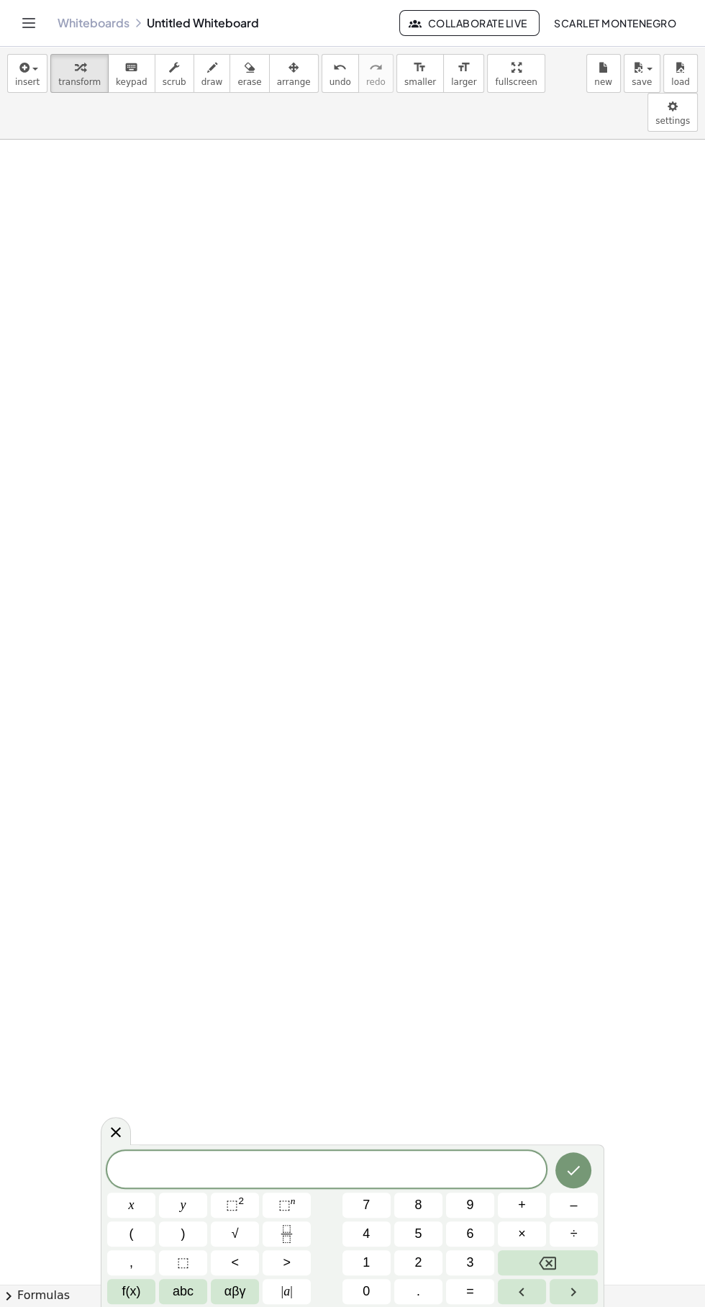
click at [1, 84] on div "insert select one: Math Expression Function Text Youtube Video Graphing Geometr…" at bounding box center [352, 93] width 705 height 93
click at [14, 64] on button "insert" at bounding box center [27, 73] width 40 height 39
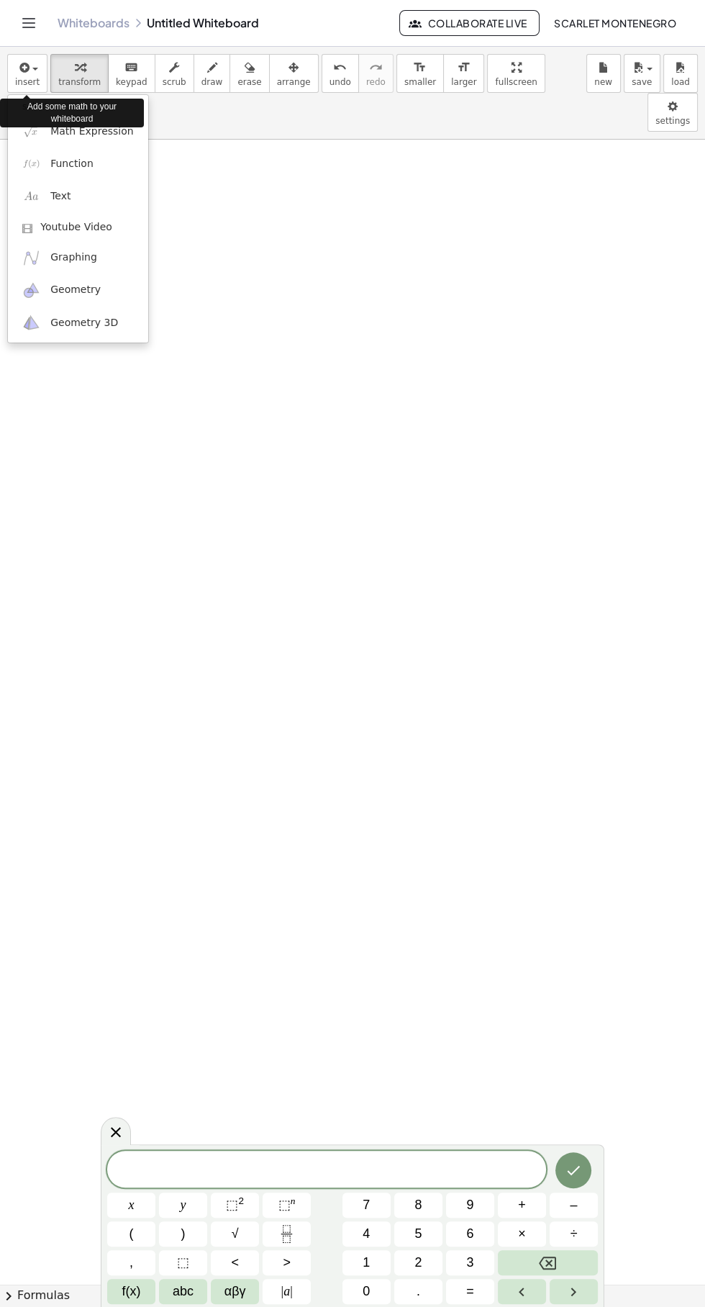
click at [128, 129] on div "Add some math to your whiteboard" at bounding box center [72, 113] width 144 height 36
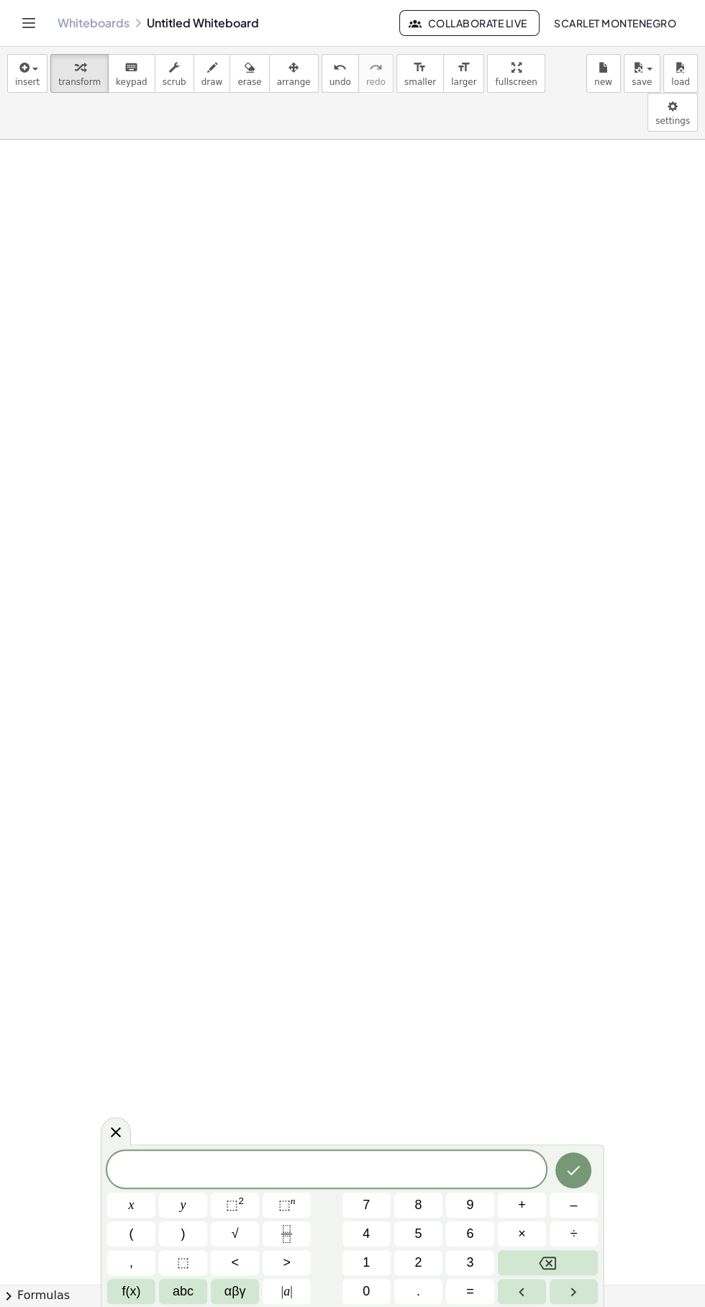
click at [27, 22] on icon "Toggle navigation" at bounding box center [29, 23] width 12 height 9
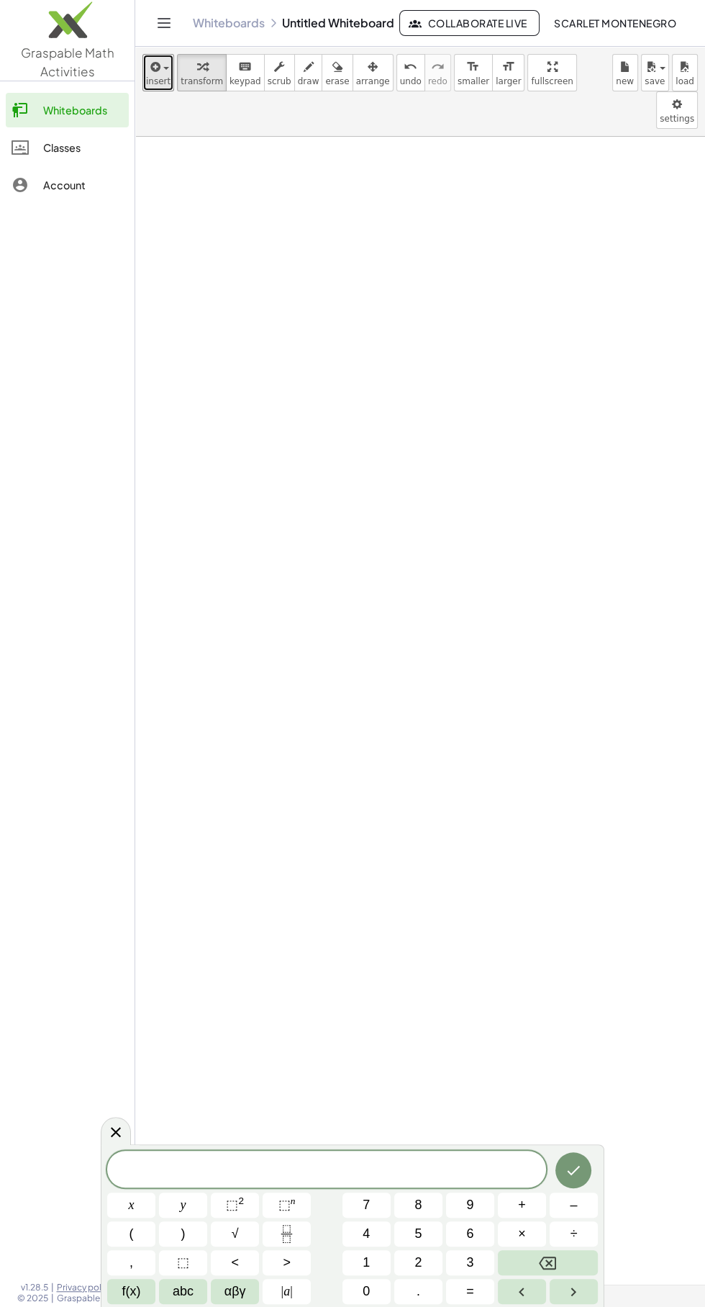
click at [155, 66] on icon "button" at bounding box center [154, 66] width 13 height 17
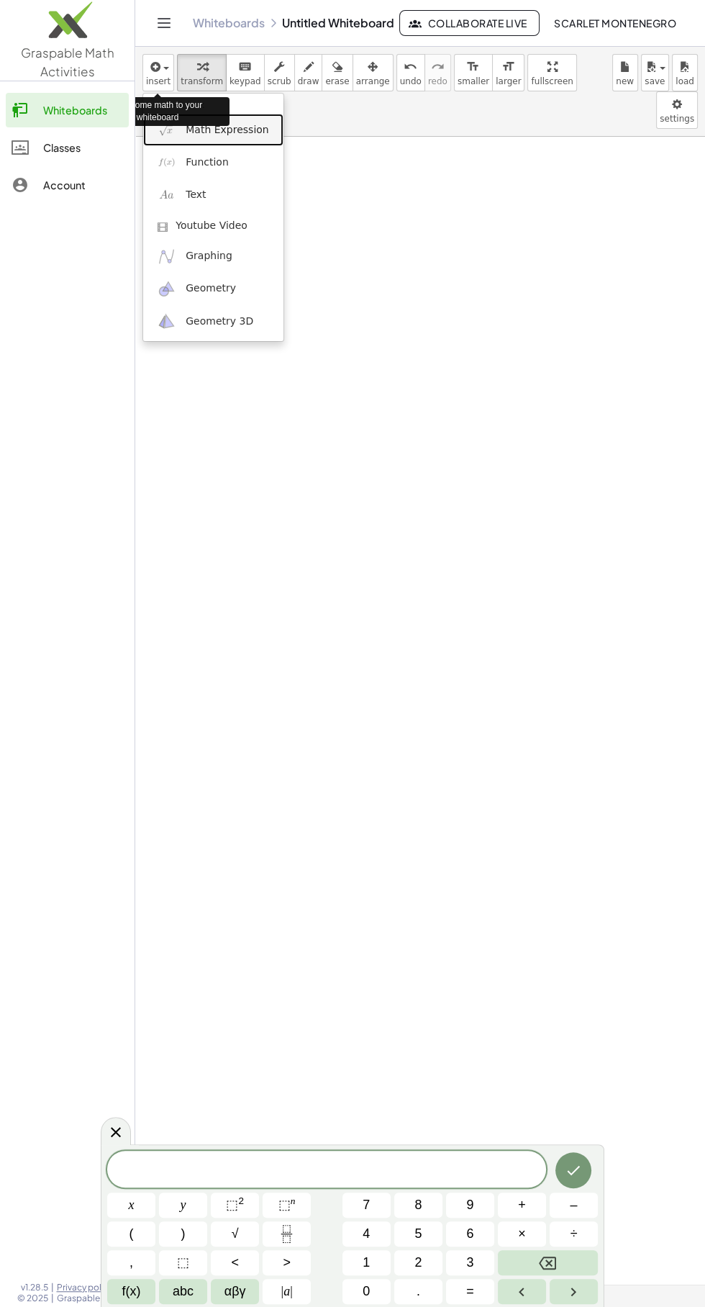
click at [248, 135] on span "Math Expression" at bounding box center [227, 130] width 83 height 14
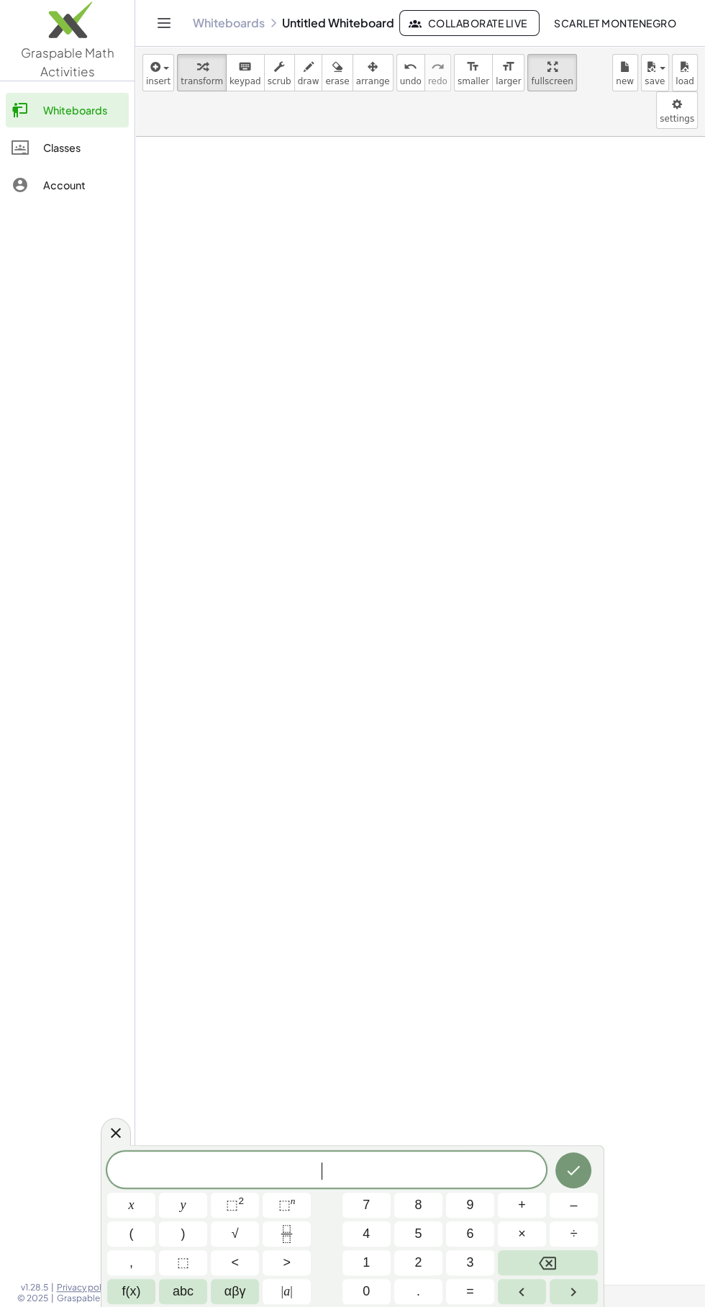
scroll to position [1795, 0]
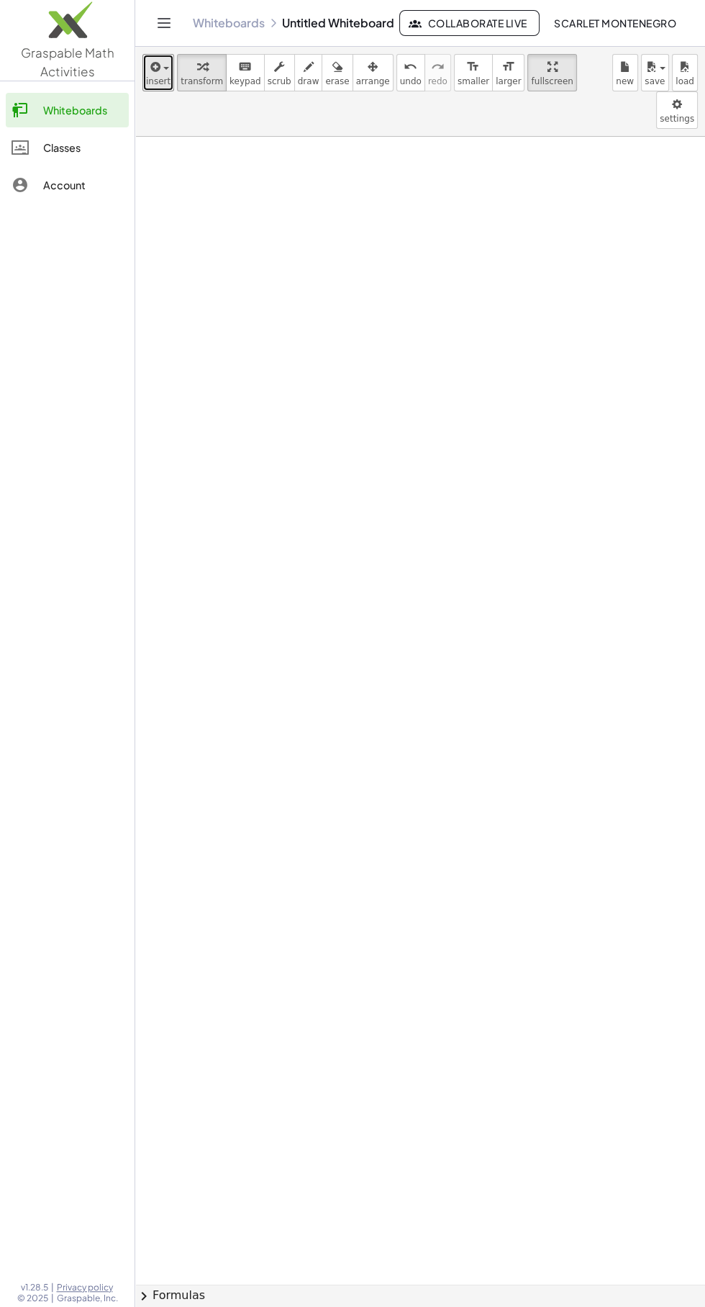
click at [157, 81] on span "insert" at bounding box center [158, 81] width 24 height 10
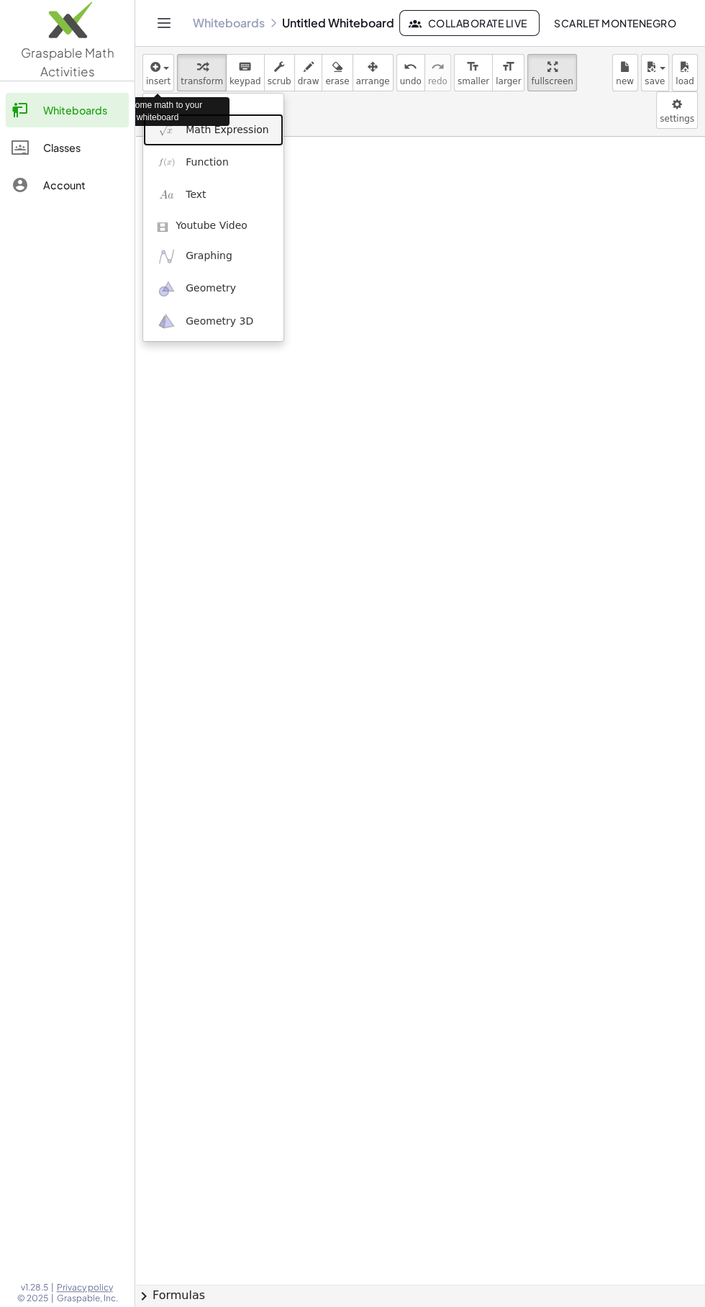
click at [263, 140] on link "Math Expression" at bounding box center [213, 130] width 140 height 32
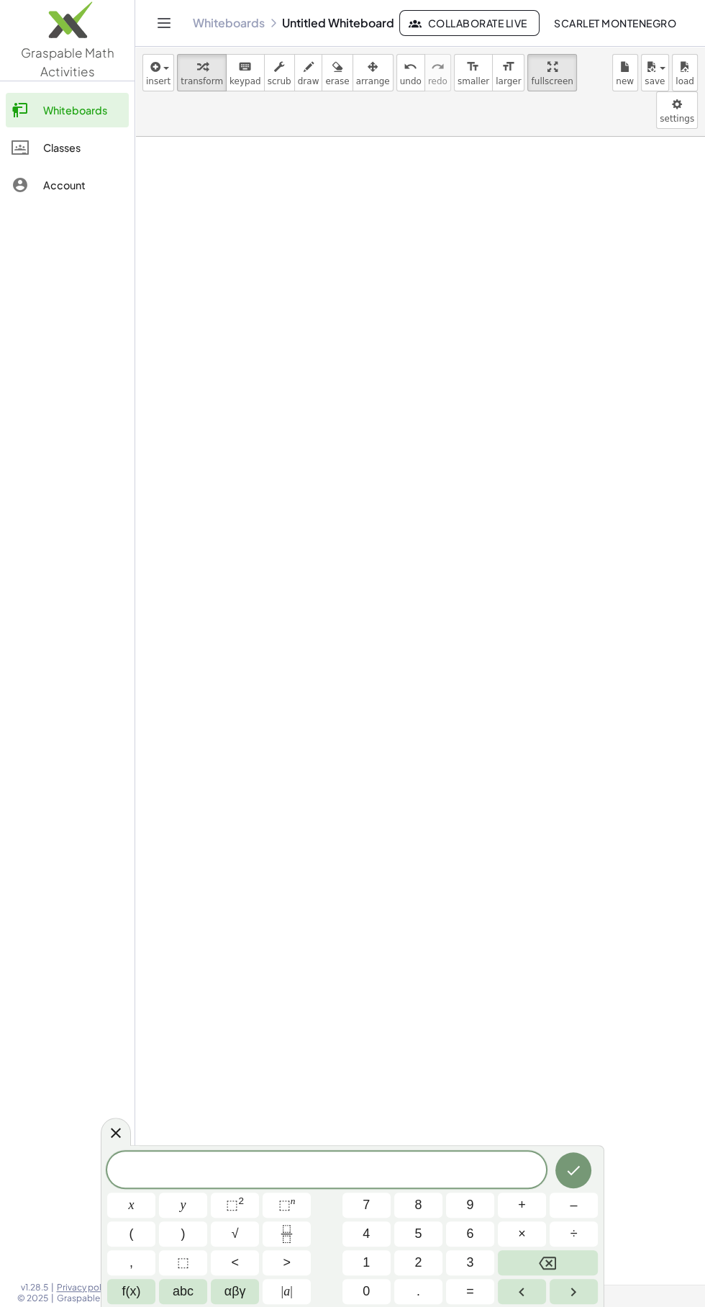
scroll to position [1731, 0]
click at [79, 53] on img at bounding box center [67, 23] width 135 height 61
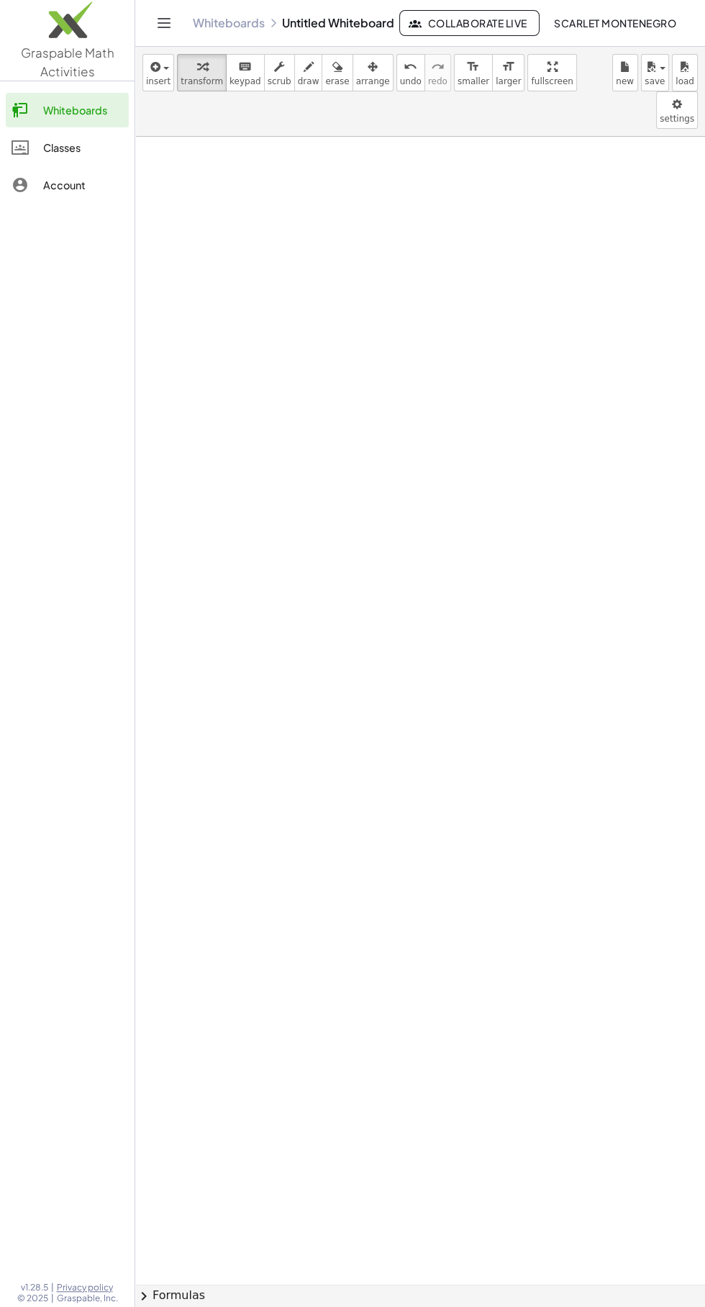
scroll to position [1513, 0]
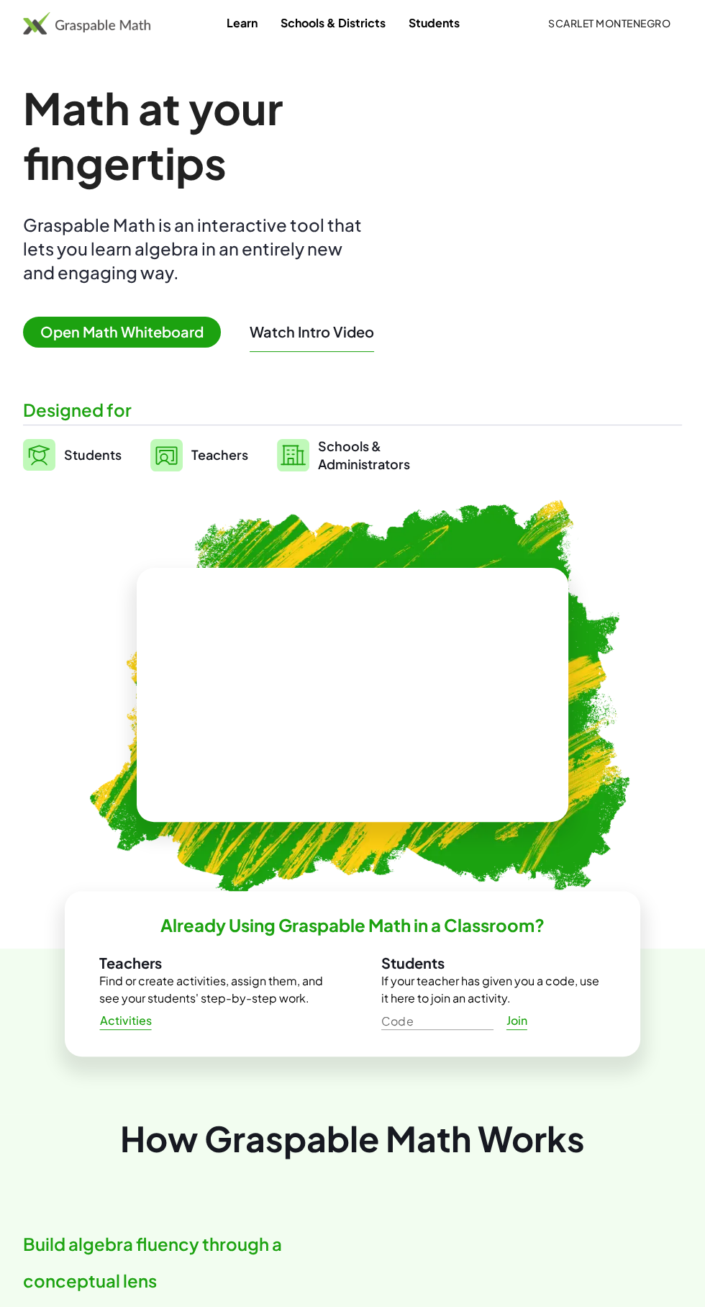
click at [127, 331] on span "Open Math Whiteboard" at bounding box center [122, 332] width 198 height 31
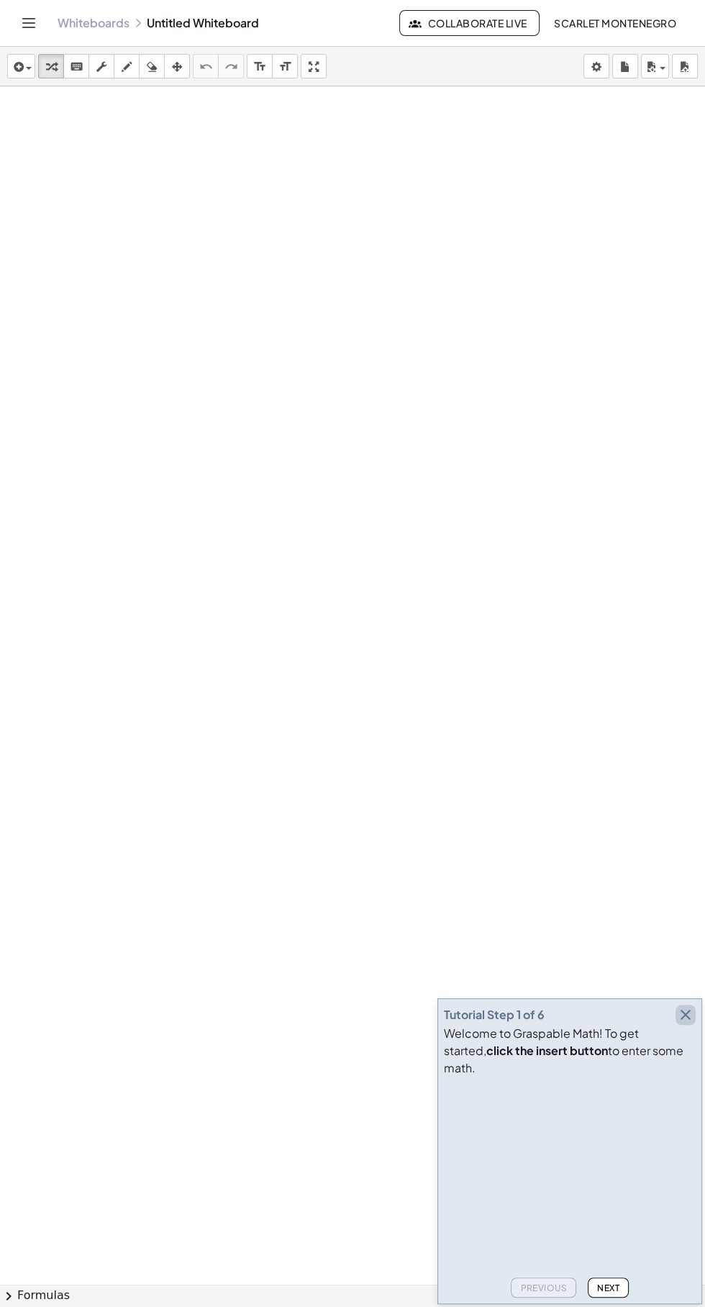
click at [689, 1023] on icon "button" at bounding box center [685, 1014] width 17 height 17
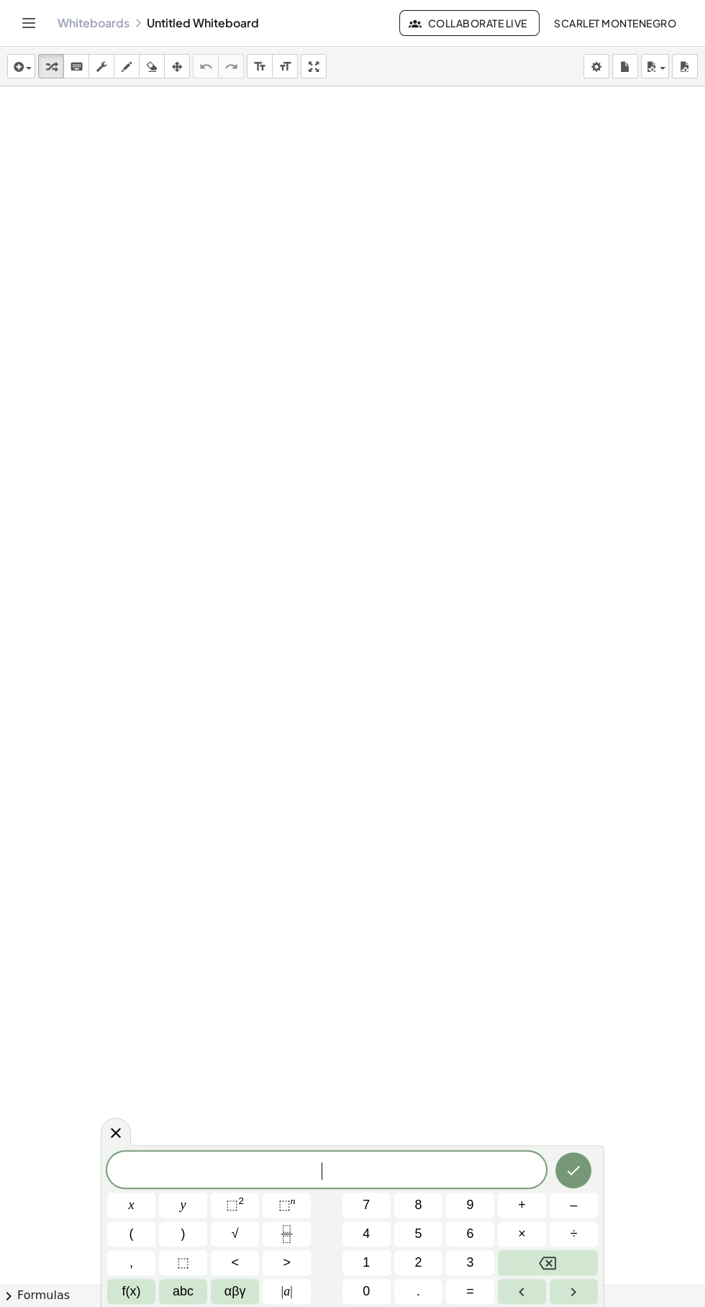
click at [127, 1299] on span "f(x)" at bounding box center [131, 1291] width 19 height 19
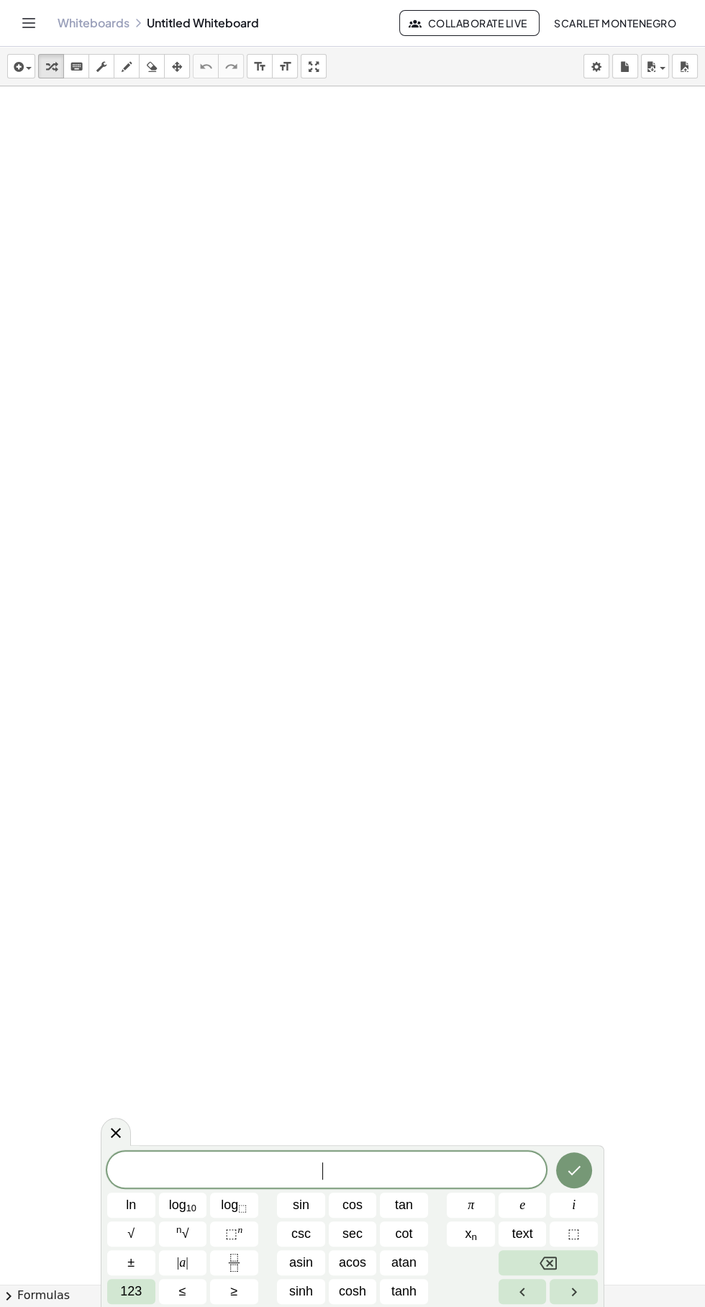
click at [405, 1205] on span "tan" at bounding box center [404, 1204] width 18 height 19
click at [114, 1286] on button "123" at bounding box center [131, 1291] width 48 height 25
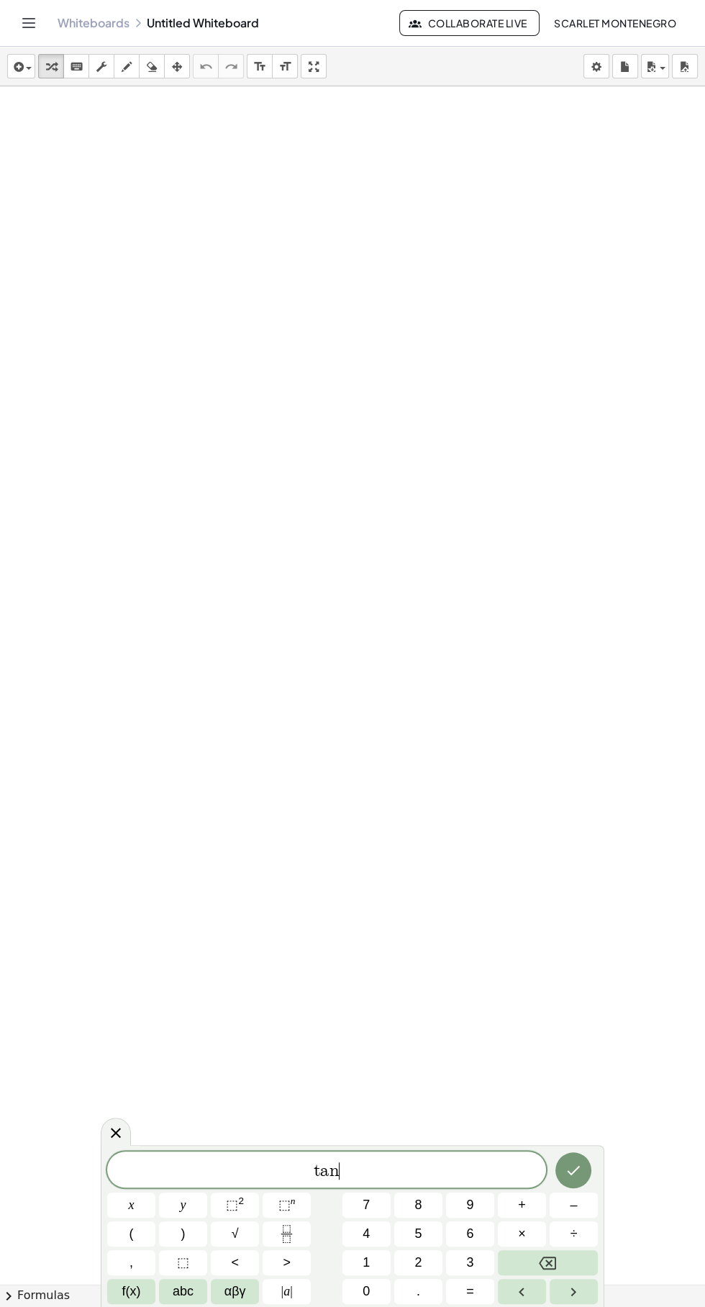
click at [131, 1233] on span "(" at bounding box center [132, 1233] width 4 height 19
click at [131, 1205] on span "x" at bounding box center [132, 1204] width 6 height 19
click at [131, 1233] on span "(" at bounding box center [132, 1233] width 4 height 19
click at [571, 1234] on span "÷" at bounding box center [574, 1233] width 7 height 19
click at [575, 1261] on button "Backspace" at bounding box center [548, 1262] width 100 height 25
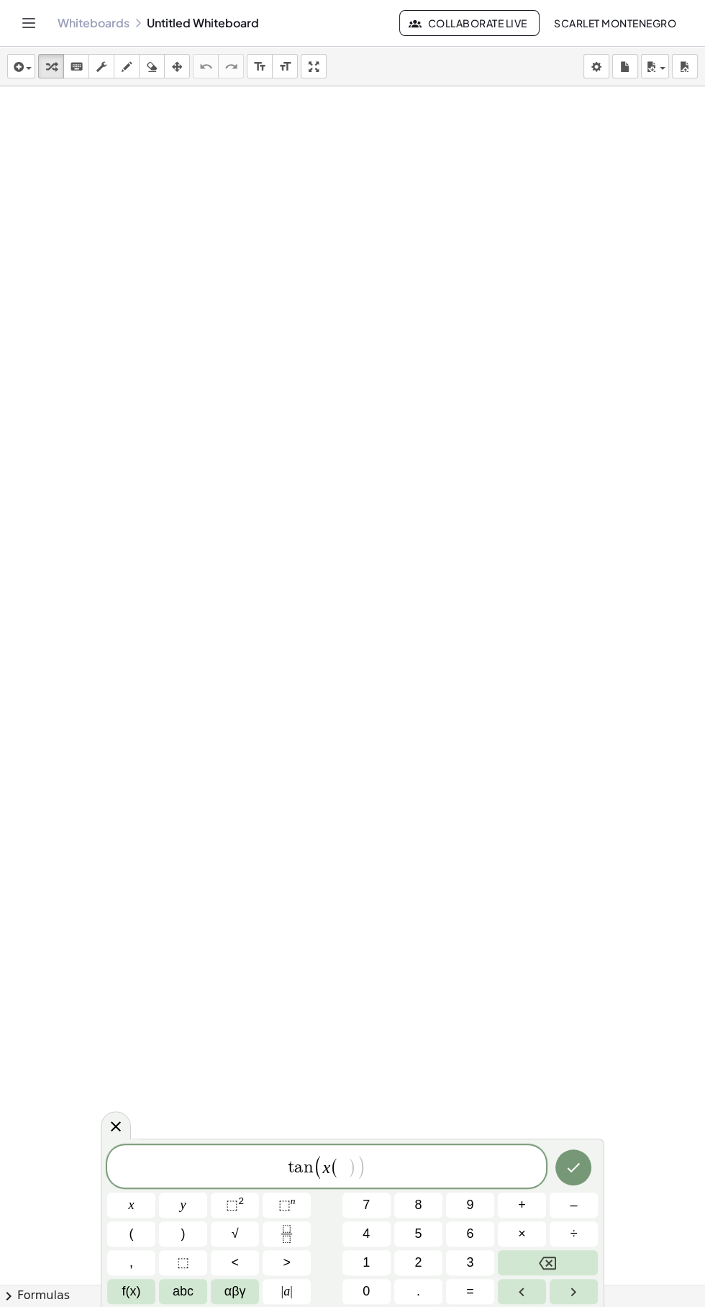
click at [570, 1265] on button "Backspace" at bounding box center [548, 1262] width 100 height 25
click at [183, 1233] on span ")" at bounding box center [183, 1233] width 4 height 19
click at [574, 1205] on span "–" at bounding box center [573, 1204] width 7 height 19
click at [306, 1233] on button "Fraction" at bounding box center [287, 1233] width 48 height 25
click at [232, 1233] on span "√" at bounding box center [235, 1233] width 7 height 19
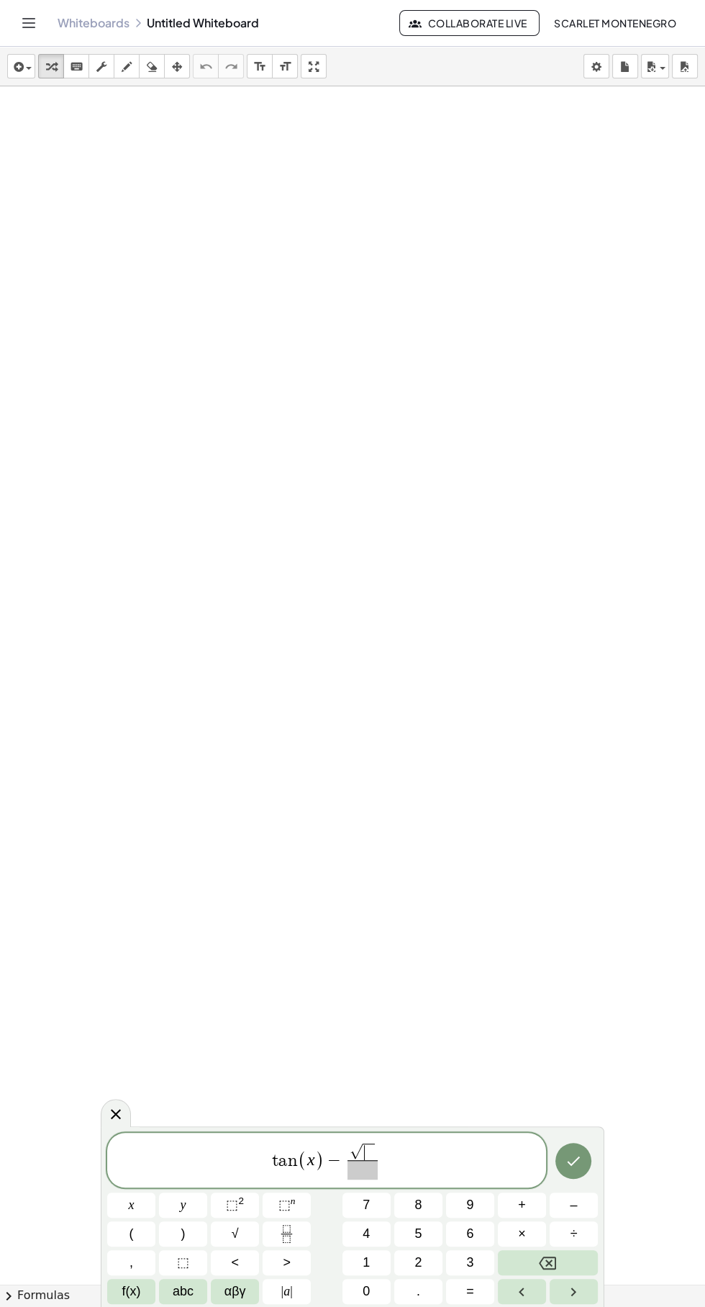
click at [470, 1262] on span "3" at bounding box center [469, 1262] width 7 height 19
click at [374, 1175] on span at bounding box center [363, 1169] width 31 height 19
click at [470, 1262] on span "3" at bounding box center [469, 1262] width 7 height 19
click at [598, 1151] on div "t a n ( x ) − √ 3 3 ​ ​ x y ⬚ 2 ⬚ n 7 8 9 + – ( ) √ 4 5 6 × ÷ , ⬚ < > 1 2 3 f(x…" at bounding box center [353, 1216] width 504 height 181
click at [588, 1170] on button "Done" at bounding box center [574, 1161] width 36 height 36
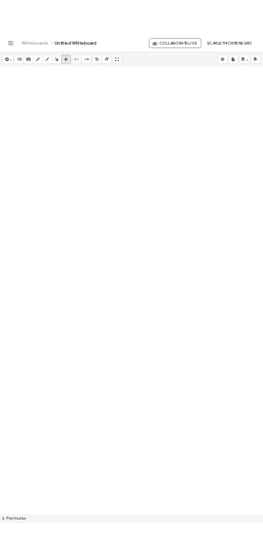
scroll to position [379, 0]
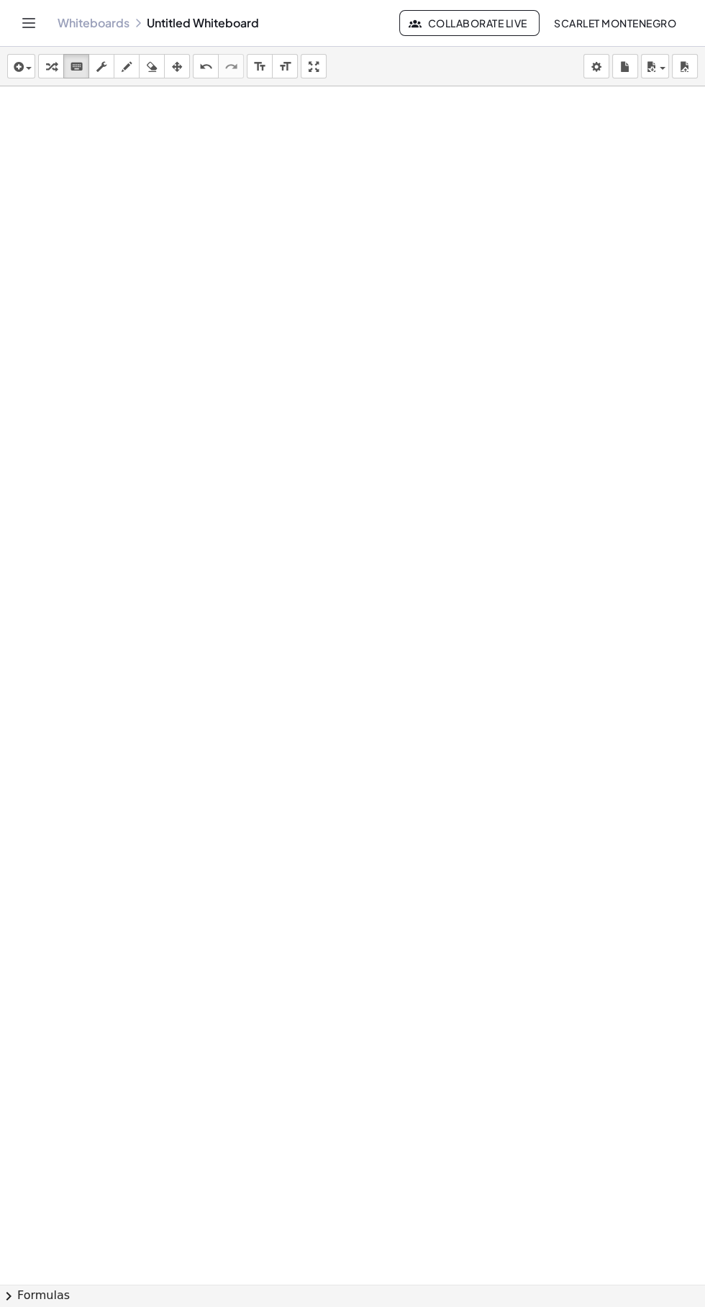
click at [36, 76] on div "insert select one: Math Expression Function Text Youtube Video Graphing Geometr…" at bounding box center [352, 67] width 705 height 40
click at [23, 64] on icon "button" at bounding box center [17, 66] width 13 height 17
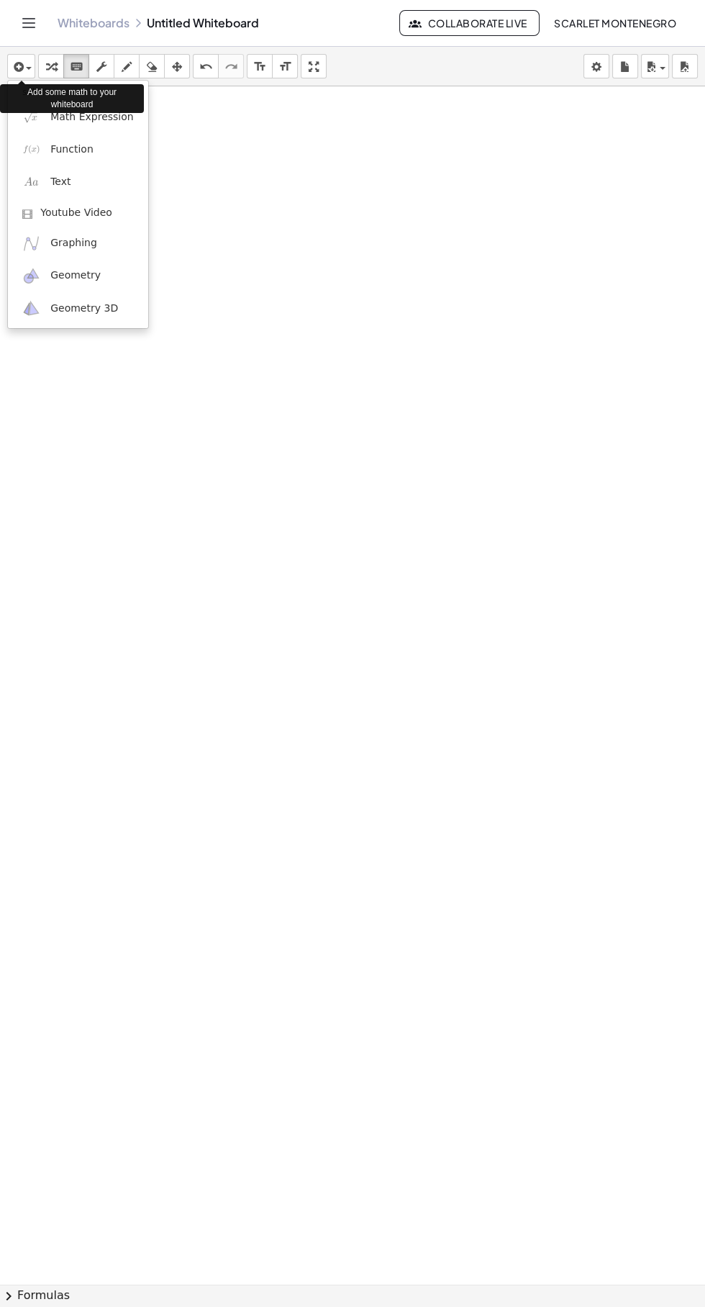
click at [572, 591] on div at bounding box center [352, 653] width 705 height 1307
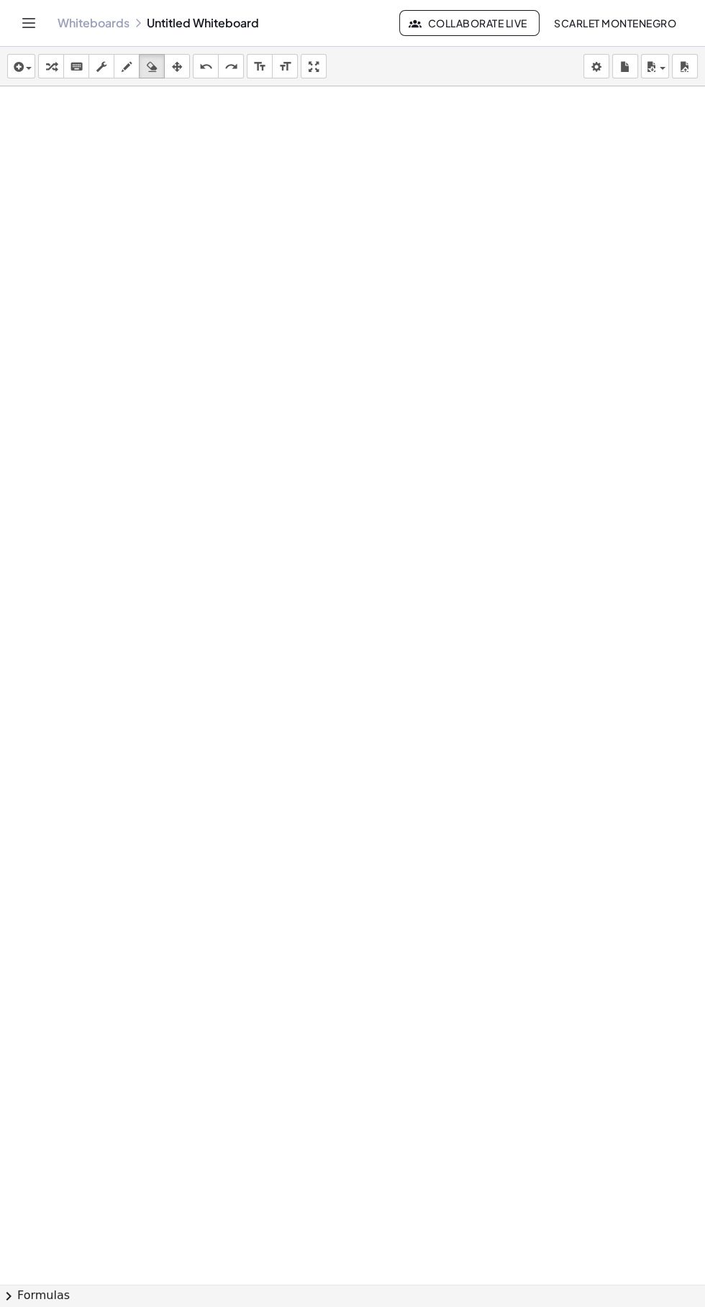
click at [338, 76] on div "insert select one: Math Expression Function Text Youtube Video Graphing Geometr…" at bounding box center [352, 67] width 705 height 40
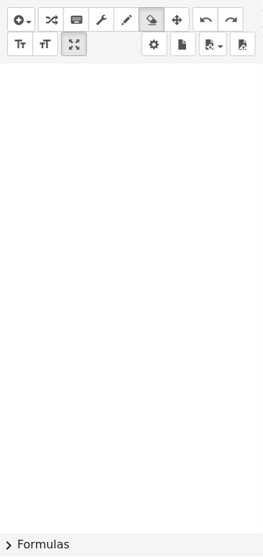
click at [201, 548] on button "chevron_right Formulas" at bounding box center [131, 545] width 263 height 23
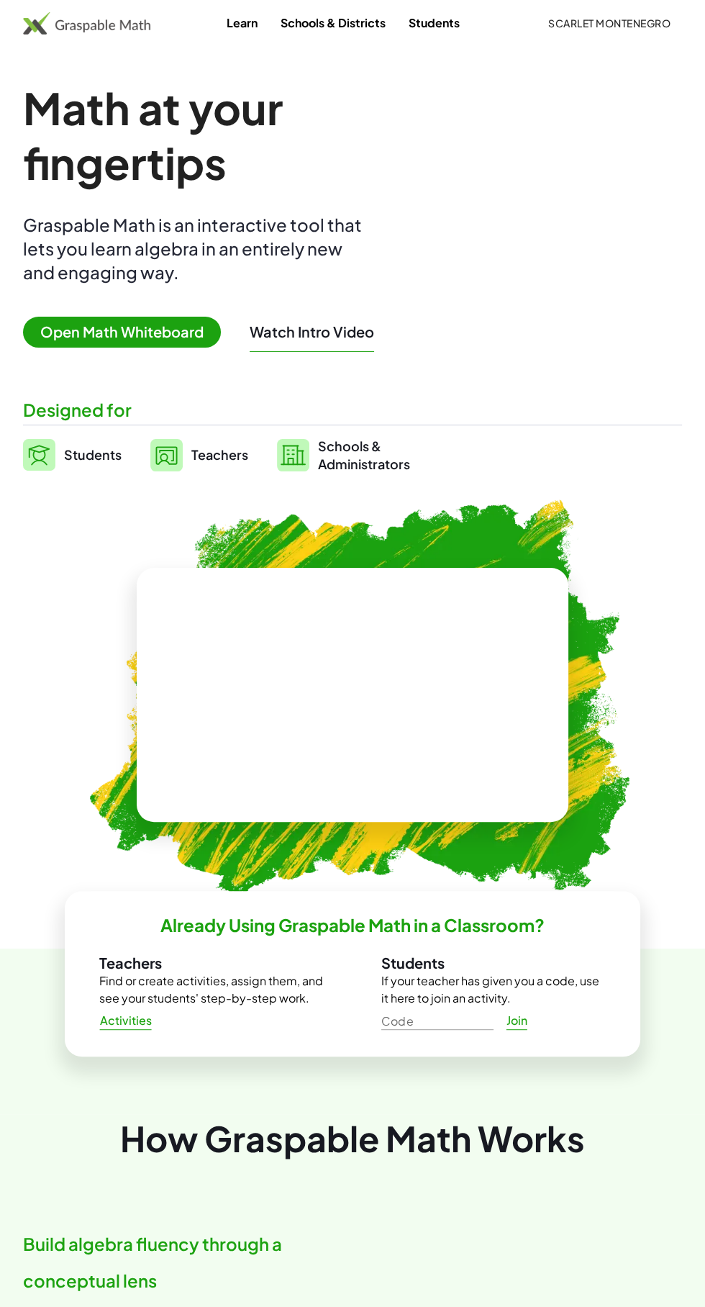
click at [60, 327] on span "Open Math Whiteboard" at bounding box center [122, 332] width 198 height 31
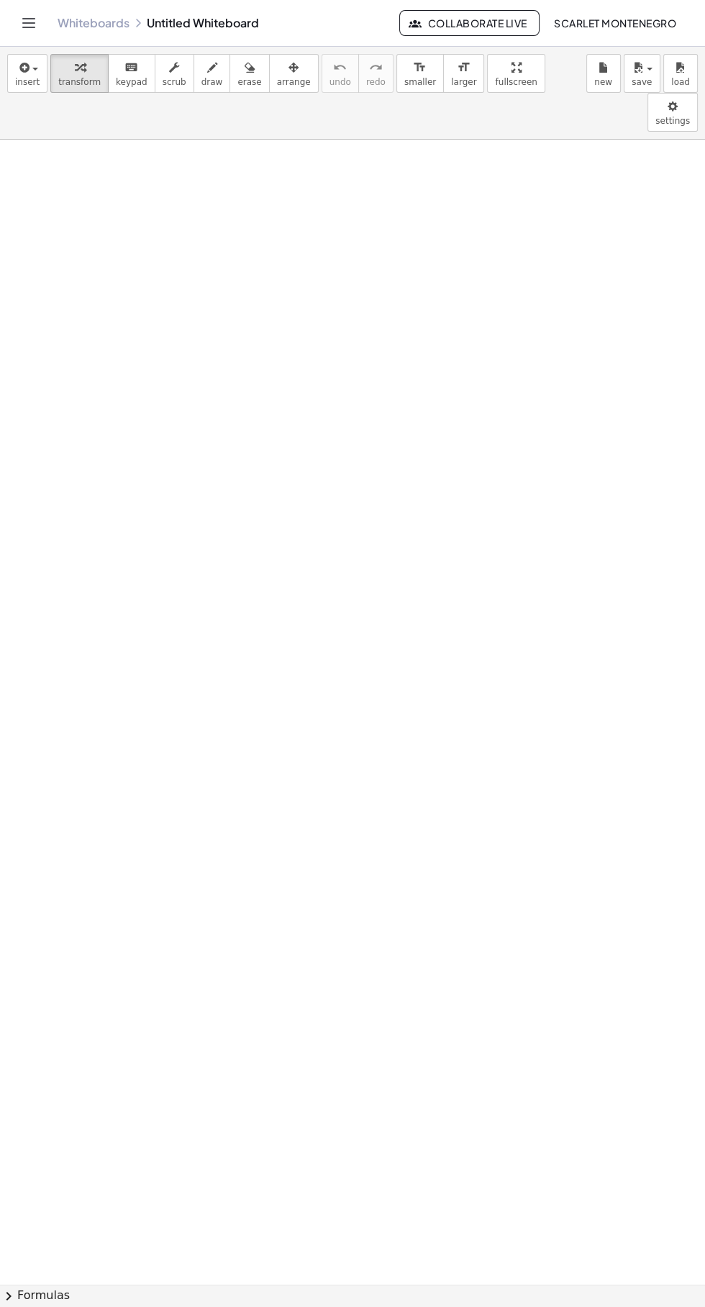
scroll to position [373, 0]
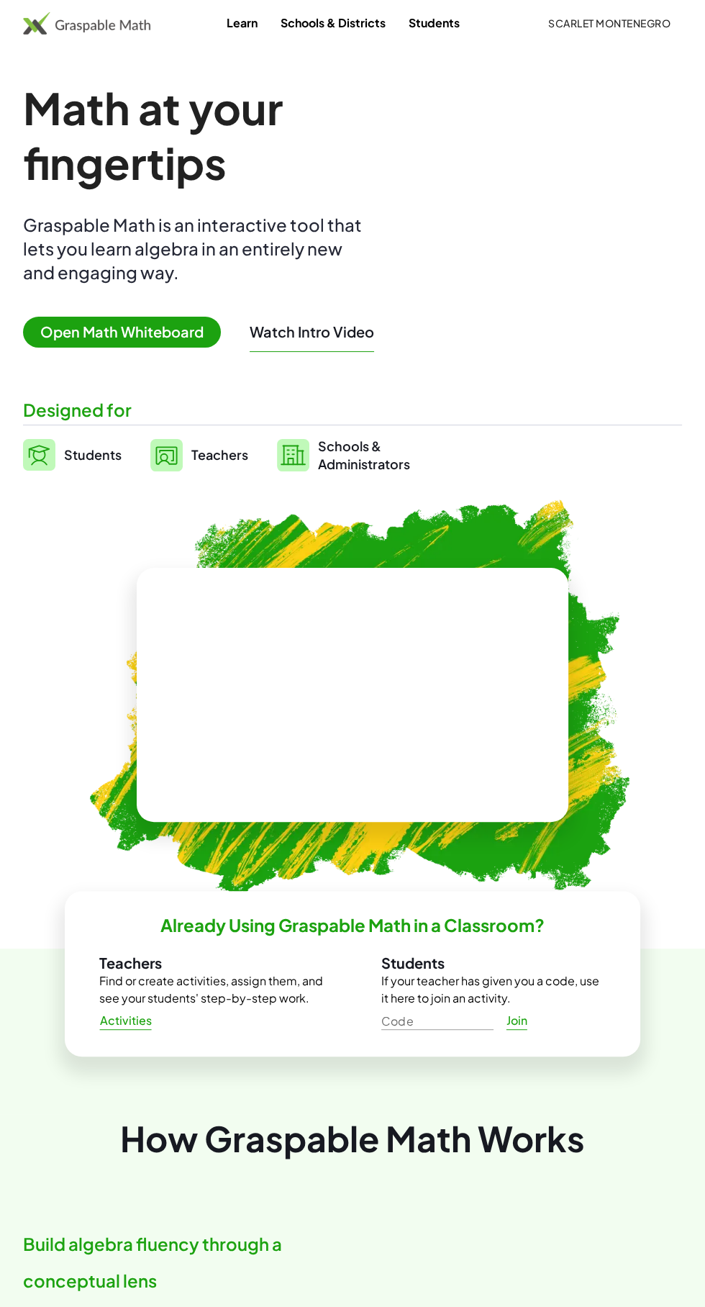
click at [94, 340] on span "Open Math Whiteboard" at bounding box center [122, 332] width 198 height 31
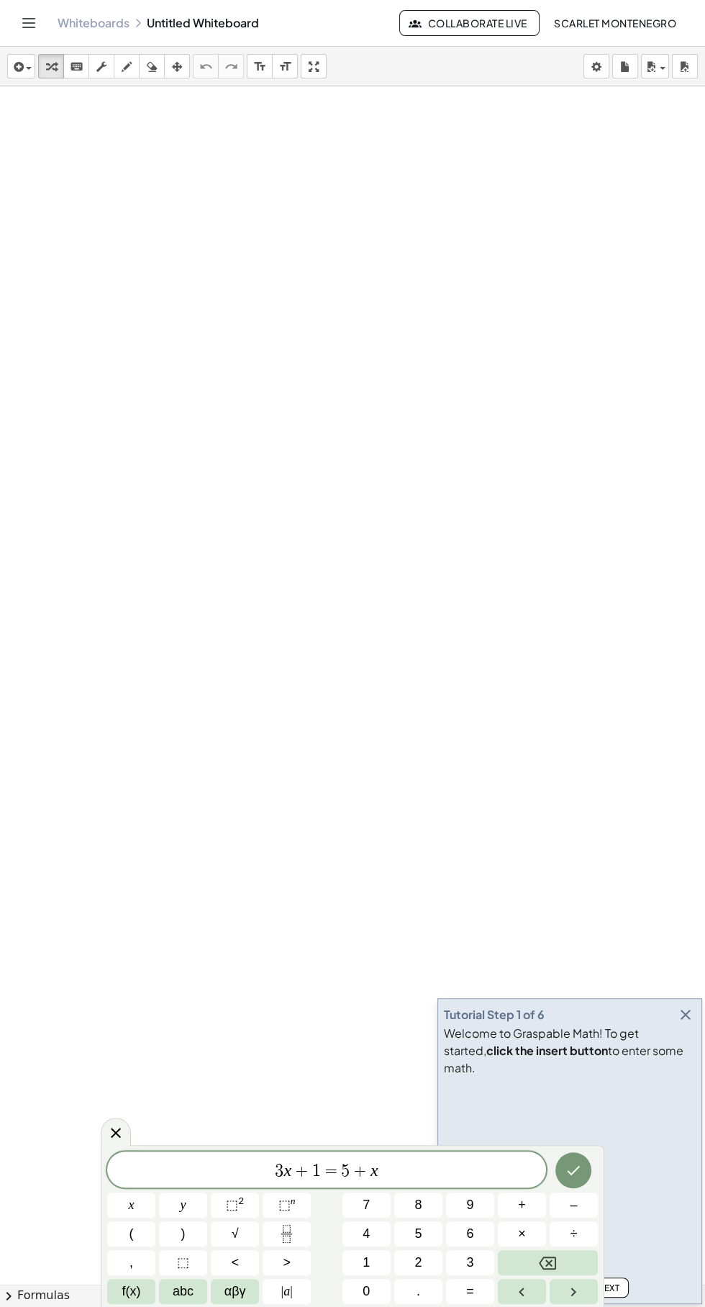
click at [453, 1159] on div "3 x + 1 = 5 + x ​" at bounding box center [326, 1169] width 439 height 36
click at [571, 1267] on button "Backspace" at bounding box center [548, 1262] width 100 height 25
click at [692, 1023] on icon "button" at bounding box center [685, 1014] width 17 height 17
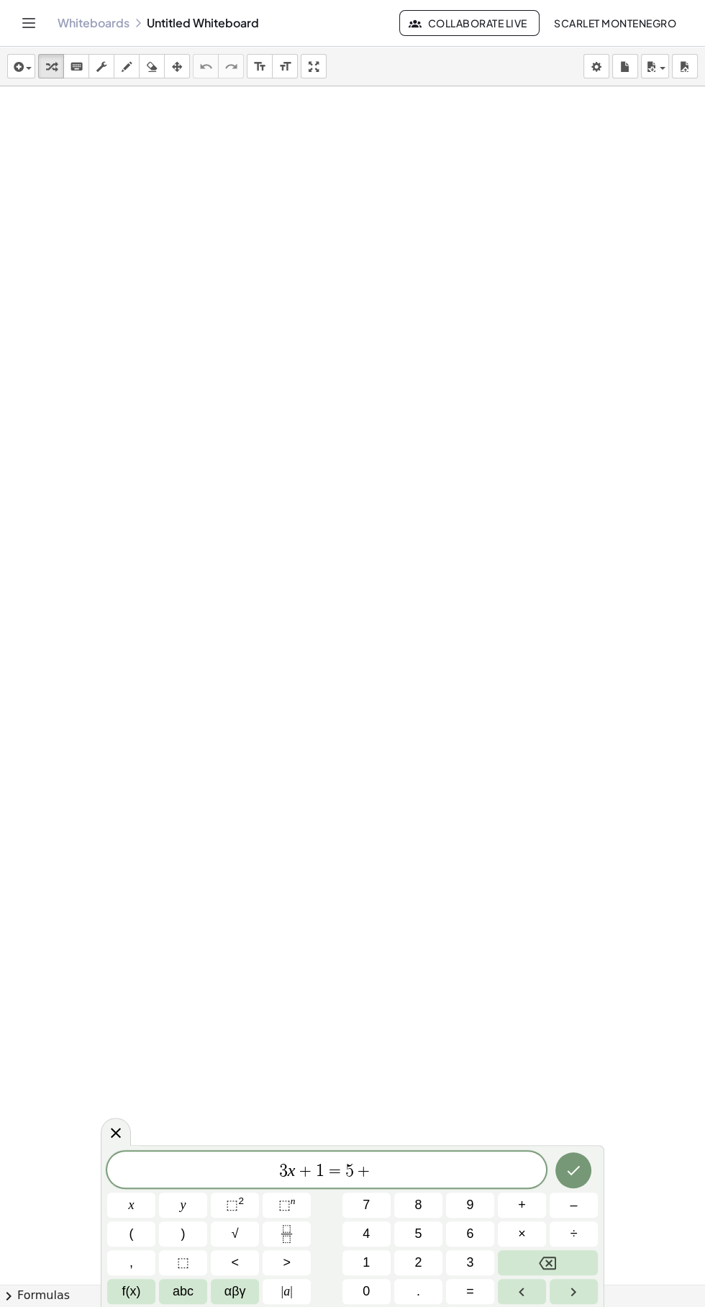
click at [386, 1169] on span "3 x + 1 = 5 +" at bounding box center [326, 1171] width 439 height 20
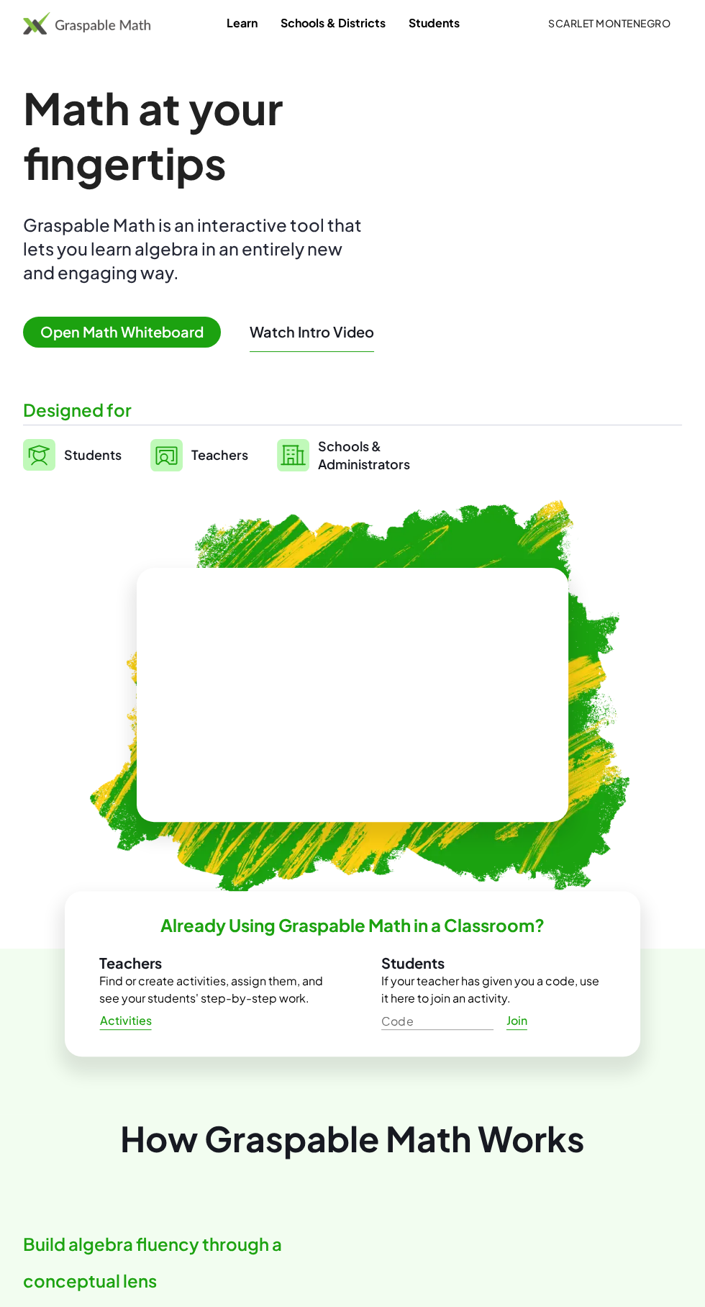
click at [90, 332] on span "Open Math Whiteboard" at bounding box center [122, 332] width 198 height 31
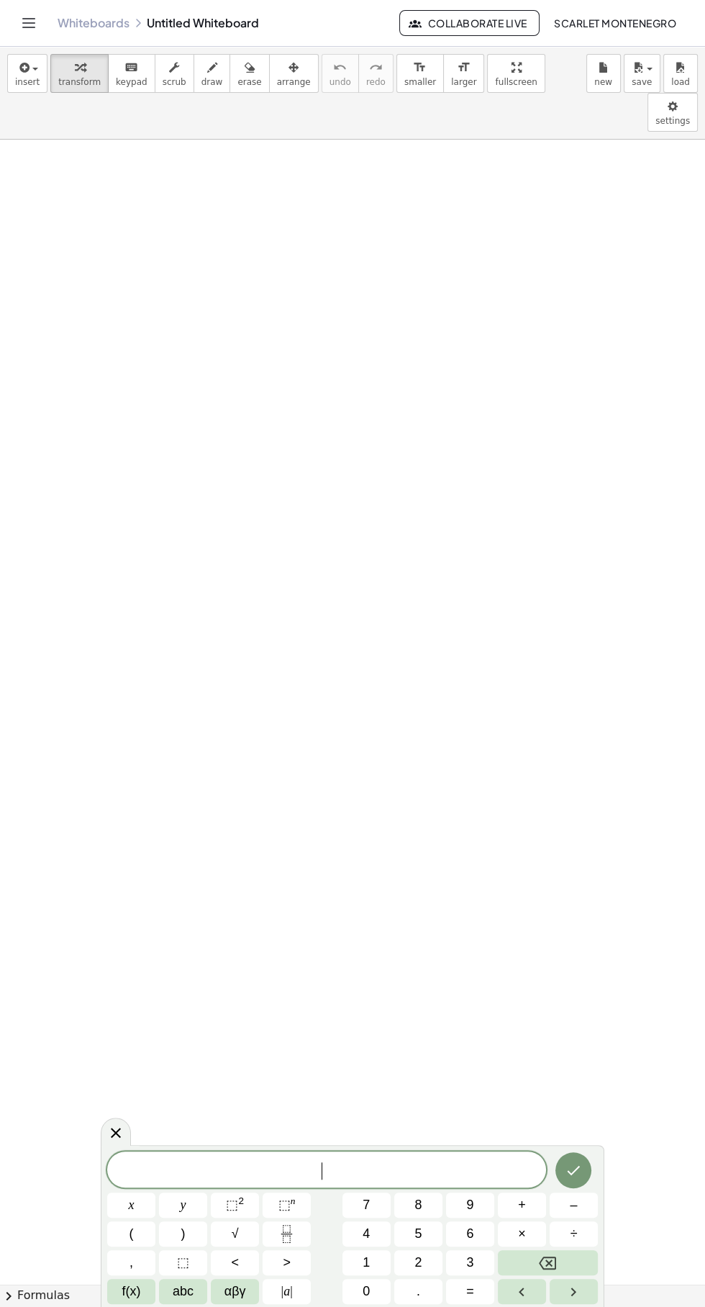
click at [129, 1295] on span "f(x)" at bounding box center [131, 1291] width 19 height 19
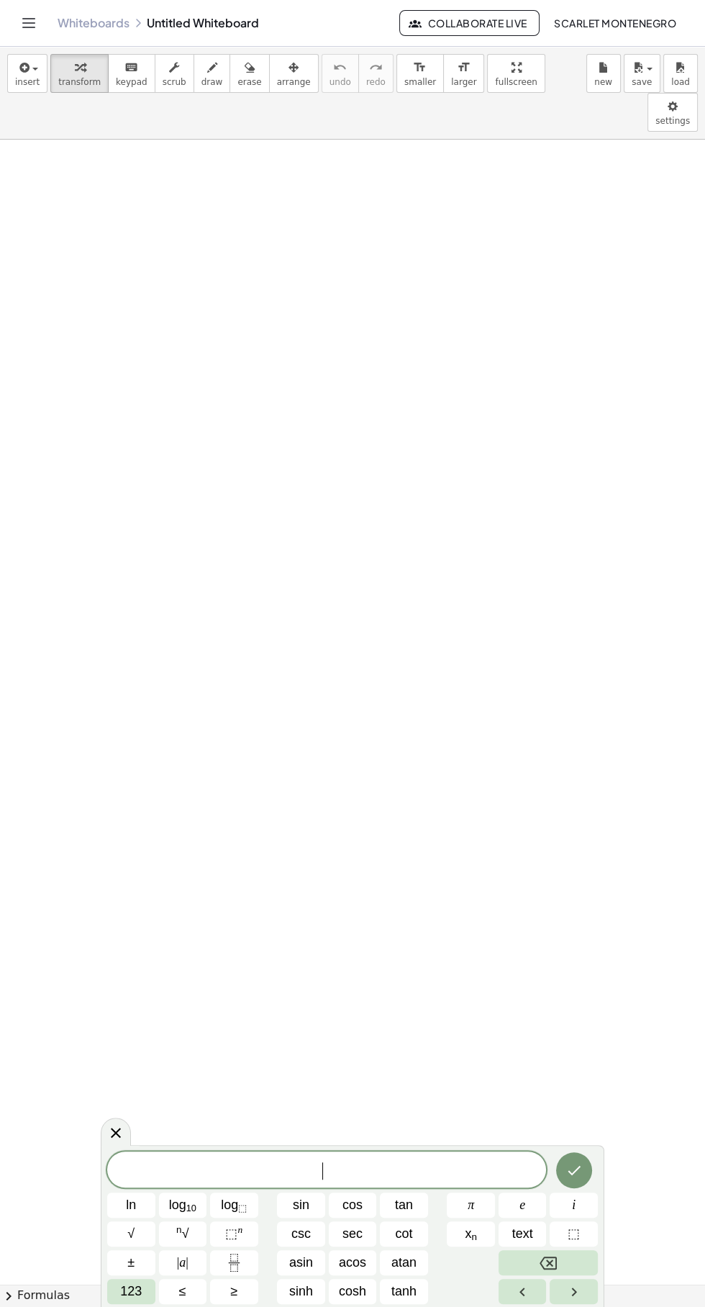
click at [407, 1200] on span "tan" at bounding box center [404, 1204] width 18 height 19
click at [117, 1280] on button "123" at bounding box center [131, 1291] width 48 height 25
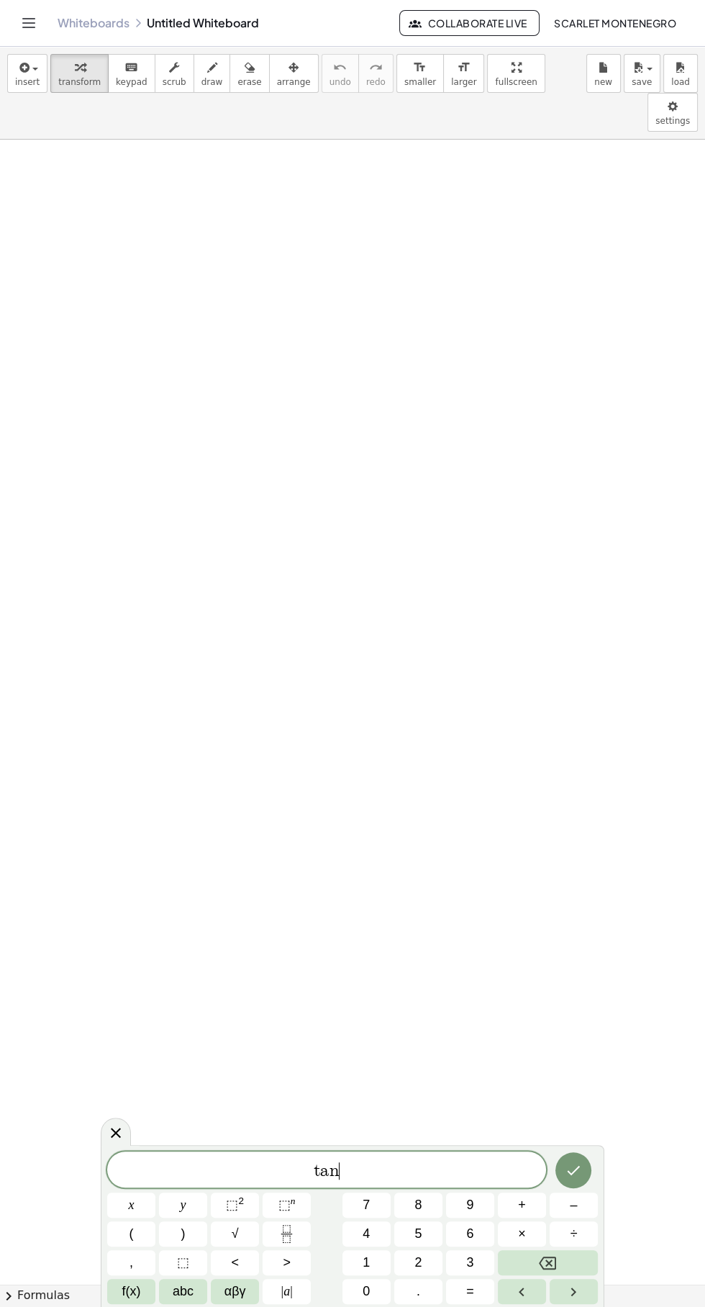
click at [117, 1228] on button "(" at bounding box center [131, 1233] width 48 height 25
click at [119, 1192] on div "t a n ( ​ ) x y ⬚ 2 ⬚ n 7 8 9 + – ( ) √ 4 5 6 × ÷ , ⬚ < > 1 2 3 f(x) abc αβγ | …" at bounding box center [352, 1226] width 491 height 155
click at [135, 1203] on button "x" at bounding box center [131, 1204] width 48 height 25
click at [393, 1168] on span "t a n ( x ​ )" at bounding box center [326, 1169] width 439 height 24
click at [489, 1297] on button "=" at bounding box center [470, 1291] width 48 height 25
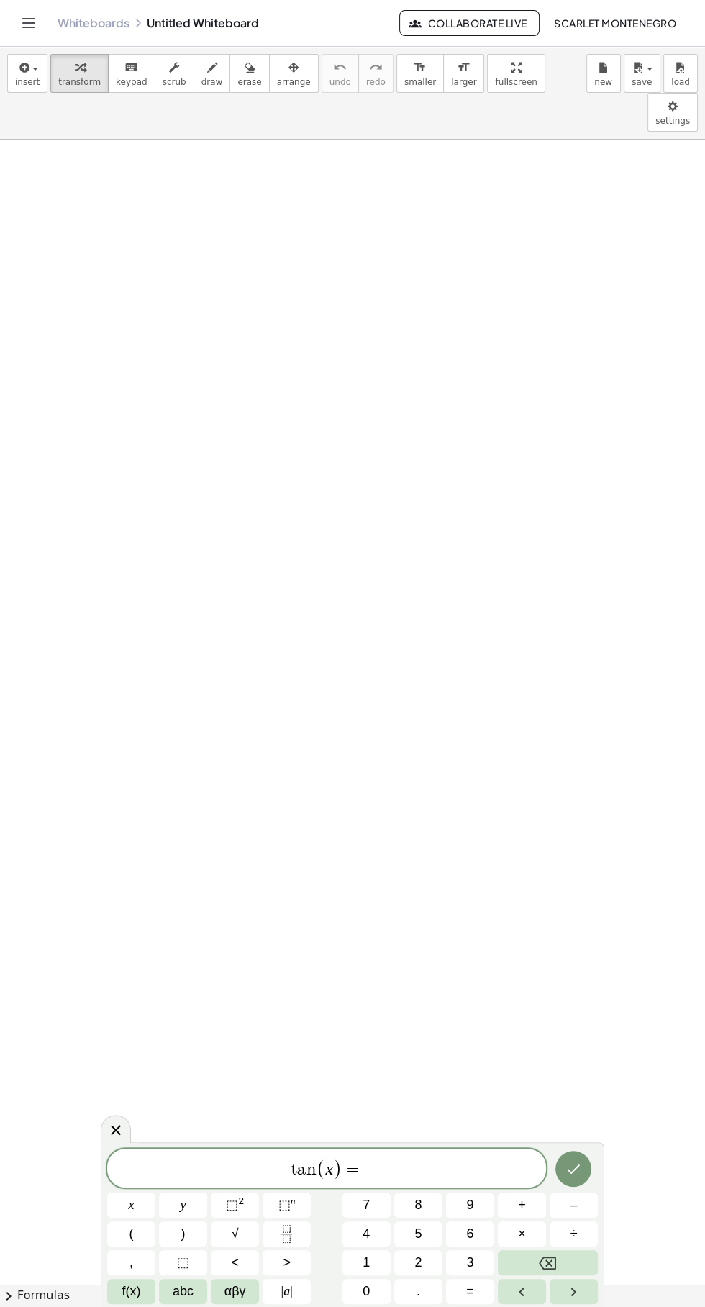
click at [598, 1205] on div "t a n ( x ) = ​ x y ⬚ 2 ⬚ n 7 8 9 + – ( ) √ 4 5 6 × ÷ , ⬚ < > 1 2 3 f(x) abc αβ…" at bounding box center [353, 1224] width 504 height 165
click at [574, 1205] on span "–" at bounding box center [573, 1204] width 7 height 19
click at [295, 1229] on icon "Fraction" at bounding box center [287, 1234] width 18 height 18
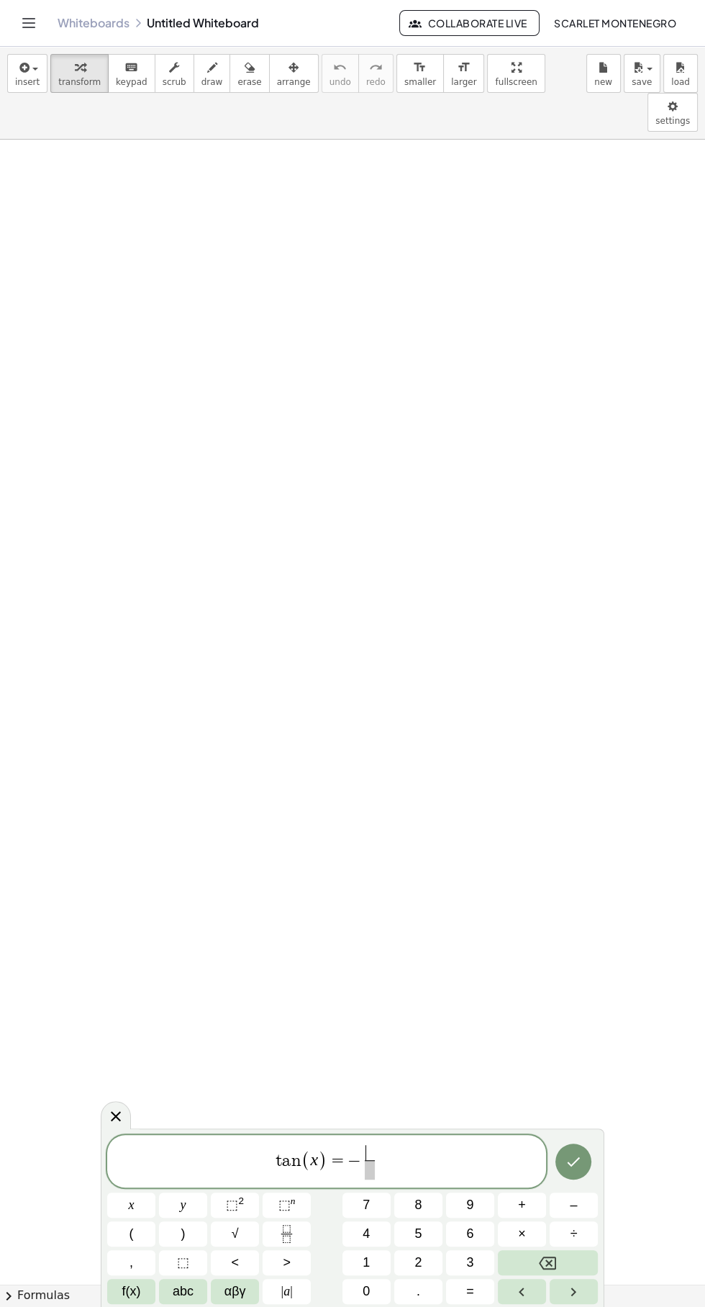
click at [253, 1232] on button "√" at bounding box center [235, 1233] width 48 height 25
click at [470, 1262] on span "3" at bounding box center [469, 1262] width 7 height 19
click at [383, 1182] on div "t a n ( x ) = − √ 3 ​ ​" at bounding box center [326, 1160] width 439 height 55
click at [371, 1168] on span at bounding box center [369, 1169] width 31 height 19
click at [492, 1269] on button "3" at bounding box center [470, 1262] width 48 height 25
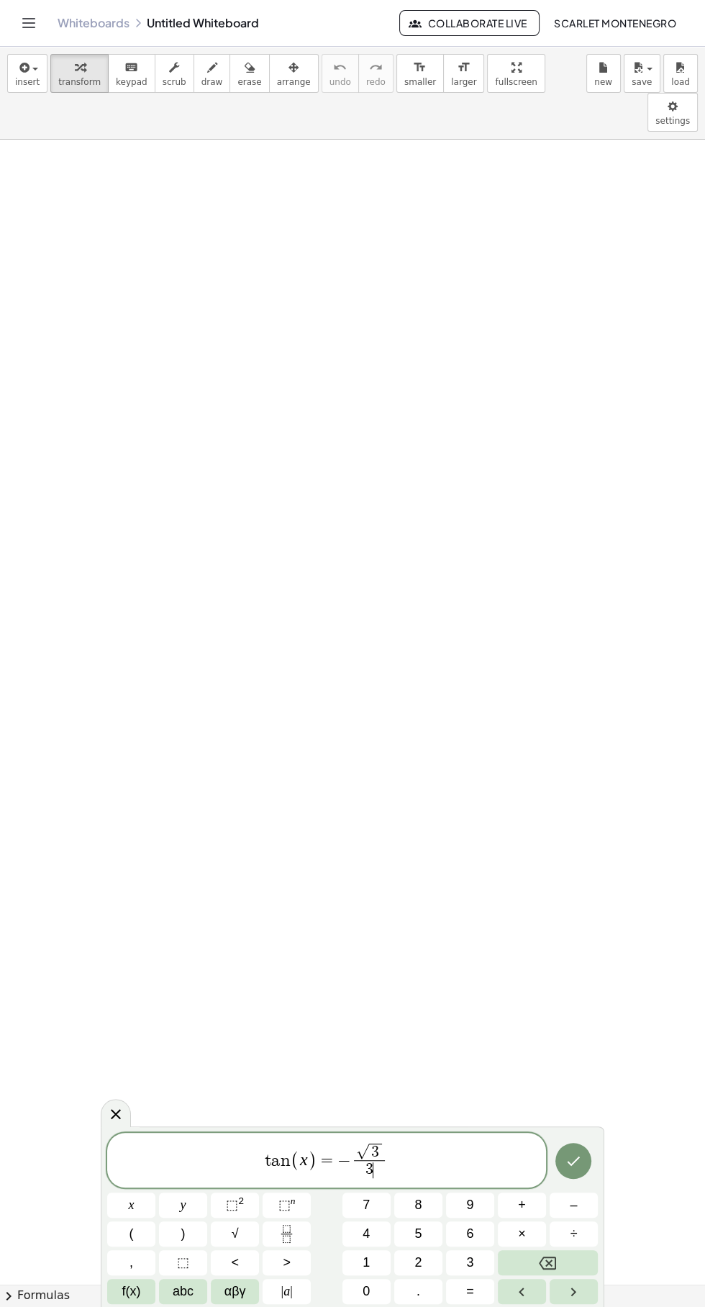
click at [600, 1149] on div "t a n ( x ) = − √ 3 3 ​ ​ x y ⬚ 2 ⬚ n 7 8 9 + – ( ) √ 4 5 6 × ÷ , ⬚ < > 1 2 3 f…" at bounding box center [353, 1216] width 504 height 181
click at [155, 1192] on div at bounding box center [131, 1204] width 48 height 25
click at [574, 1160] on icon "Done" at bounding box center [573, 1160] width 17 height 17
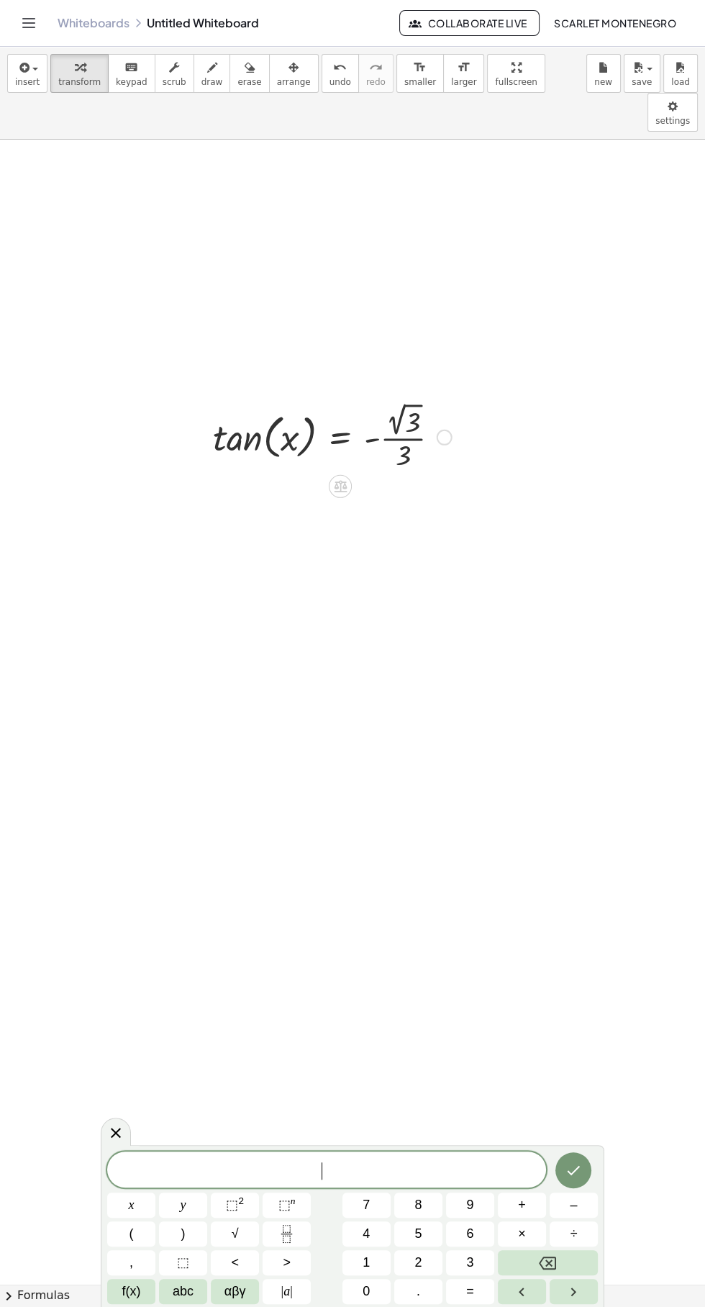
click at [131, 1205] on span "x" at bounding box center [132, 1204] width 6 height 19
click at [125, 1296] on span "f(x)" at bounding box center [131, 1291] width 19 height 19
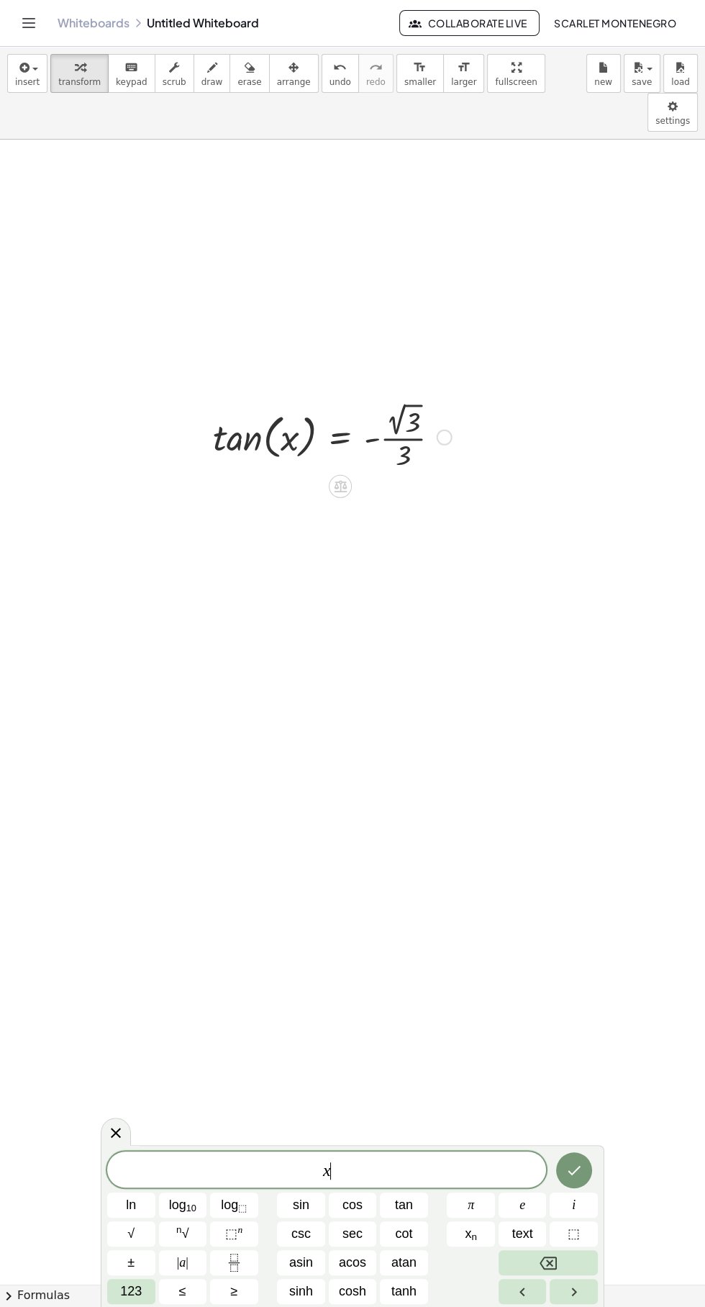
click at [109, 1292] on button "123" at bounding box center [131, 1291] width 48 height 25
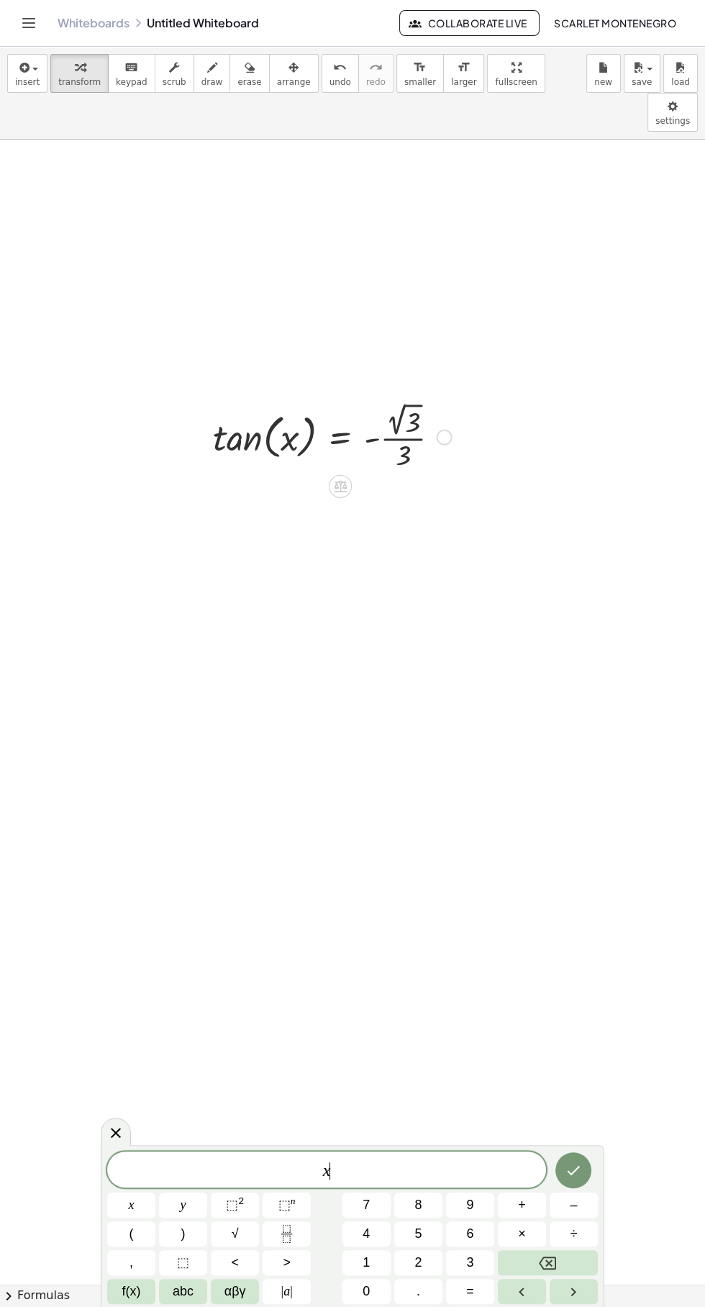
click at [104, 1295] on div "x ​ x y ⬚ 2 ⬚ n 7 8 9 + – ( ) √ 4 5 6 × ÷ , ⬚ < > 1 2 3 f(x) abc αβγ | a | 0 . =" at bounding box center [353, 1226] width 504 height 162
click at [126, 1295] on span "f(x)" at bounding box center [131, 1291] width 19 height 19
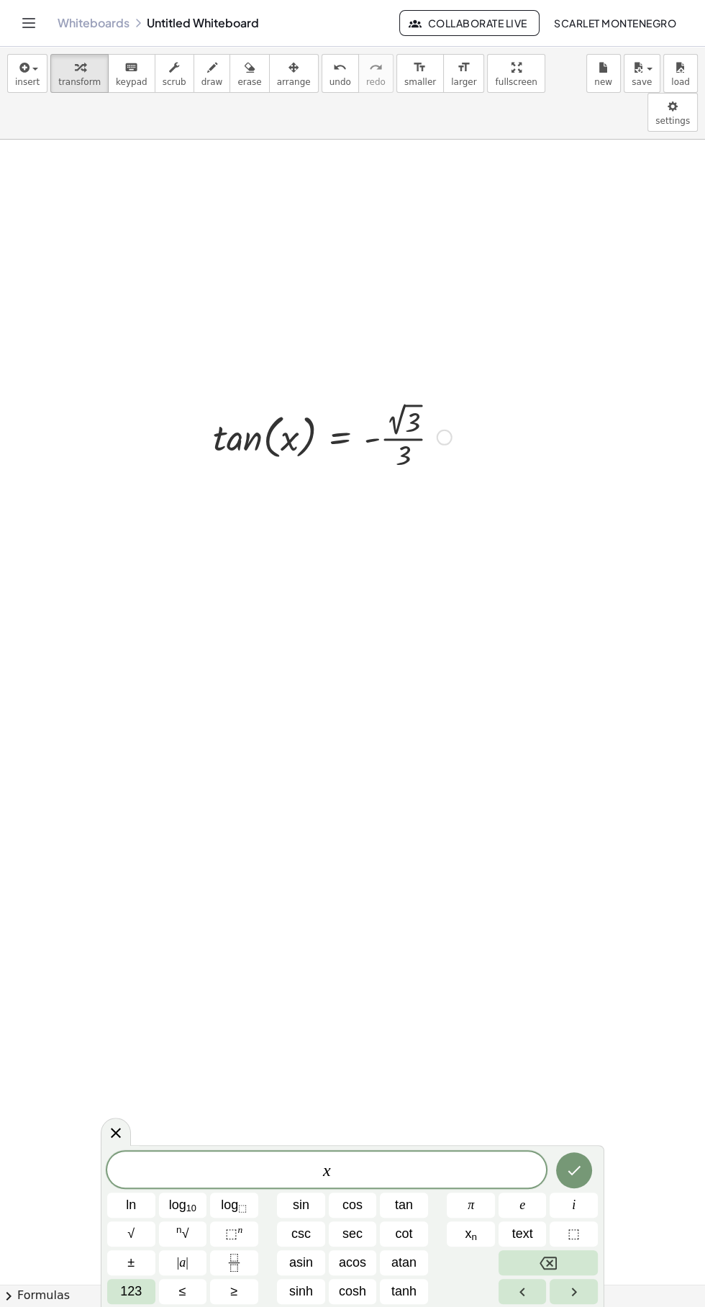
click at [421, 1261] on button "atan" at bounding box center [404, 1262] width 48 height 25
click at [574, 1233] on span "⬚" at bounding box center [574, 1233] width 12 height 19
click at [556, 1260] on icon "Backspace" at bounding box center [548, 1262] width 17 height 13
click at [579, 1251] on button "Backspace" at bounding box center [548, 1262] width 99 height 25
click at [574, 1235] on span "⬚" at bounding box center [574, 1233] width 12 height 19
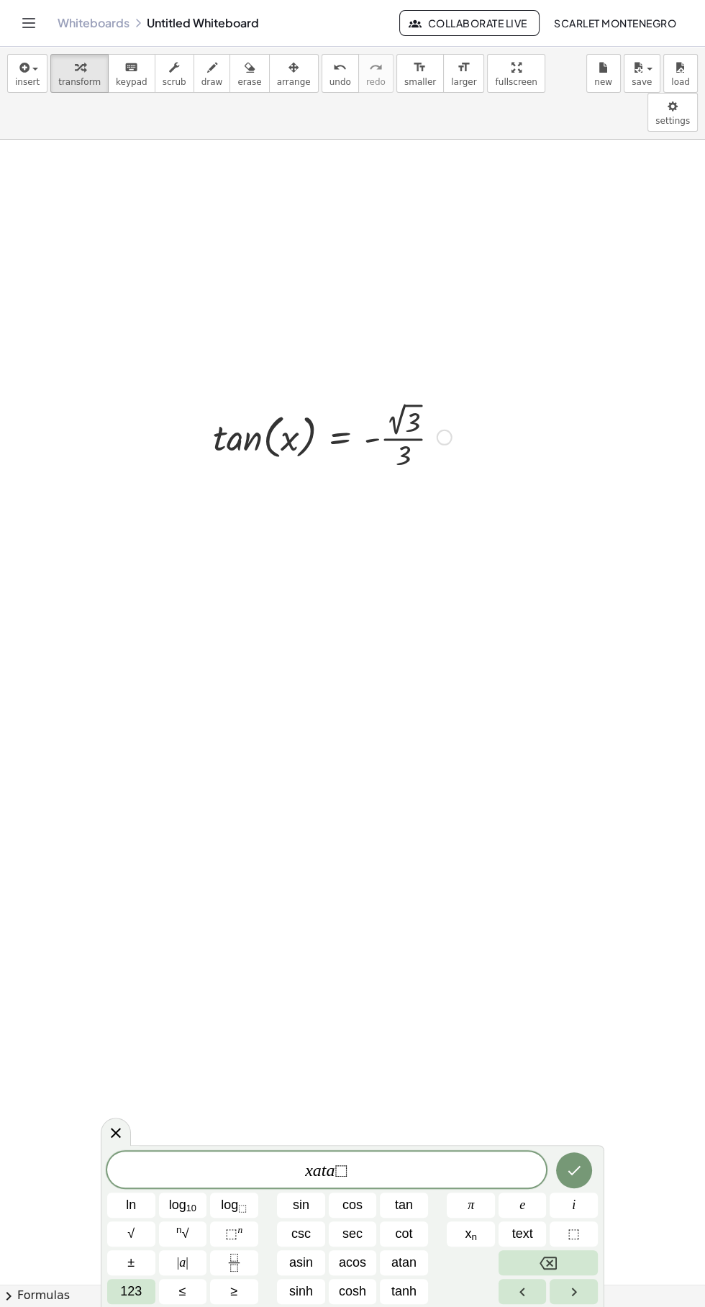
click at [548, 1262] on icon "Backspace" at bounding box center [548, 1262] width 17 height 17
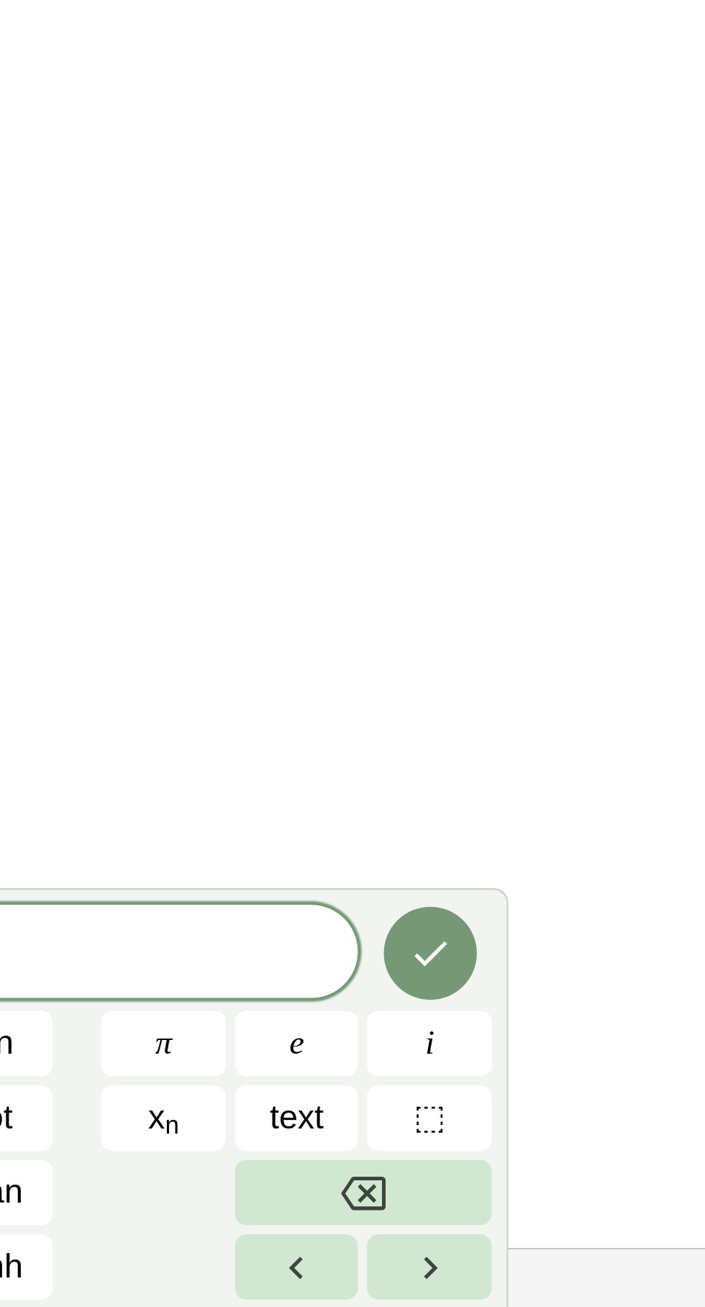
scroll to position [107, 0]
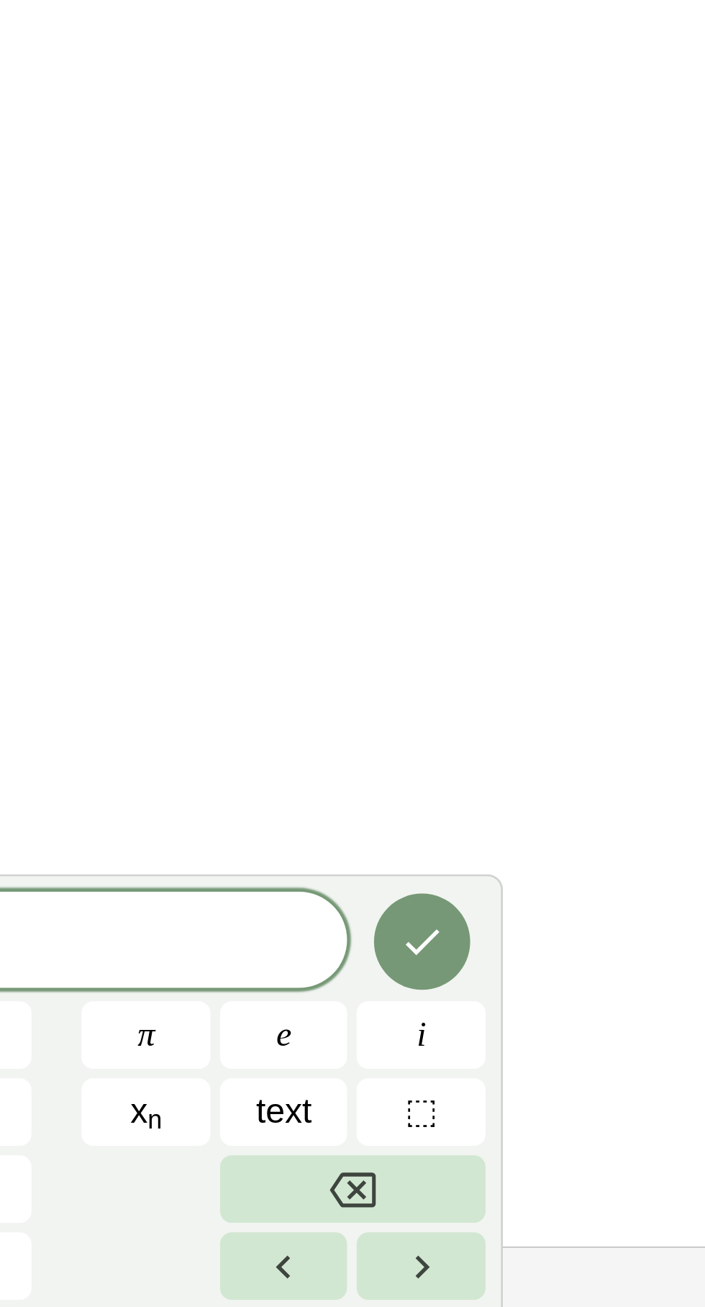
click at [624, 1290] on button "chevron_right Formulas" at bounding box center [352, 1295] width 705 height 23
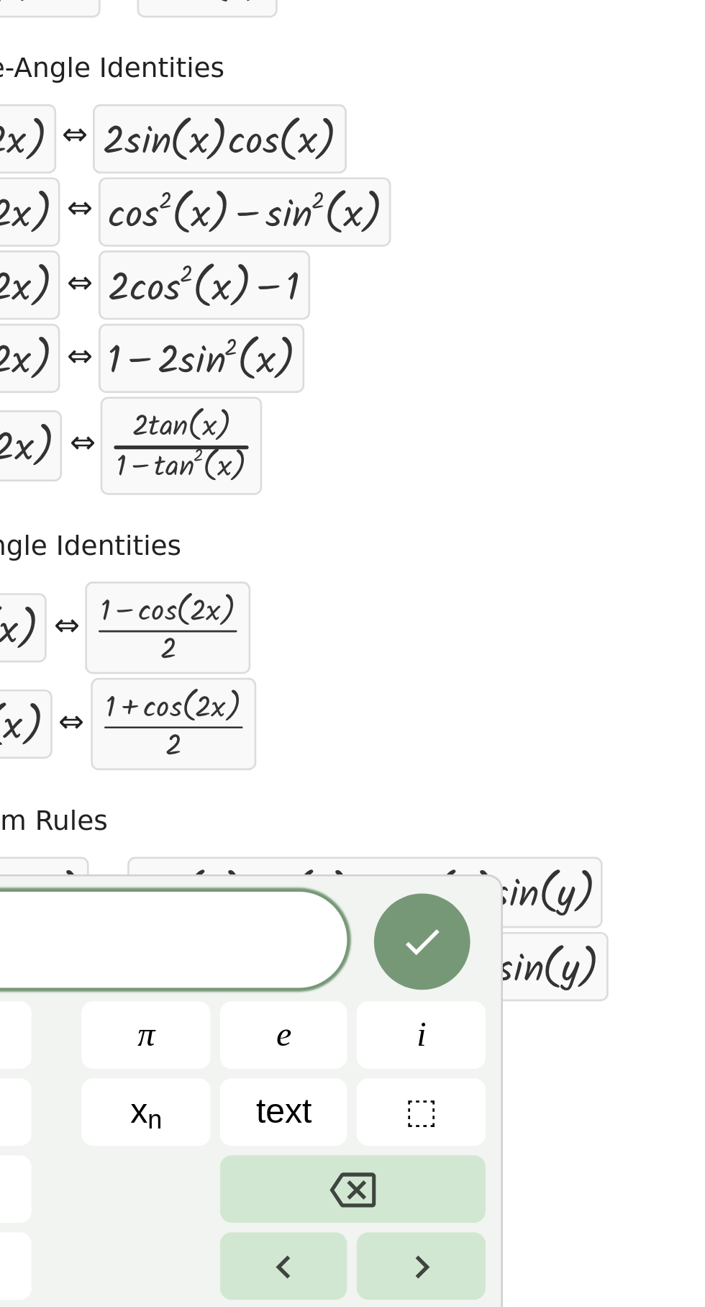
click at [572, 1261] on button "Backspace" at bounding box center [548, 1262] width 99 height 25
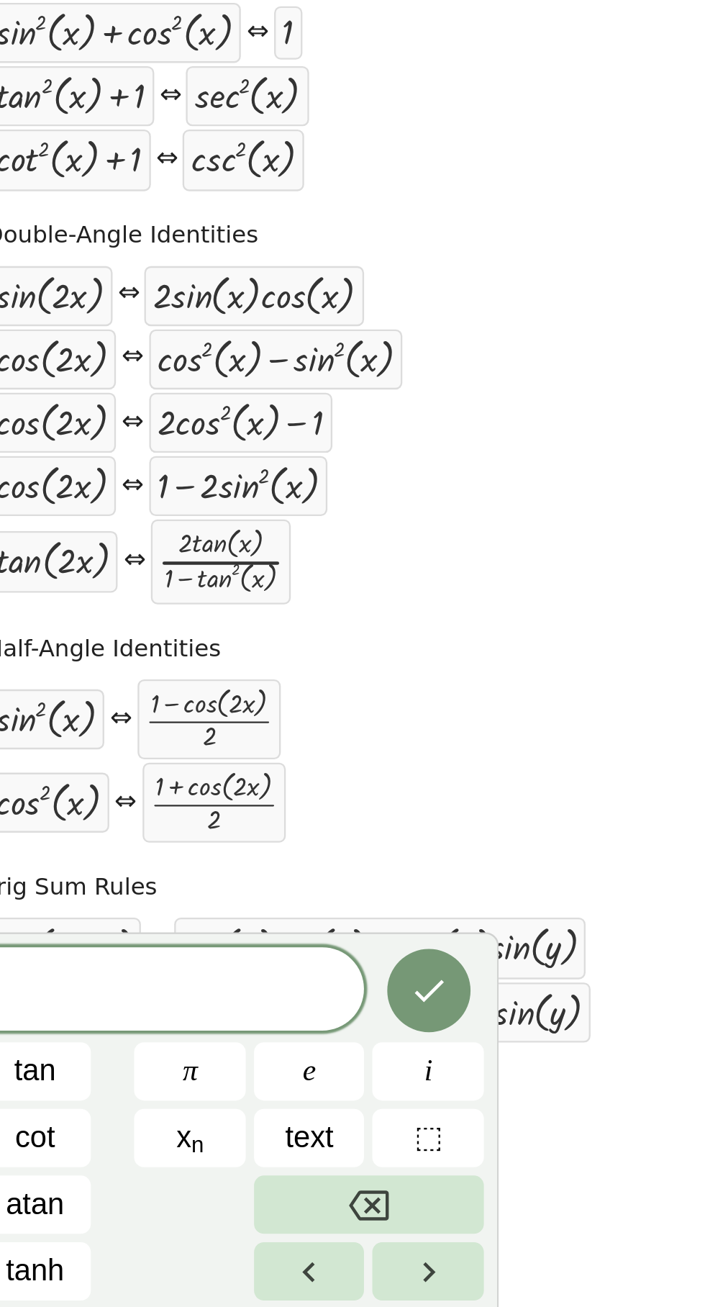
click at [555, 1236] on button "⬚" at bounding box center [574, 1233] width 48 height 25
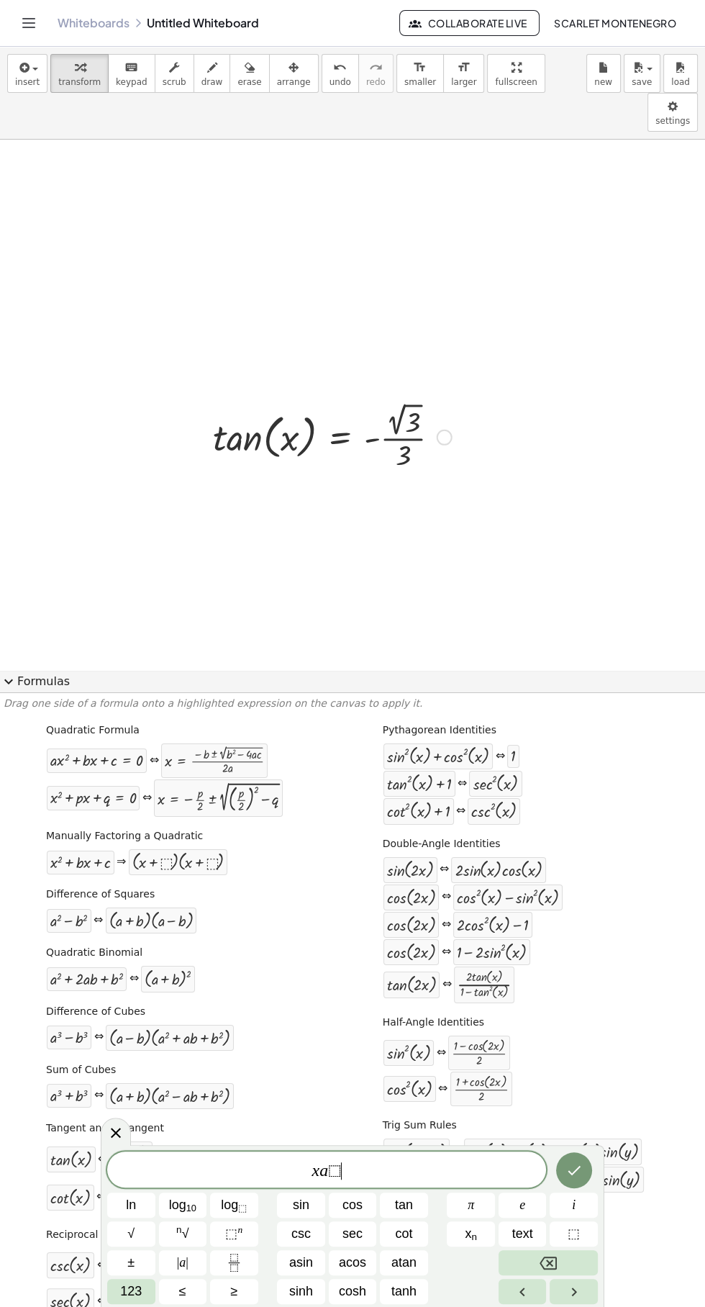
click at [561, 1256] on button "Backspace" at bounding box center [548, 1262] width 99 height 25
click at [548, 1262] on icon "Backspace" at bounding box center [548, 1262] width 17 height 17
click at [568, 1267] on button "Backspace" at bounding box center [548, 1262] width 99 height 25
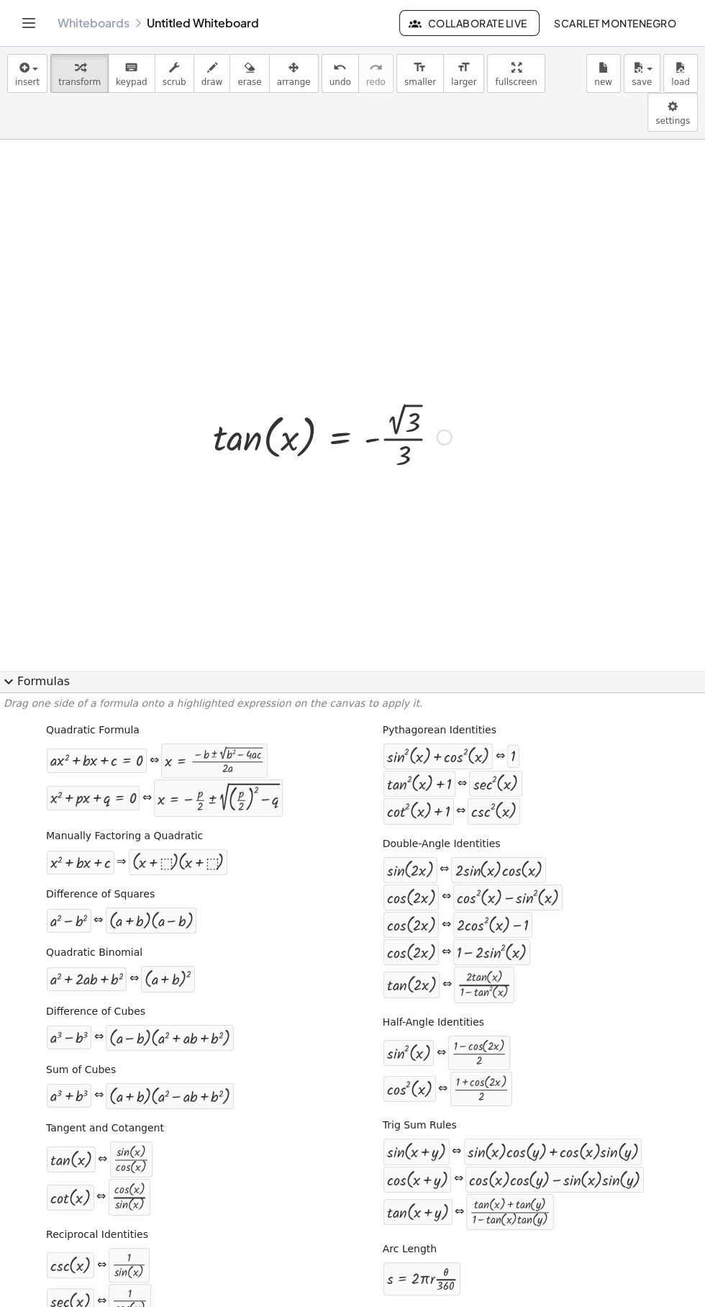
click at [36, 670] on button "expand_more Formulas" at bounding box center [352, 681] width 705 height 23
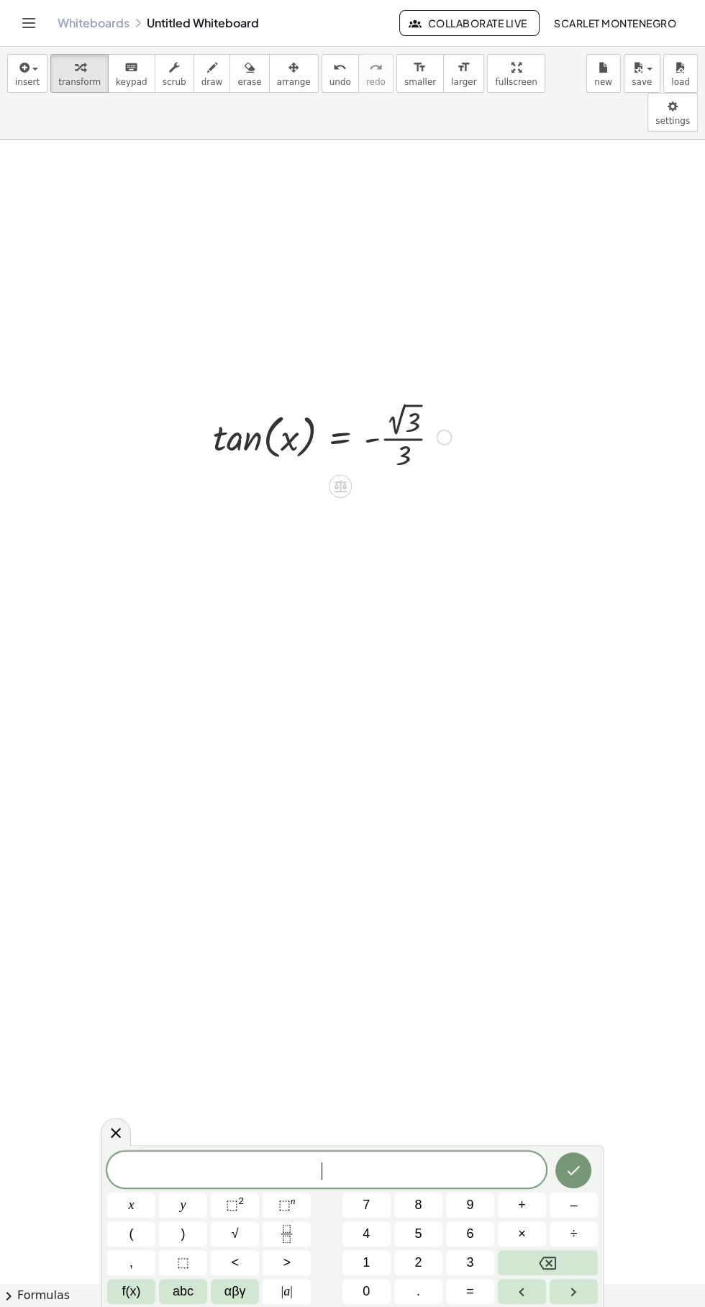
scroll to position [0, 0]
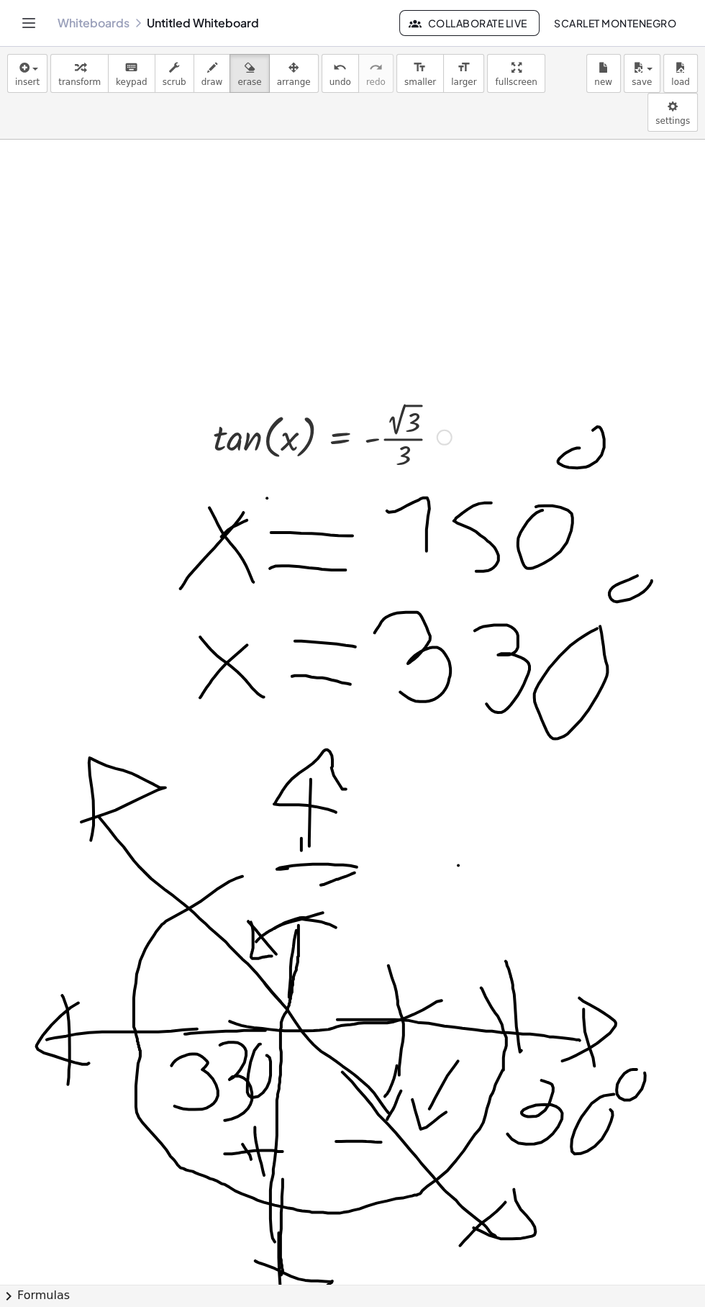
click at [207, 69] on icon "button" at bounding box center [212, 67] width 10 height 17
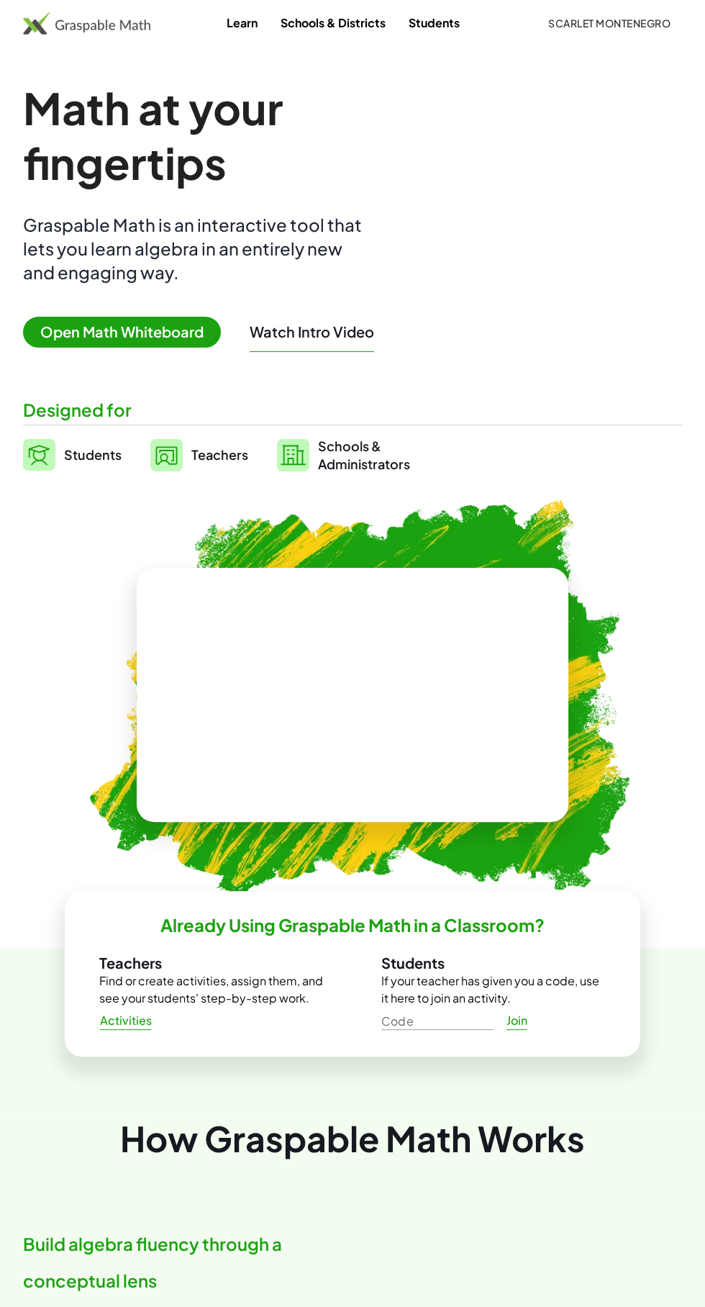
click at [62, 328] on span "Open Math Whiteboard" at bounding box center [122, 332] width 198 height 31
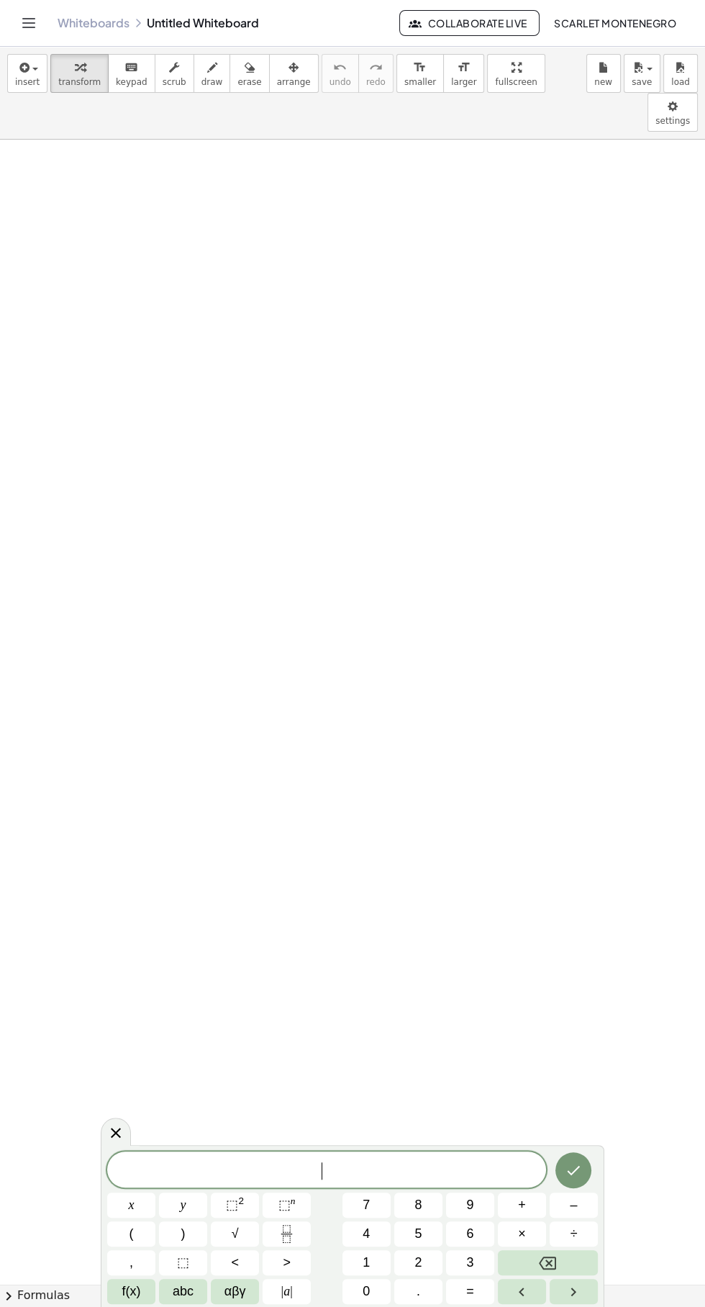
click at [137, 1292] on span "f(x)" at bounding box center [131, 1291] width 19 height 19
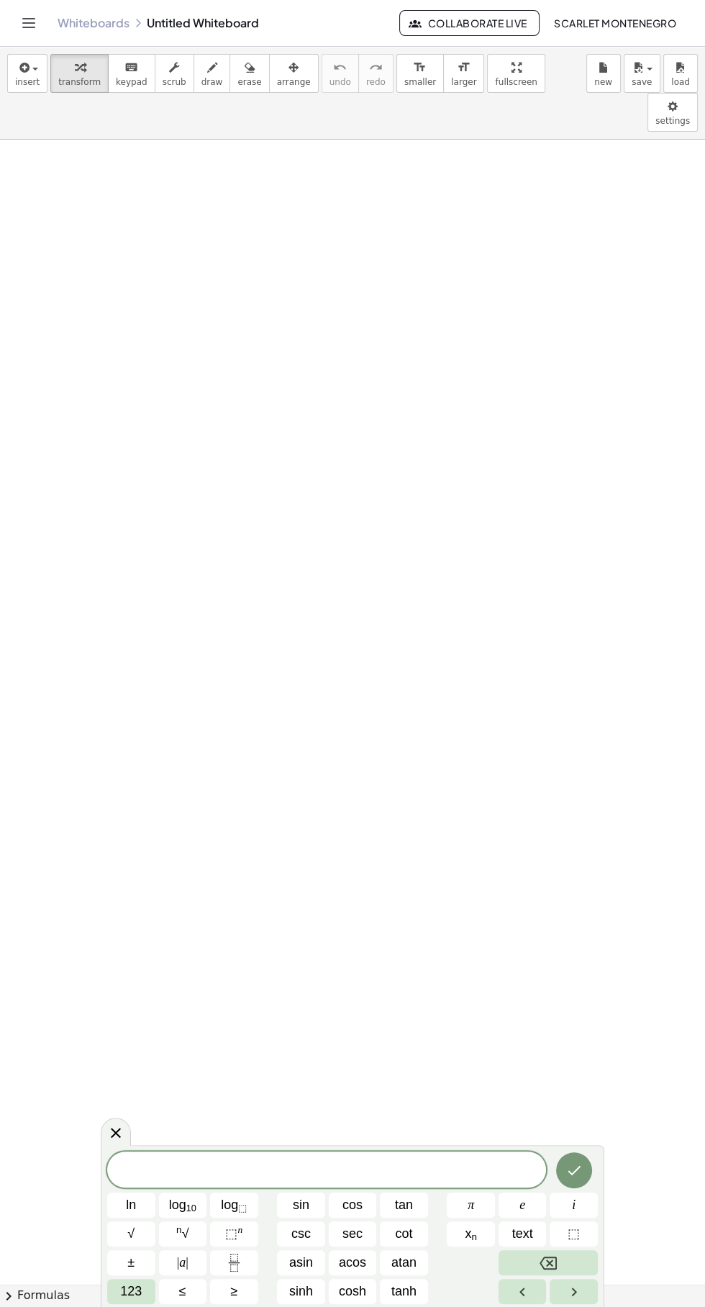
click at [124, 1290] on span "123" at bounding box center [131, 1291] width 22 height 19
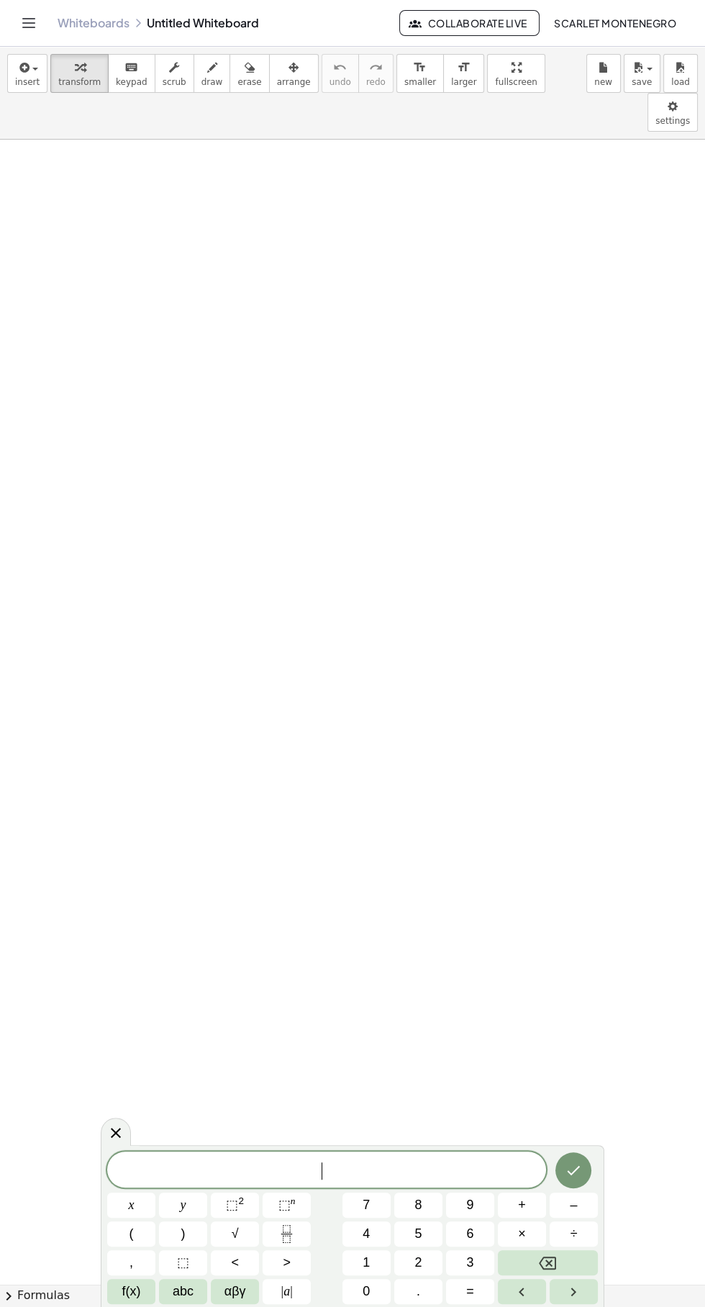
click at [366, 1262] on span "1" at bounding box center [366, 1262] width 7 height 19
click at [522, 1203] on span "+" at bounding box center [522, 1204] width 8 height 19
click at [129, 1296] on span "f(x)" at bounding box center [131, 1291] width 19 height 19
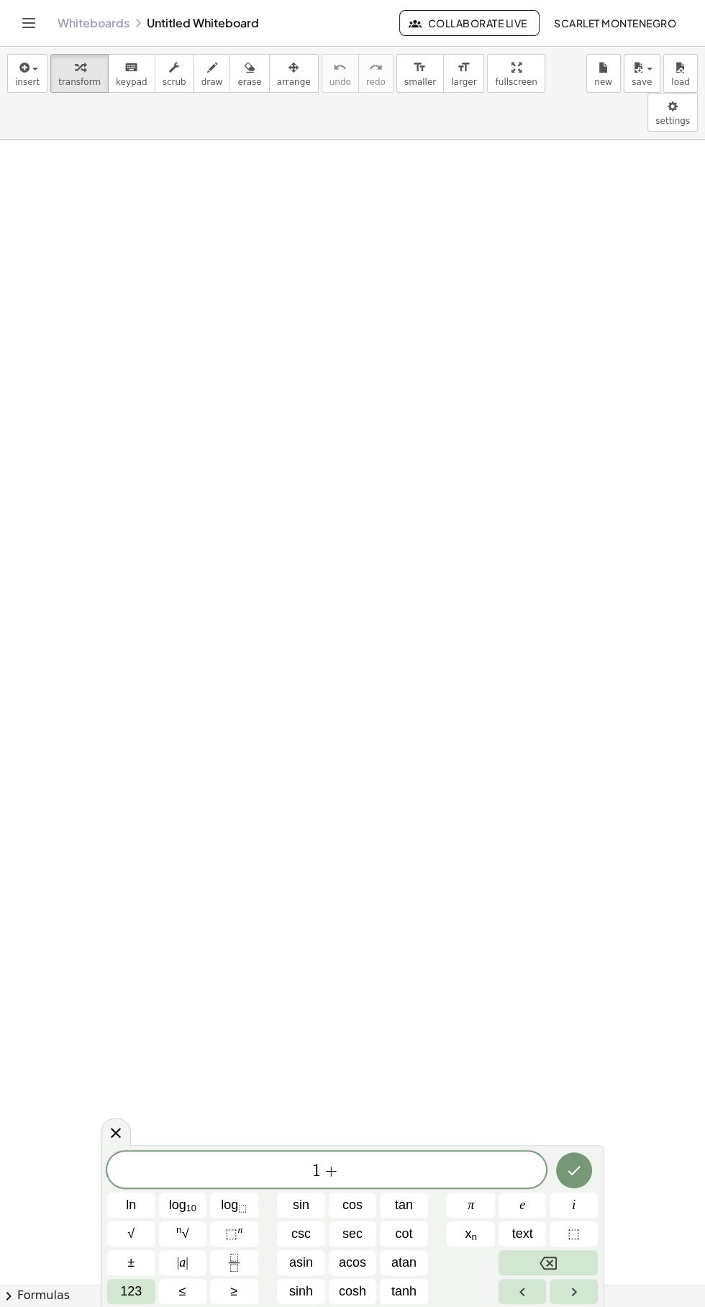
click at [370, 1195] on button "cos" at bounding box center [353, 1204] width 48 height 25
click at [107, 1285] on div "1 + c o s ​ ln log 10 log ⬚ sin cos tan π e i √ n √ ⬚ n csc sec cot x n text ⬚ …" at bounding box center [353, 1226] width 504 height 162
click at [130, 1291] on span "123" at bounding box center [131, 1291] width 22 height 19
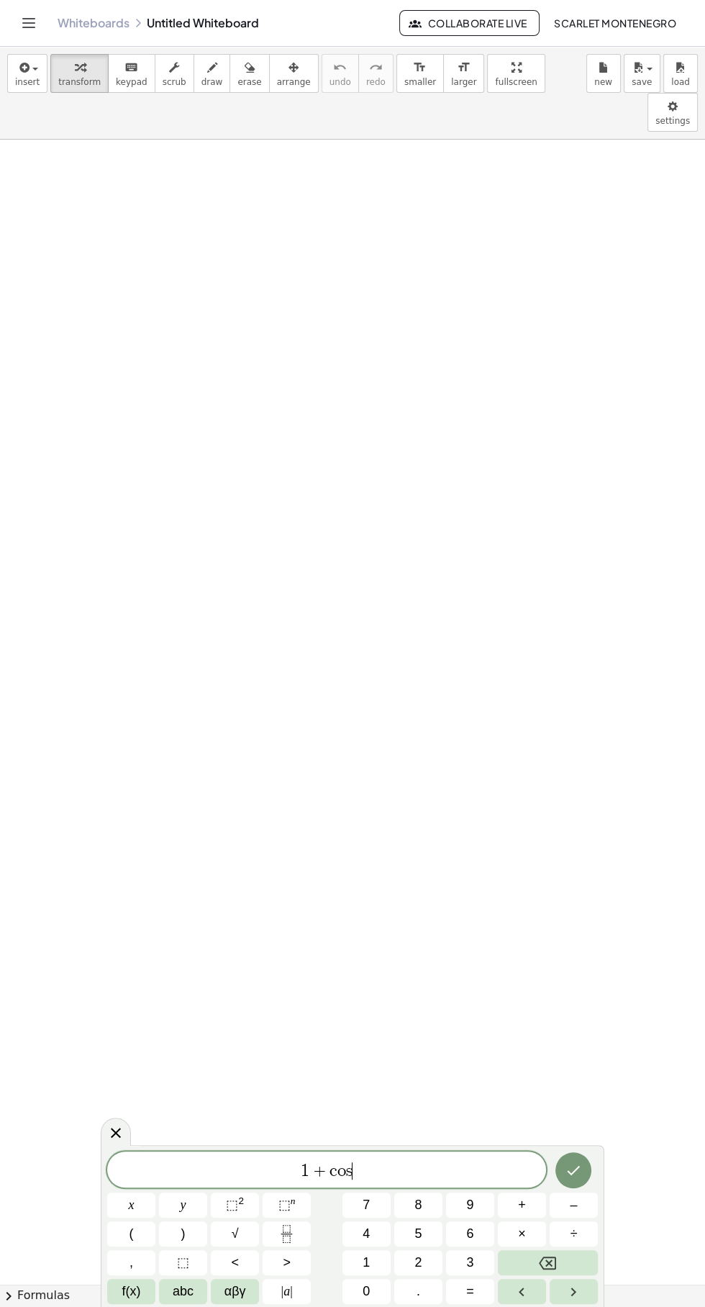
click at [127, 1202] on button "x" at bounding box center [131, 1204] width 48 height 25
click at [478, 1292] on button "=" at bounding box center [470, 1291] width 48 height 25
click at [377, 1294] on button "0" at bounding box center [367, 1291] width 48 height 25
click at [581, 1172] on icon "Done" at bounding box center [573, 1169] width 17 height 17
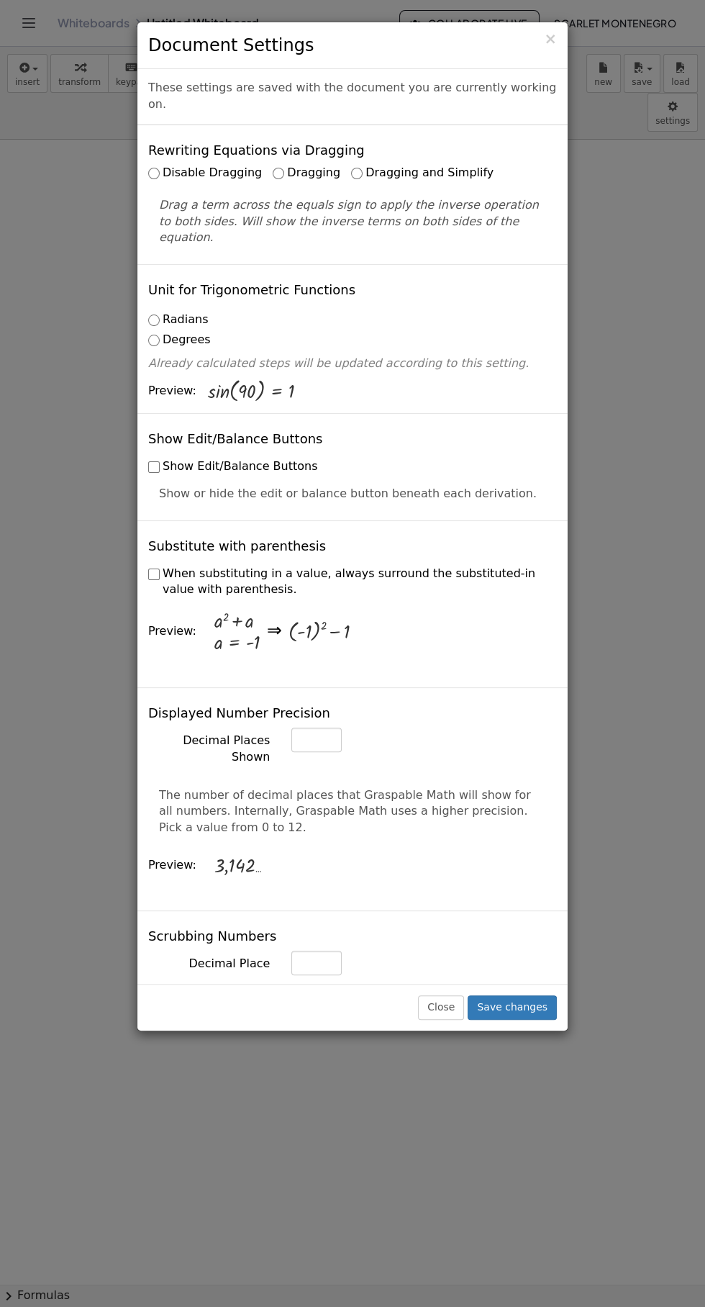
click at [557, 79] on div "These settings are saved with the document you are currently working on." at bounding box center [352, 97] width 430 height 56
click at [381, 165] on label "Dragging and Simplify" at bounding box center [422, 173] width 142 height 17
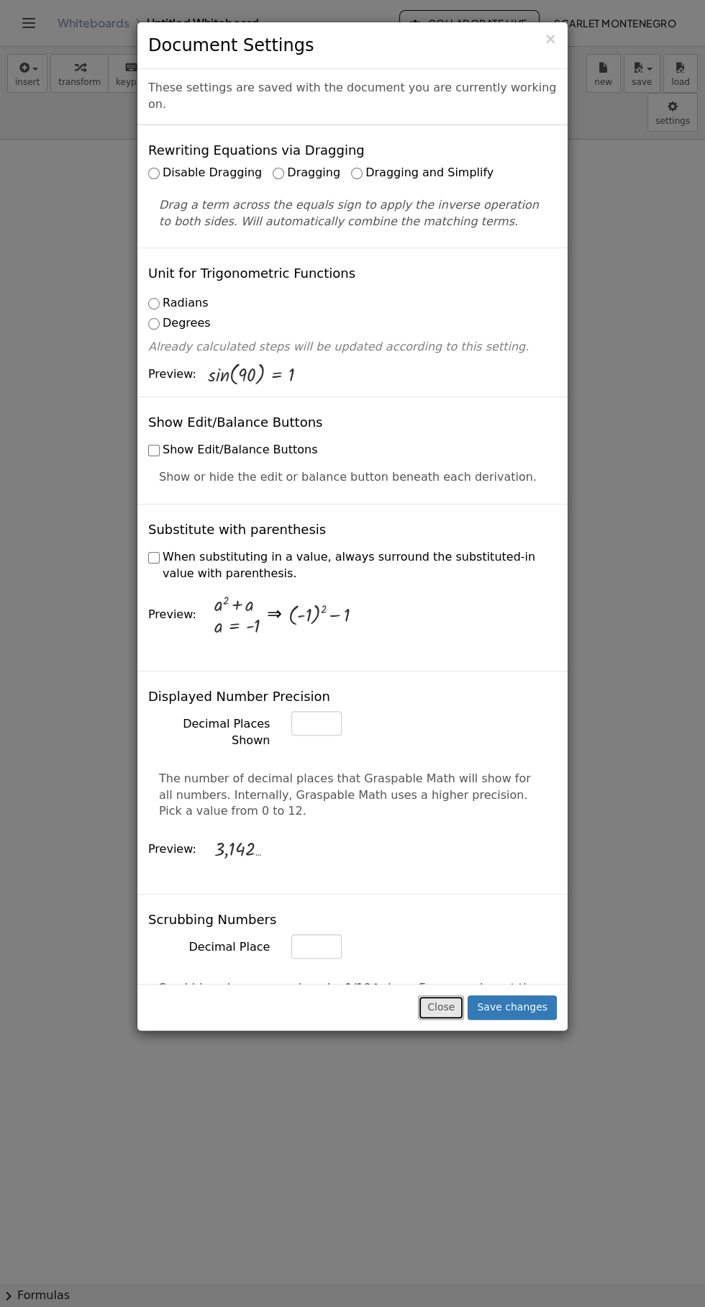
click at [449, 1020] on button "Close" at bounding box center [441, 1007] width 46 height 24
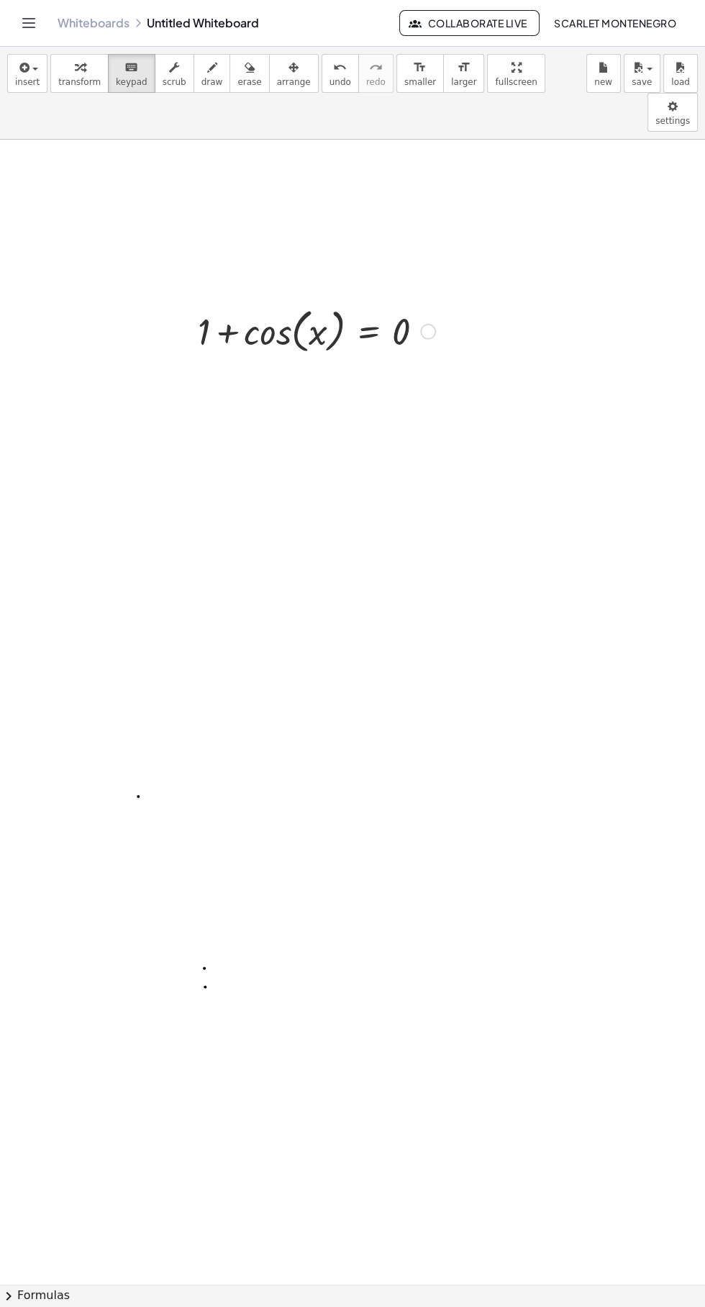
scroll to position [196, 9]
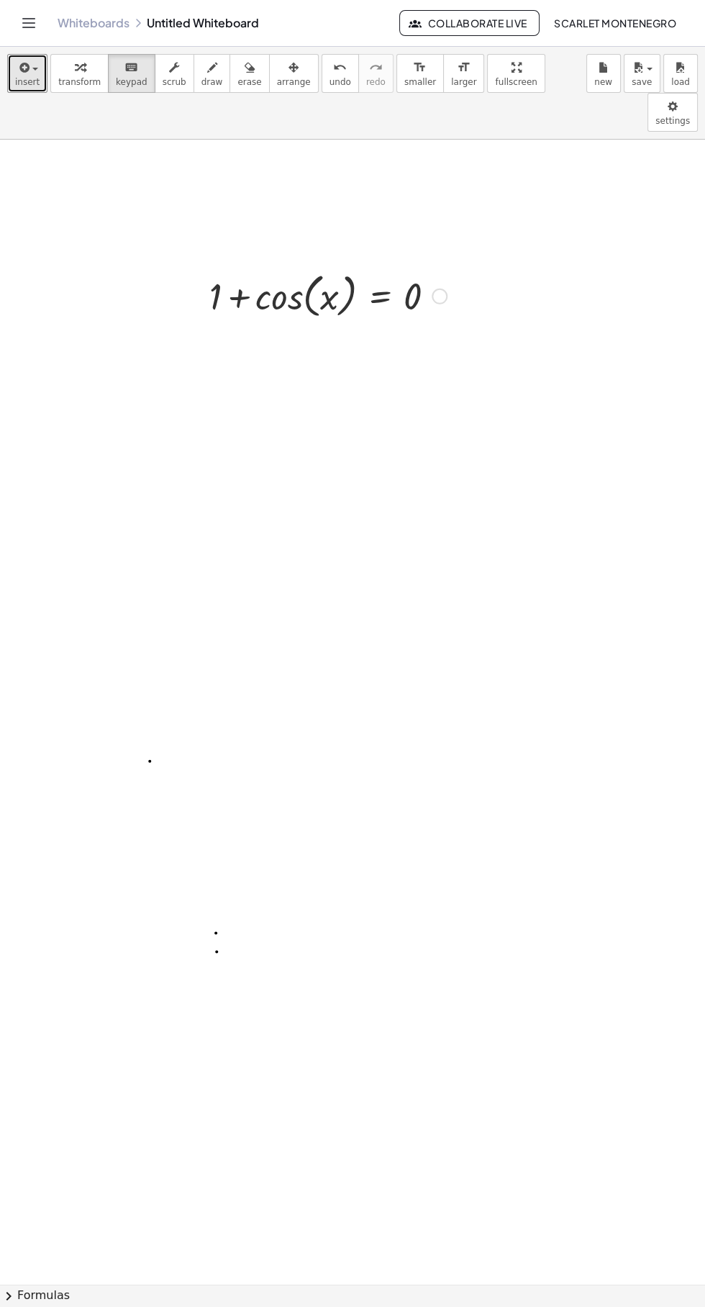
click at [24, 67] on icon "button" at bounding box center [23, 67] width 13 height 17
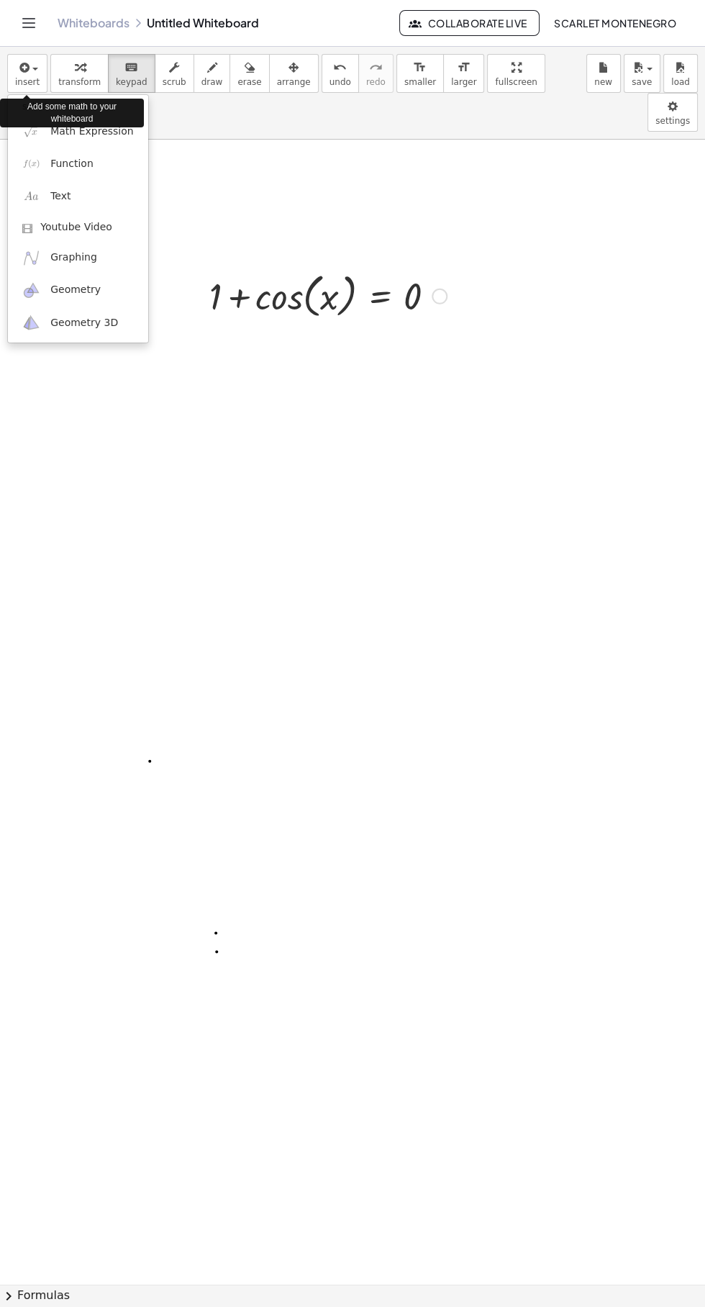
click at [113, 128] on div "Add some math to your whiteboard" at bounding box center [72, 113] width 144 height 36
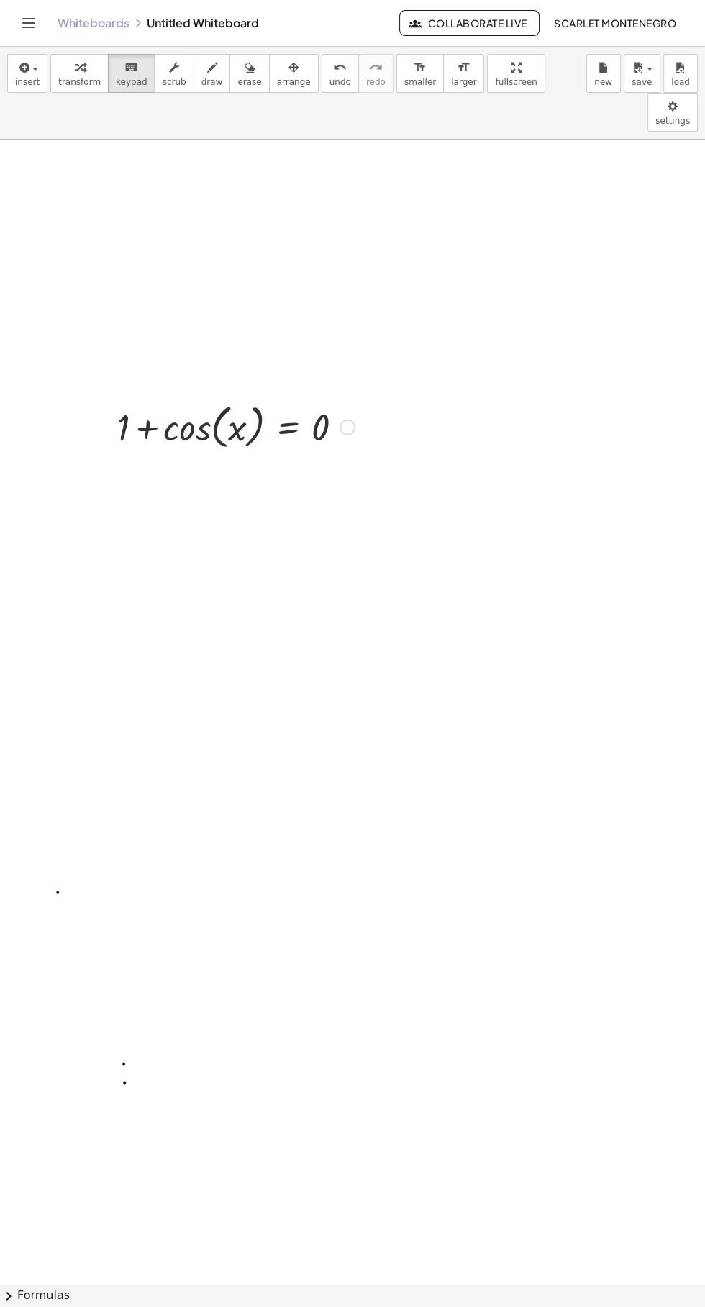
scroll to position [51, 101]
click at [632, 62] on icon "button" at bounding box center [638, 67] width 13 height 17
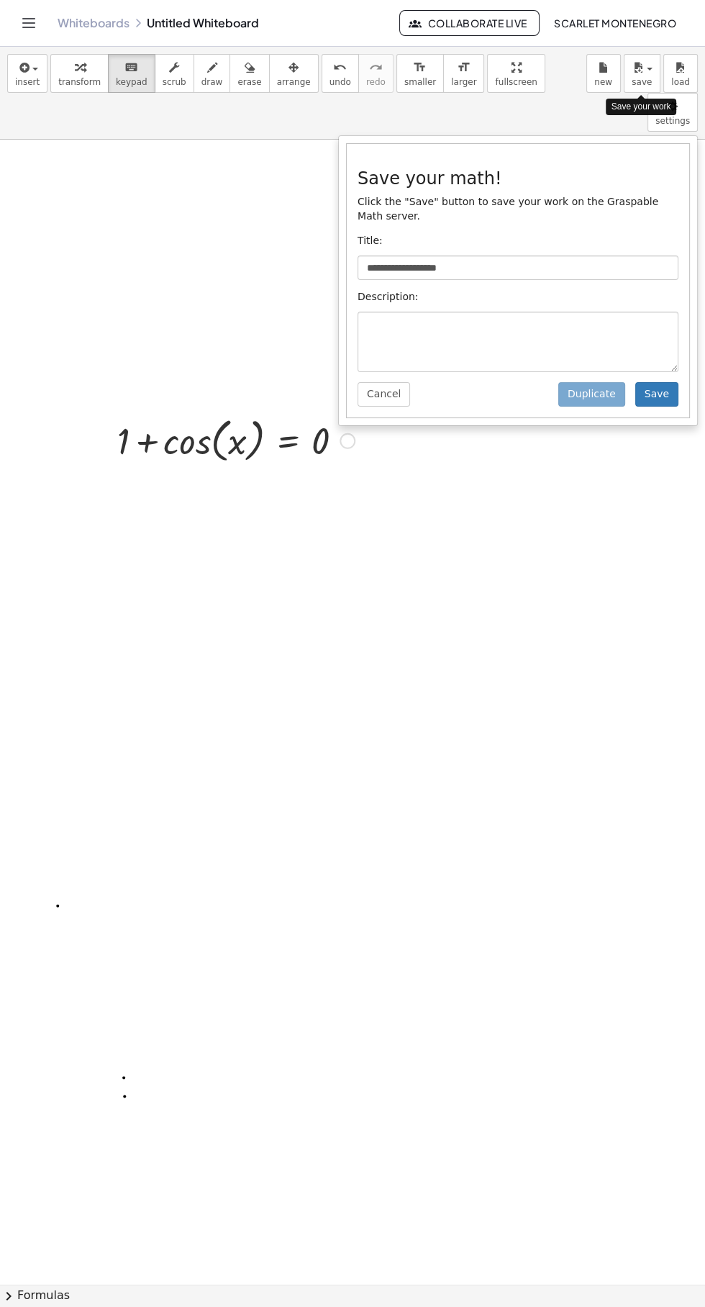
click at [541, 614] on div at bounding box center [352, 653] width 705 height 1307
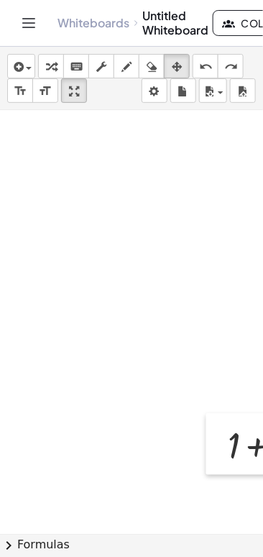
scroll to position [160, 27]
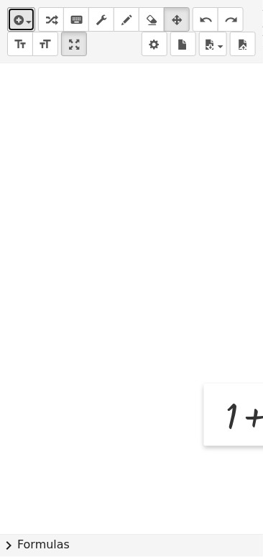
click at [22, 24] on icon "button" at bounding box center [17, 20] width 13 height 17
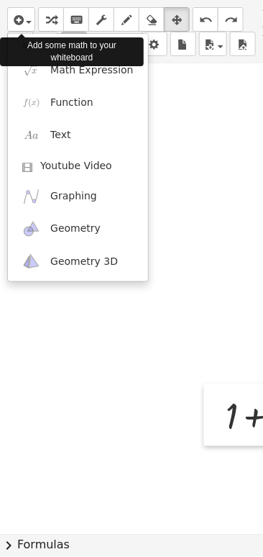
click at [204, 543] on div at bounding box center [131, 278] width 263 height 557
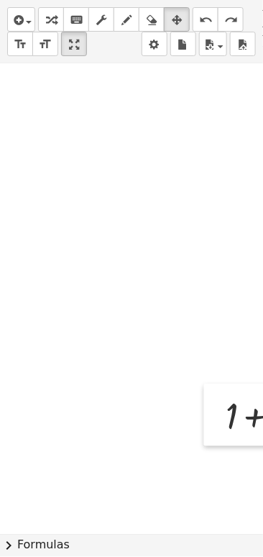
click at [186, 553] on button "chevron_right Formulas" at bounding box center [131, 545] width 263 height 23
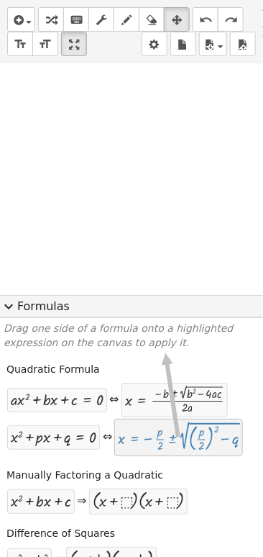
scroll to position [51, 43]
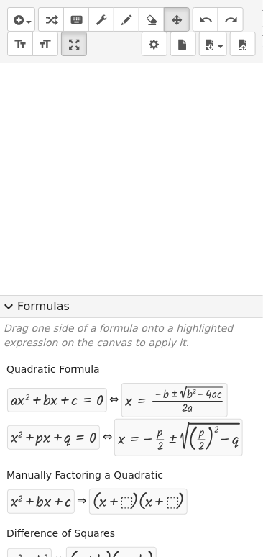
click at [179, 550] on div "+ a 2 − b 2 ⇔ · ( + a + b ) · ( + a − b )" at bounding box center [124, 559] width 236 height 27
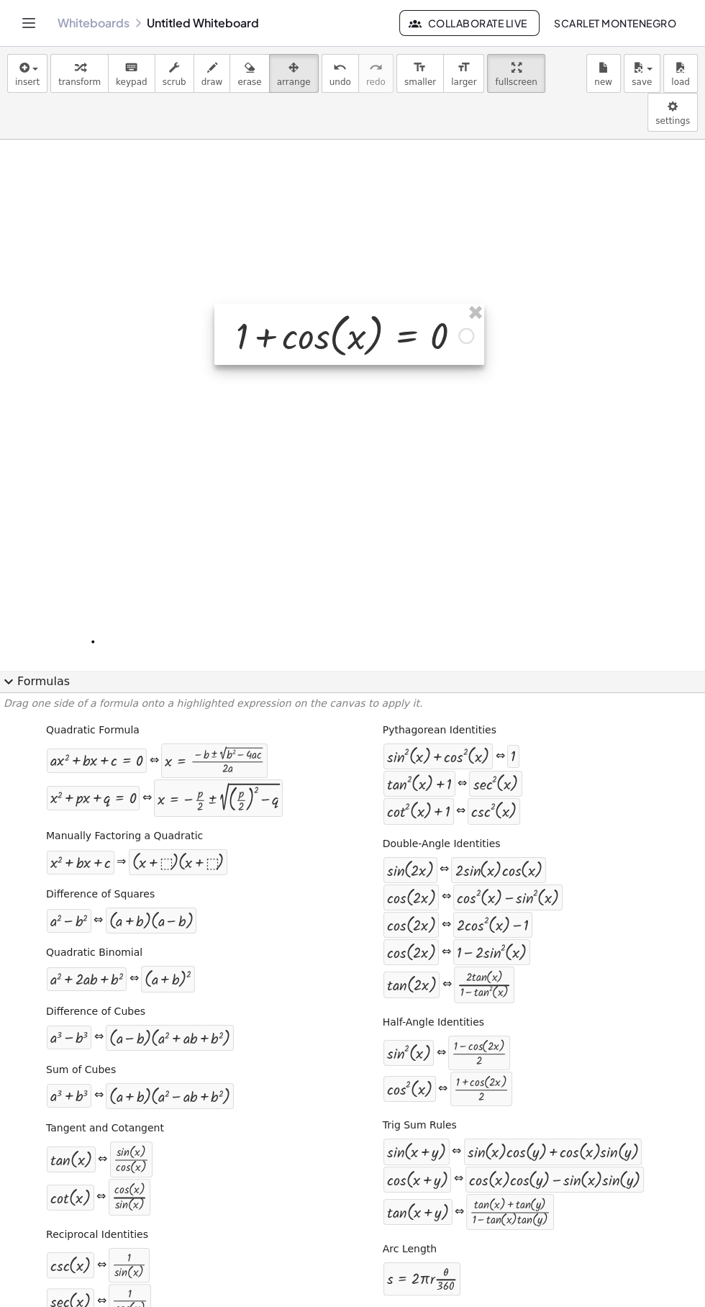
scroll to position [314, 68]
click at [44, 693] on button "expand_more Formulas" at bounding box center [352, 681] width 705 height 23
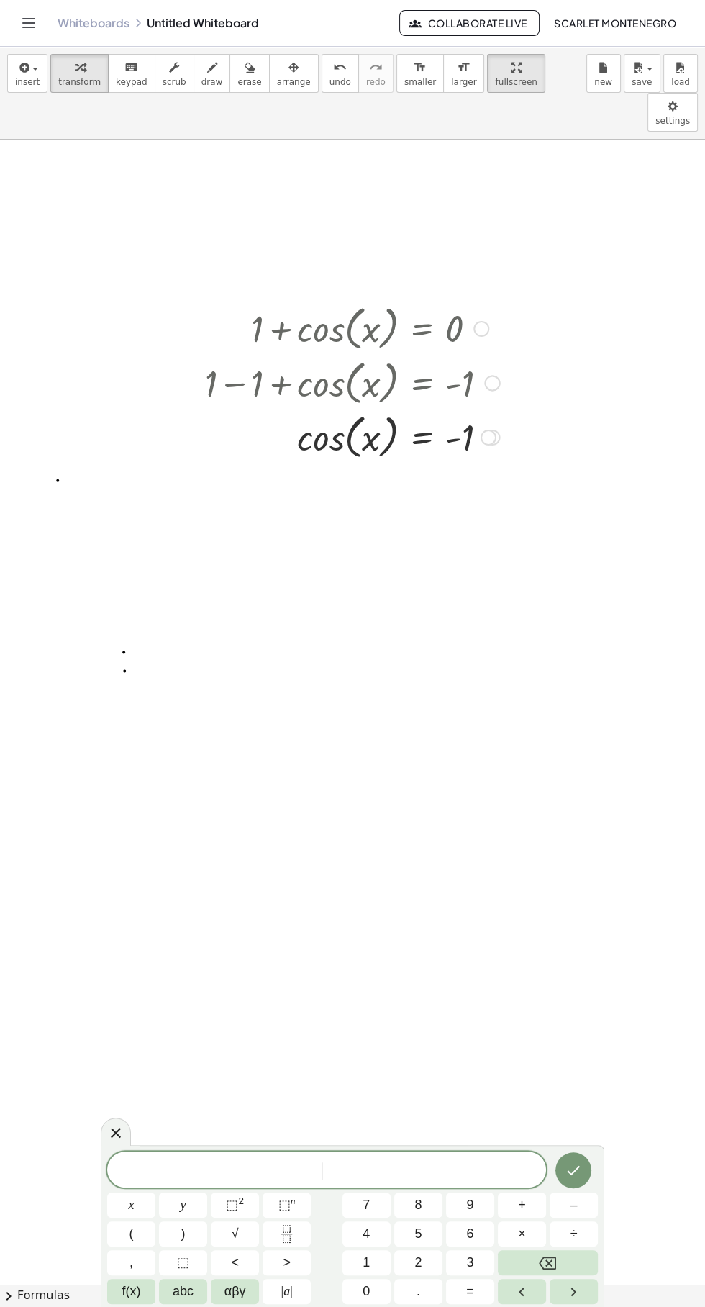
scroll to position [622, 101]
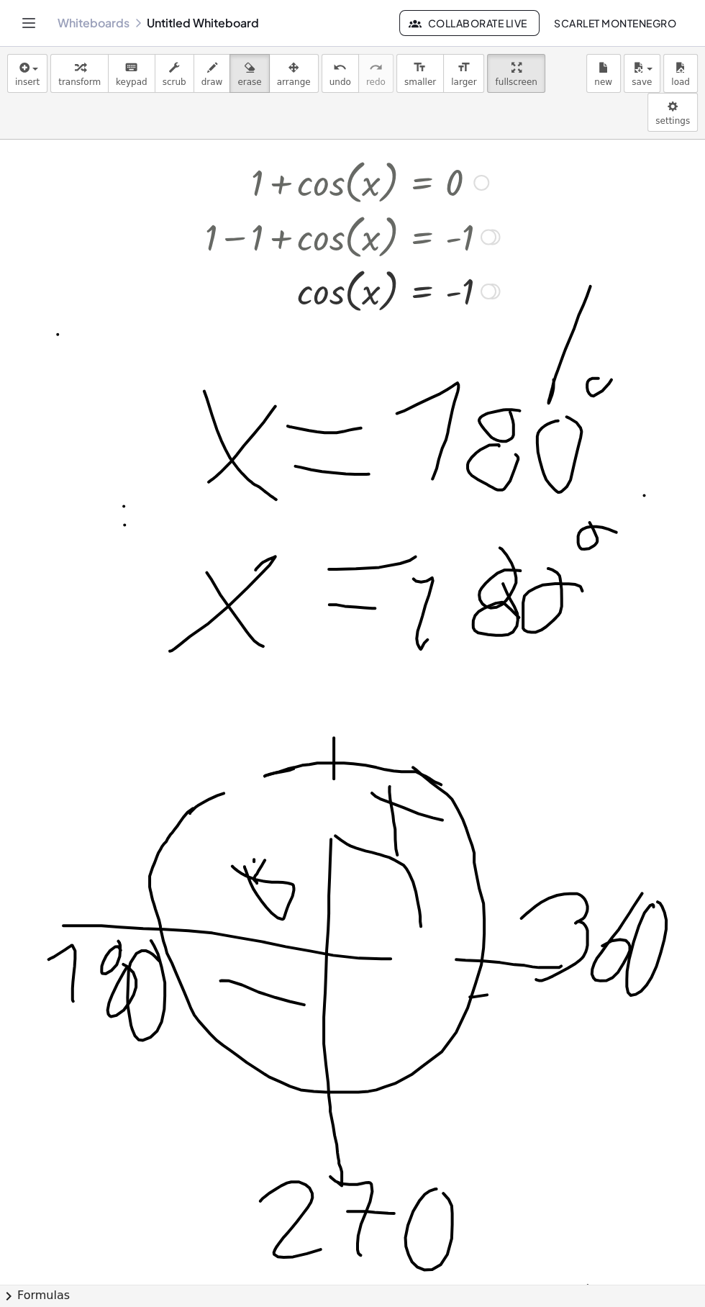
click at [207, 67] on icon "button" at bounding box center [212, 67] width 10 height 17
